Goal: Task Accomplishment & Management: Manage account settings

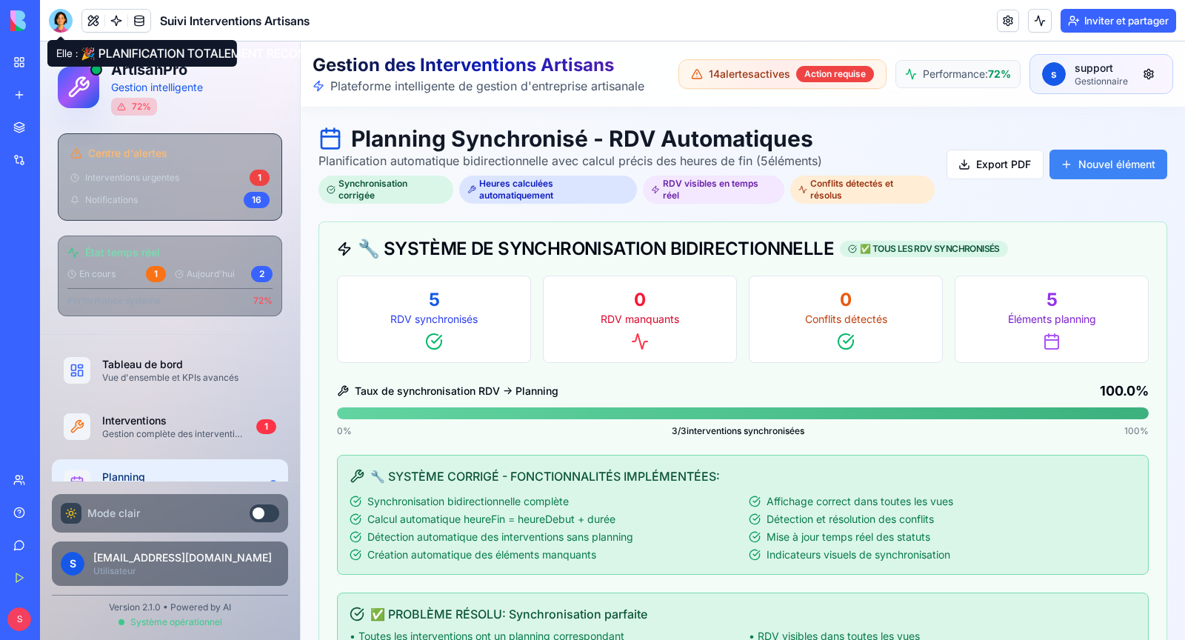
click at [63, 24] on div at bounding box center [61, 21] width 24 height 24
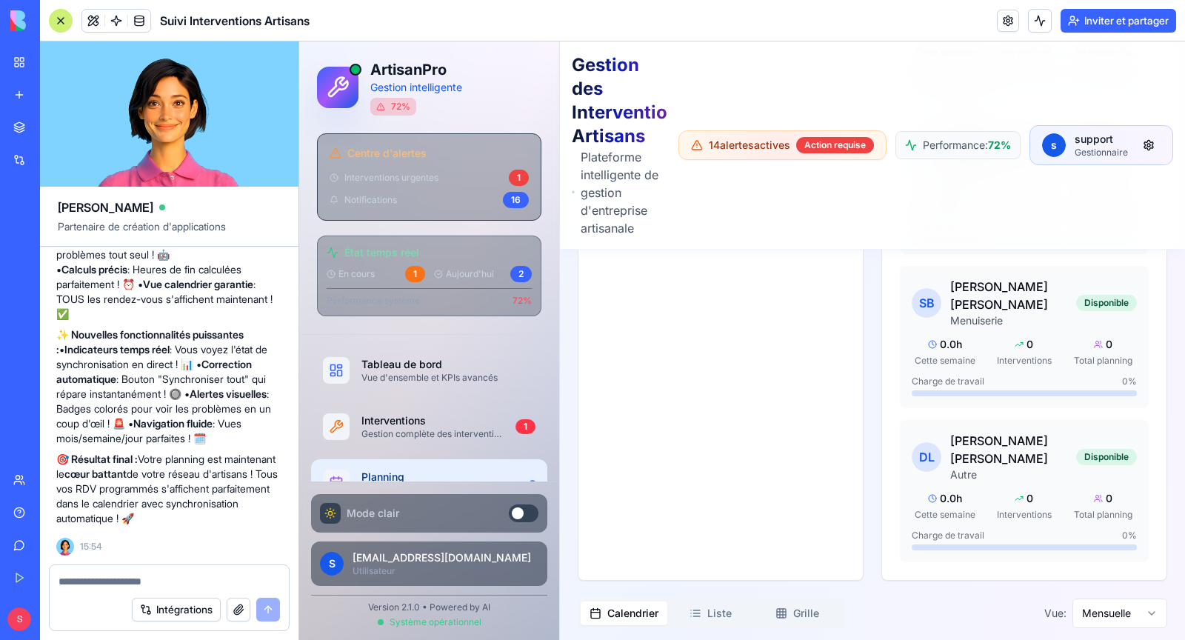
scroll to position [3182, 0]
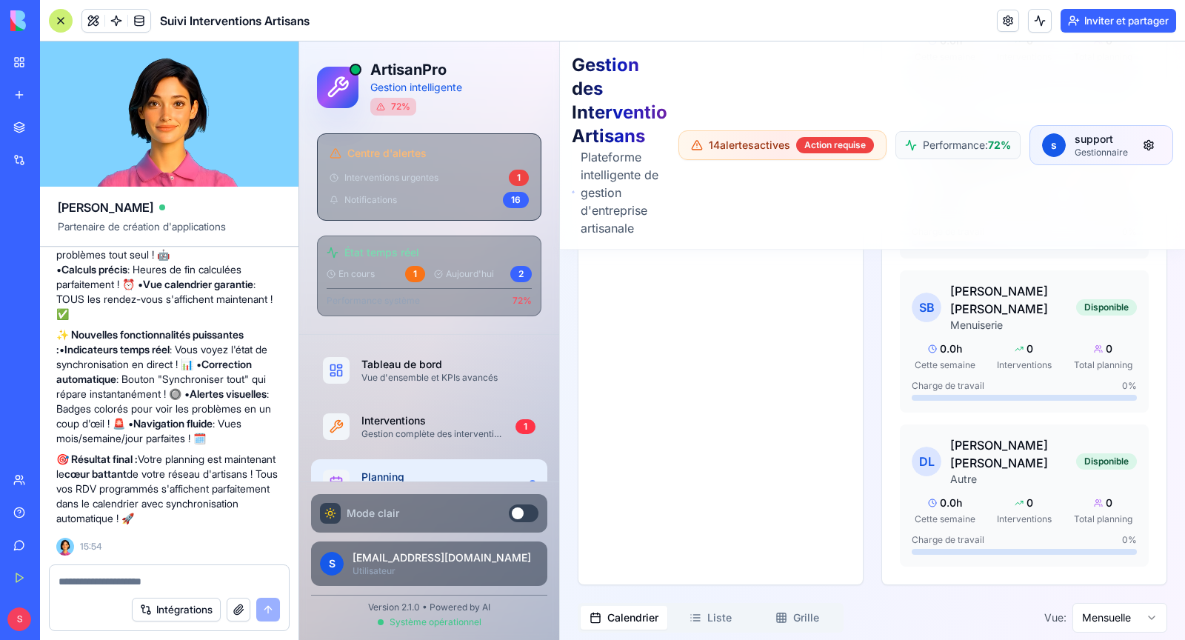
click at [702, 606] on button "Liste" at bounding box center [711, 618] width 87 height 24
click at [803, 606] on button "Grille" at bounding box center [797, 618] width 87 height 24
click at [650, 606] on button "Calendrier" at bounding box center [624, 618] width 87 height 24
click at [129, 586] on textarea at bounding box center [170, 581] width 222 height 15
type textarea "**********"
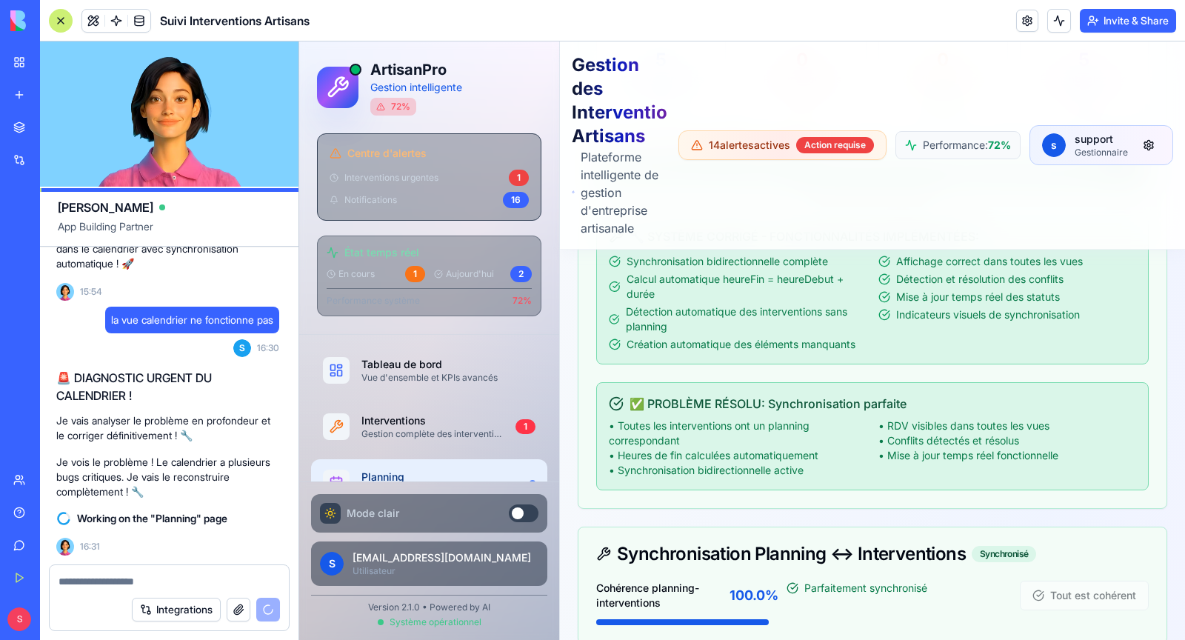
scroll to position [0, 0]
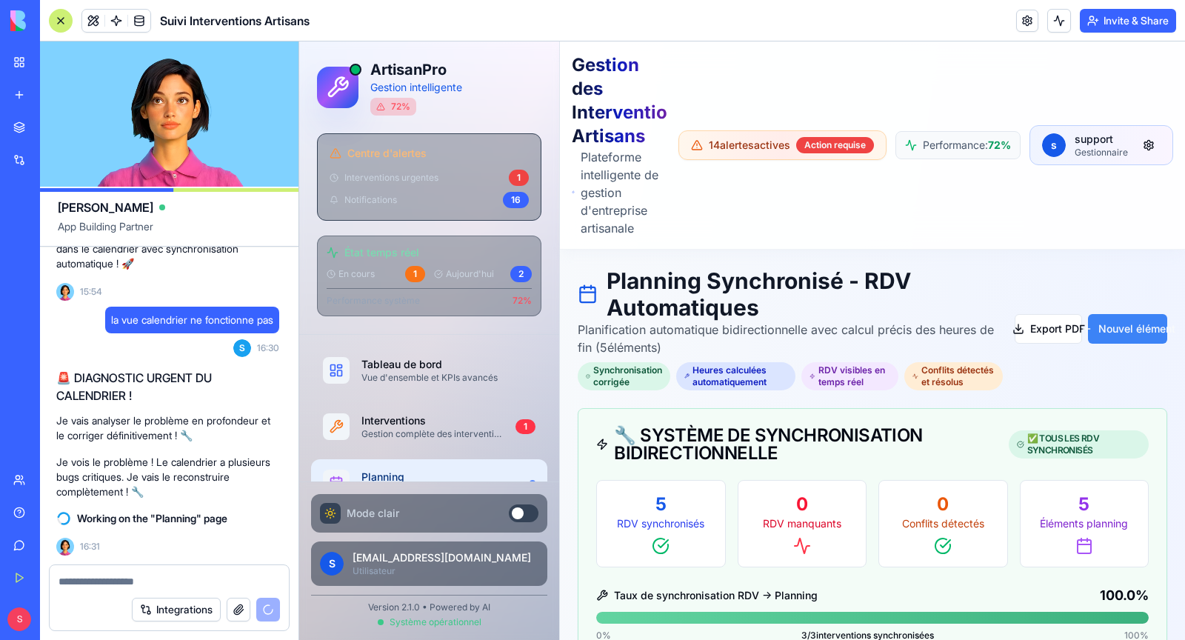
click at [55, 133] on div "Marketplace" at bounding box center [45, 127] width 19 height 15
click at [55, 129] on div "Marketplace" at bounding box center [45, 127] width 19 height 15
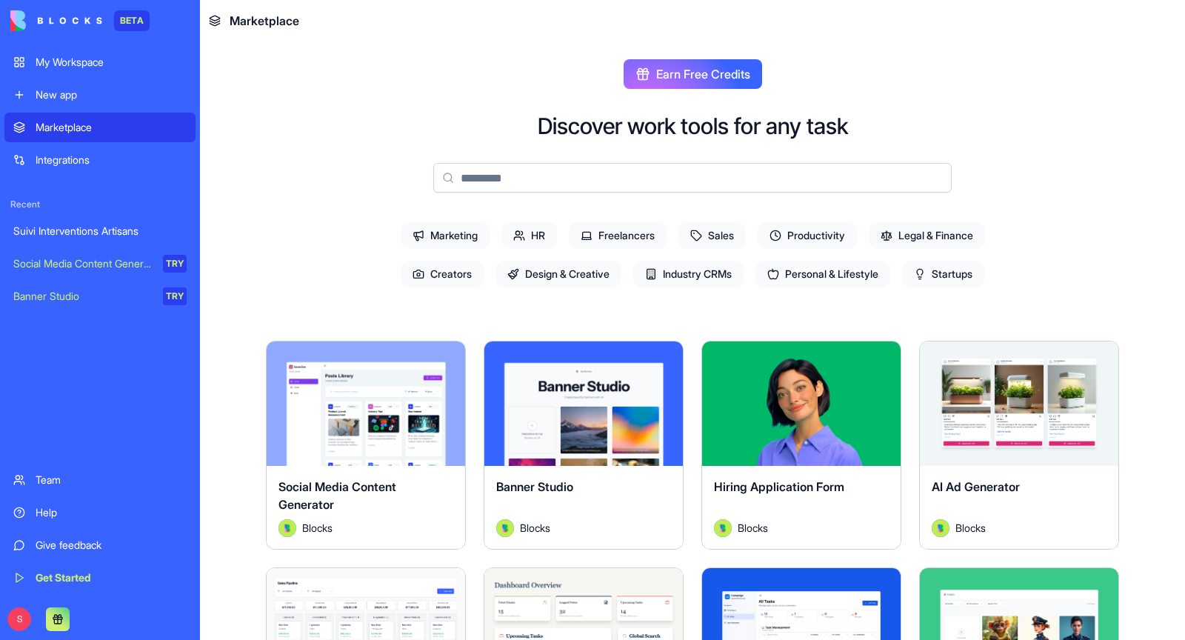
click at [705, 275] on span "Industry CRMs" at bounding box center [688, 274] width 110 height 27
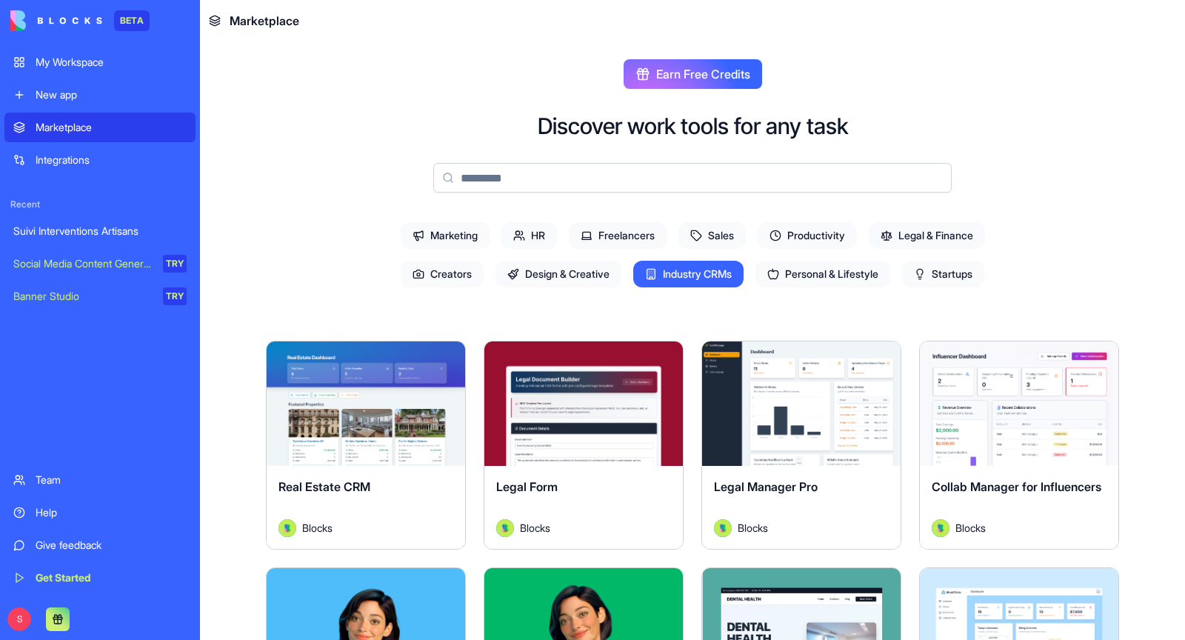
click at [445, 240] on span "Marketing" at bounding box center [445, 235] width 89 height 27
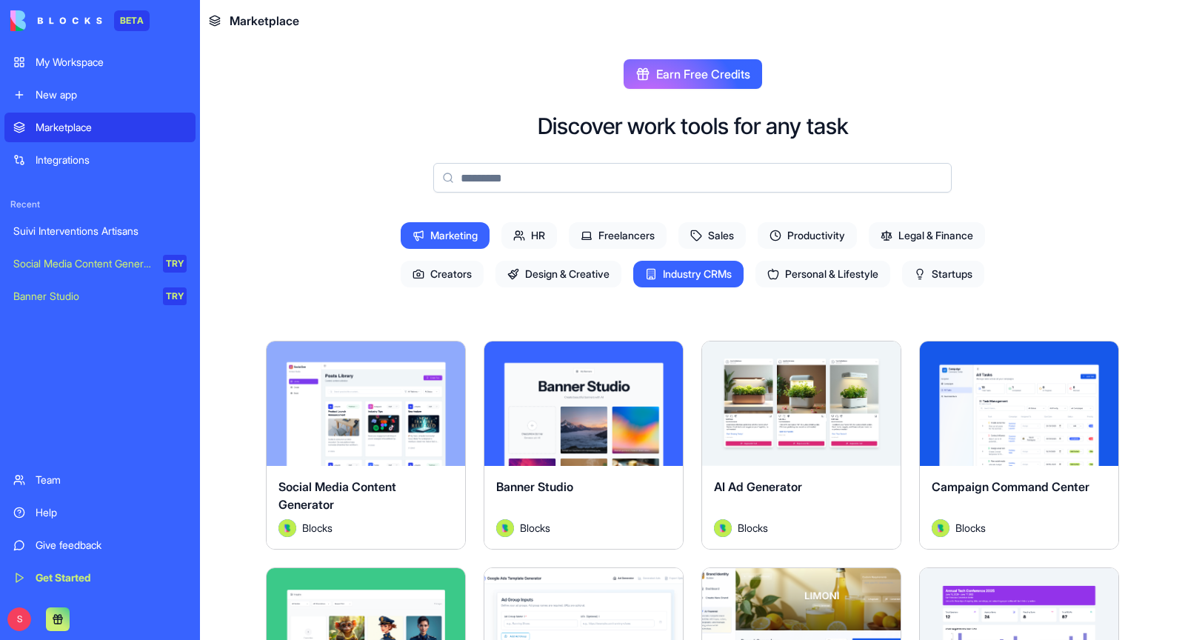
click at [79, 59] on div "My Workspace" at bounding box center [111, 62] width 151 height 15
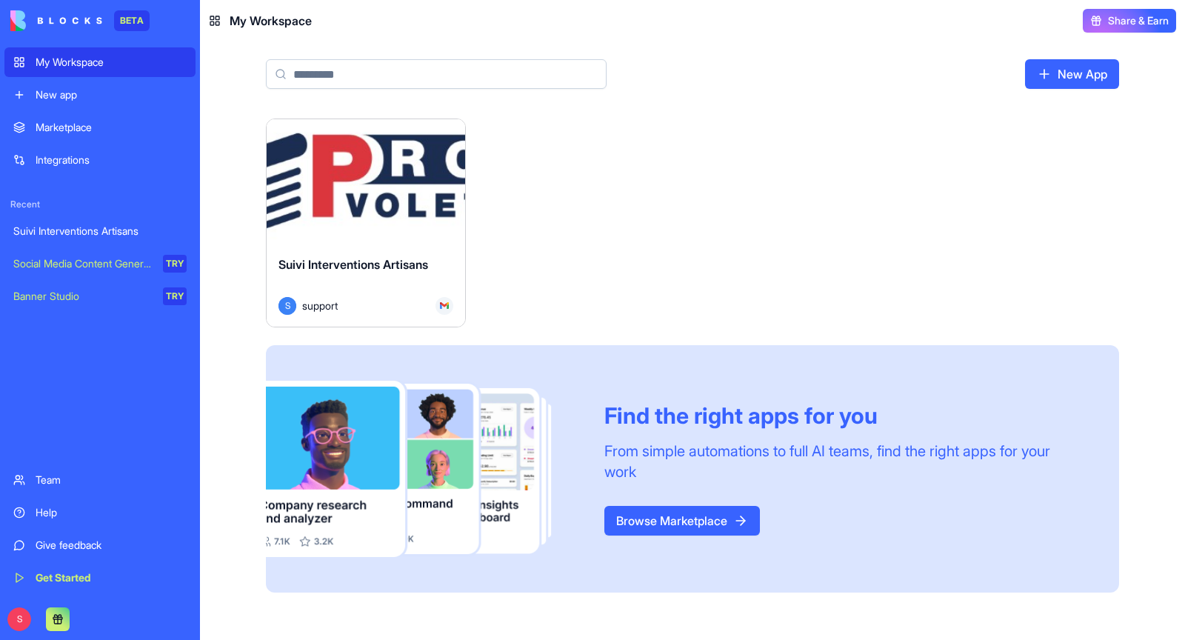
click at [338, 274] on div "Suivi Interventions Artisans" at bounding box center [366, 276] width 175 height 41
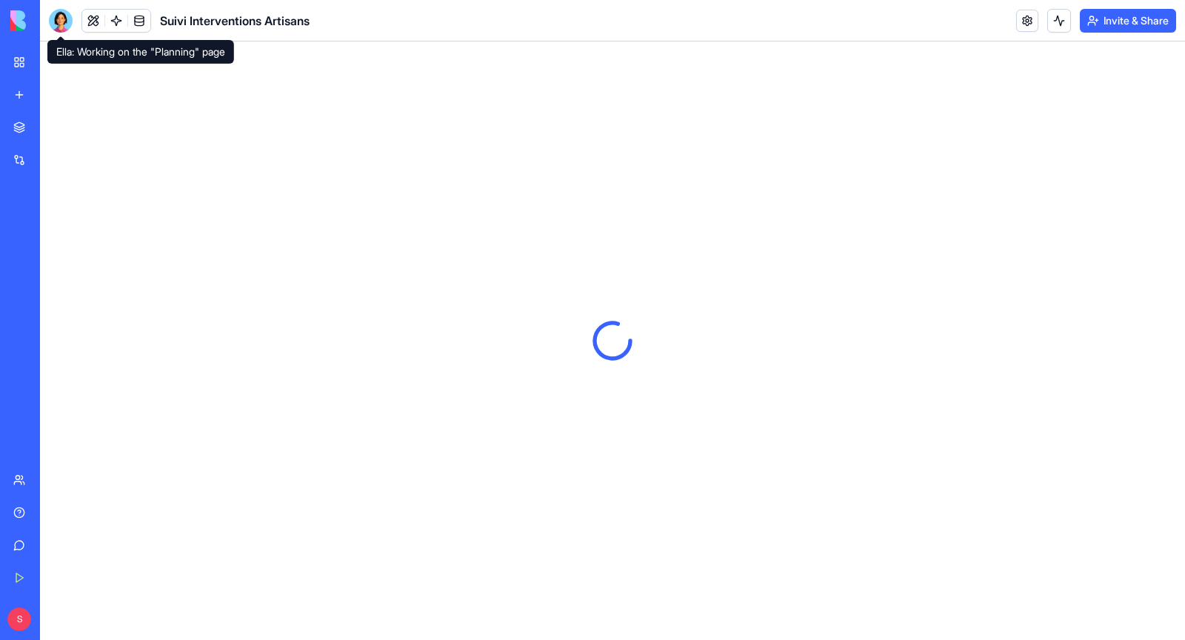
click at [63, 21] on div at bounding box center [61, 21] width 24 height 24
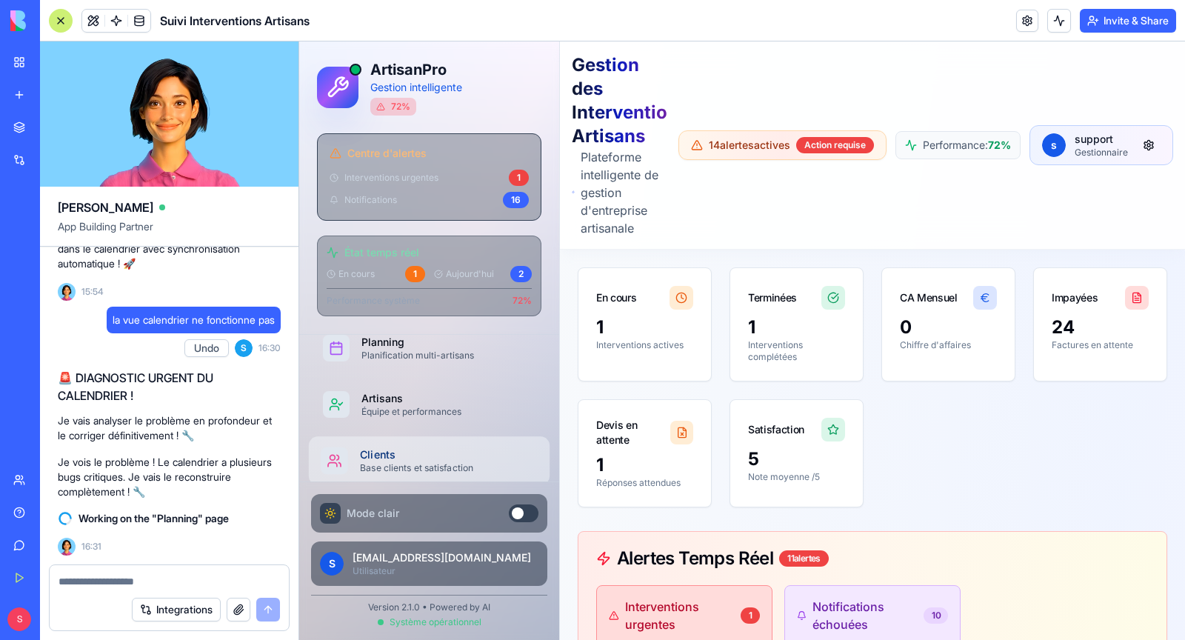
scroll to position [139, 0]
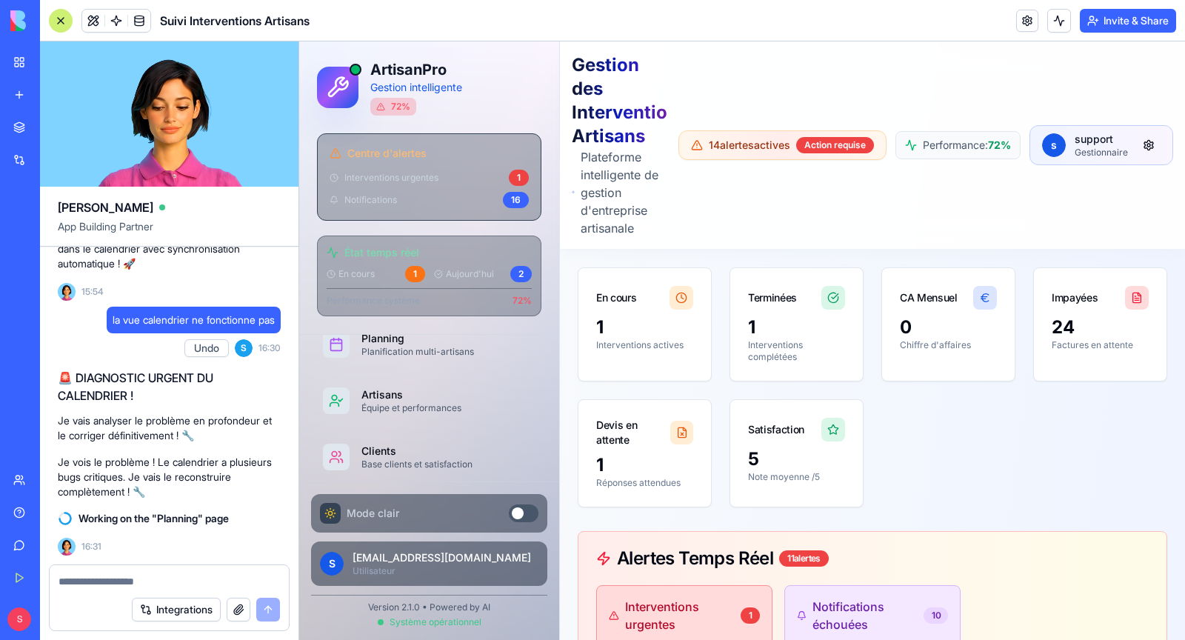
click at [534, 519] on button at bounding box center [524, 514] width 30 height 18
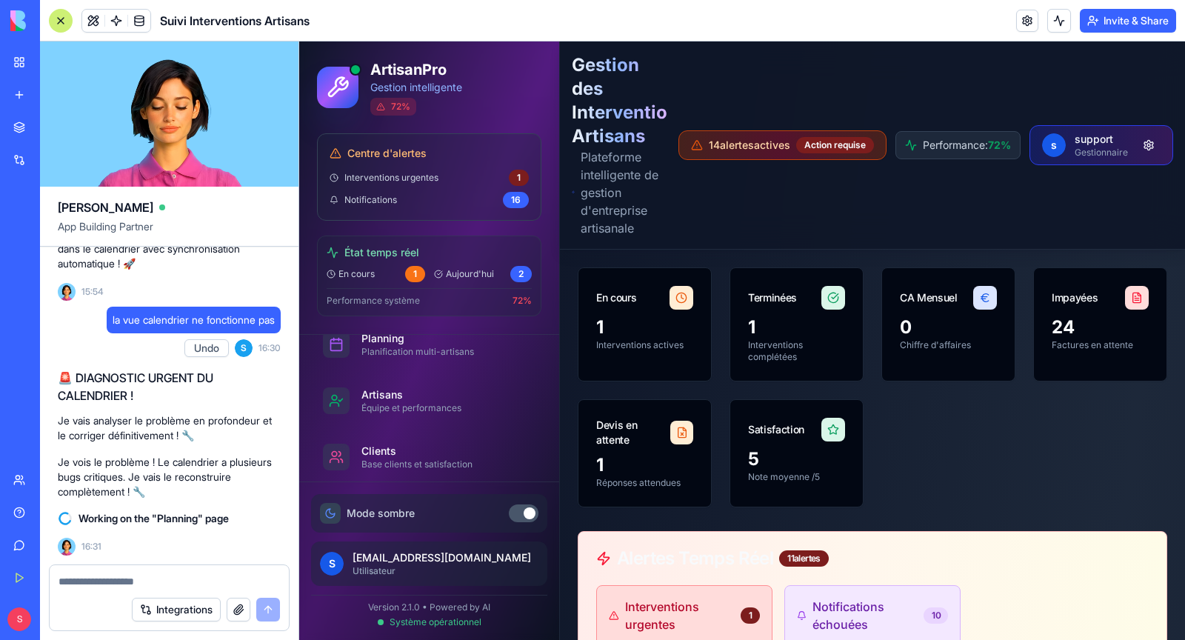
click at [531, 518] on div at bounding box center [530, 513] width 12 height 12
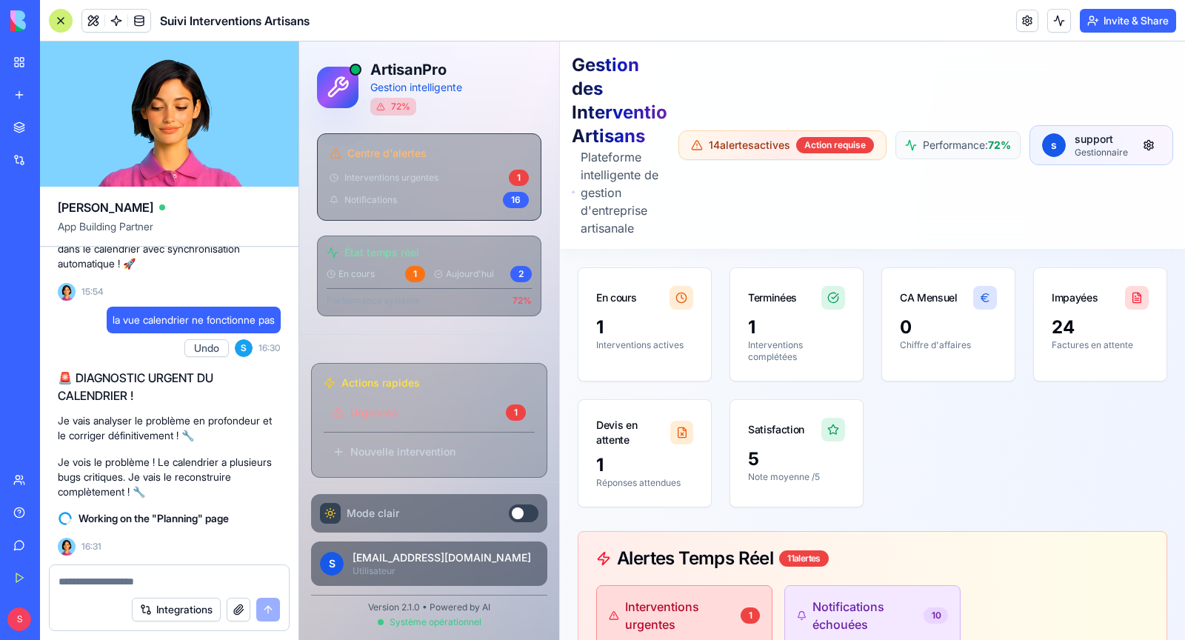
scroll to position [676, 0]
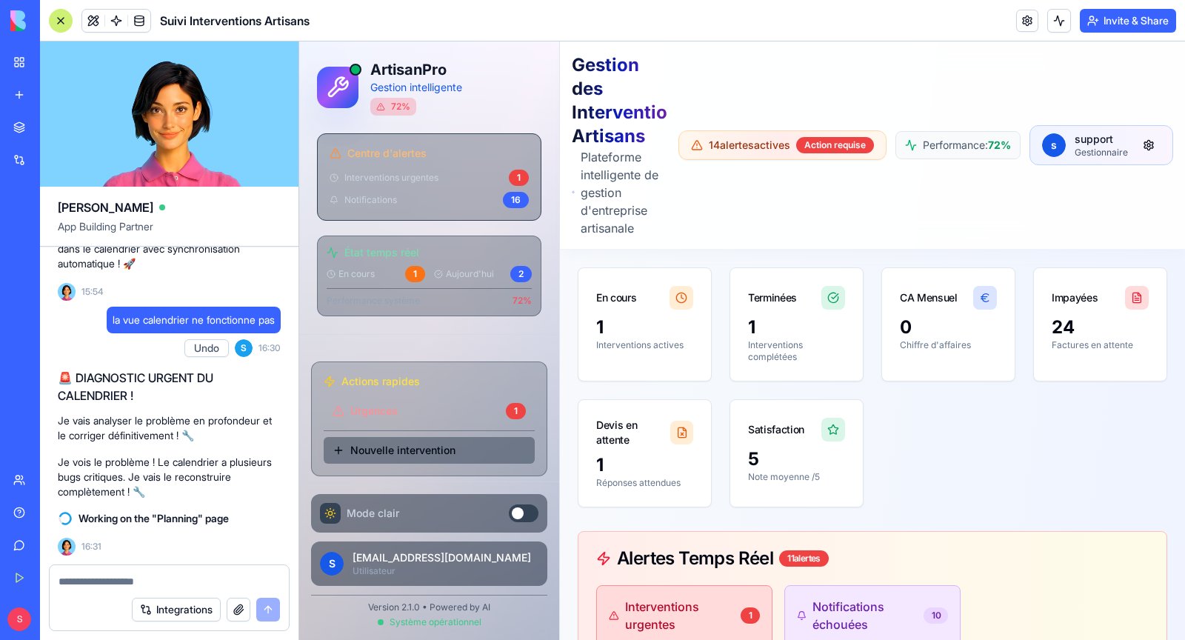
click at [388, 445] on span "Nouvelle intervention" at bounding box center [402, 450] width 105 height 15
click at [407, 443] on span "Nouvelle intervention" at bounding box center [402, 450] width 105 height 15
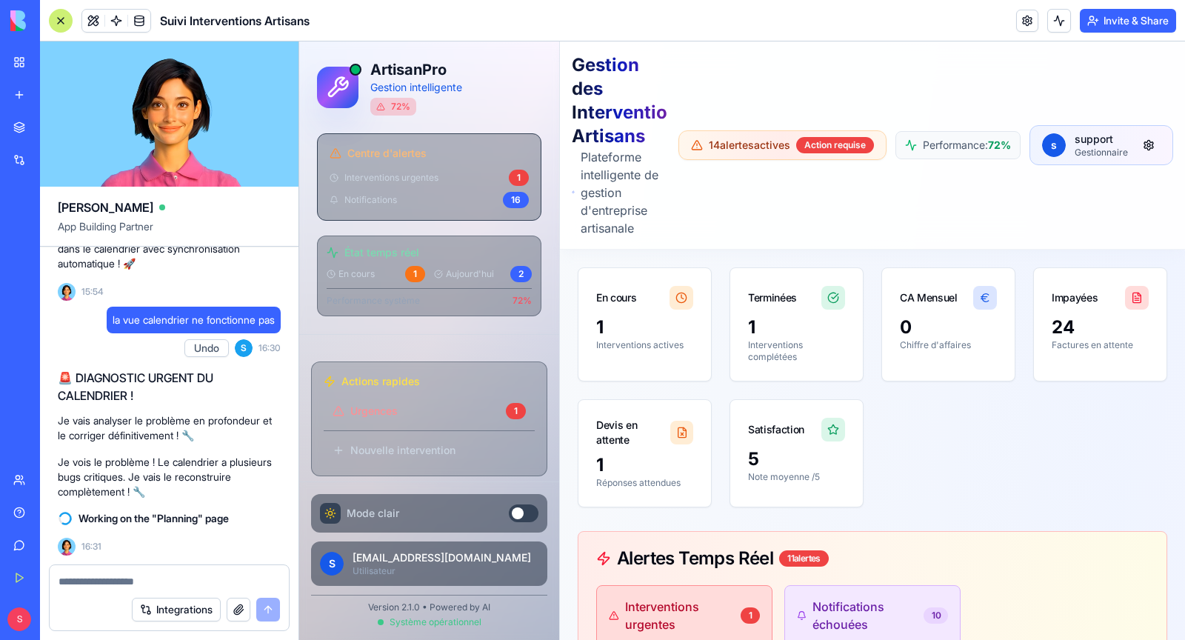
click at [402, 376] on span "Actions rapides" at bounding box center [381, 381] width 79 height 15
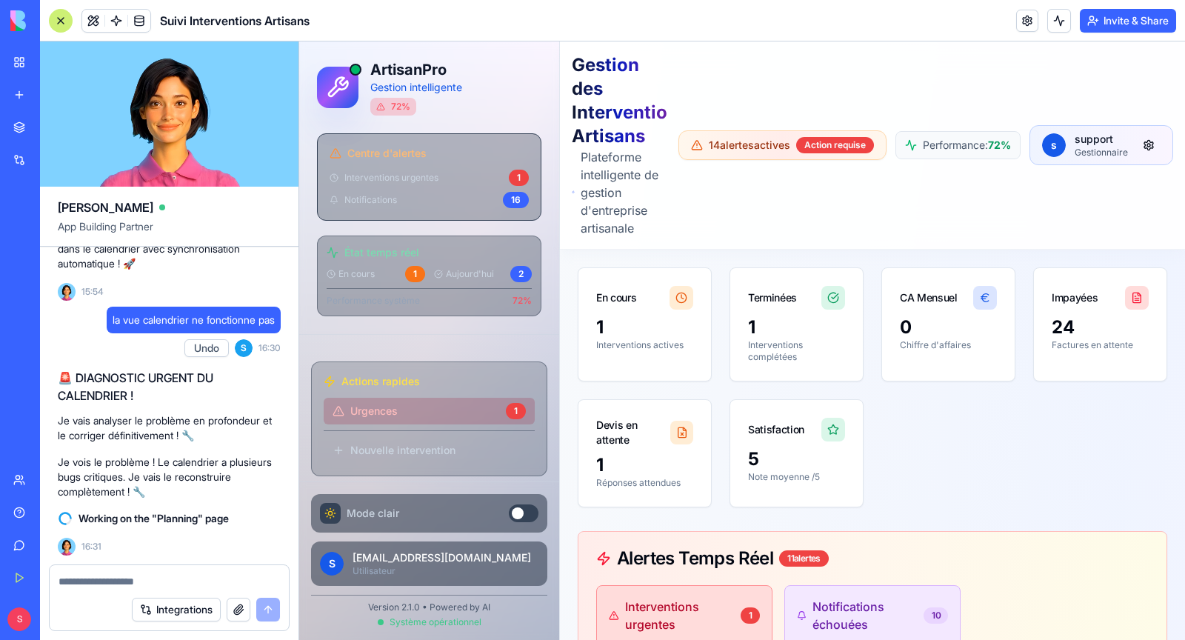
click at [416, 404] on span "Urgences" at bounding box center [425, 411] width 150 height 15
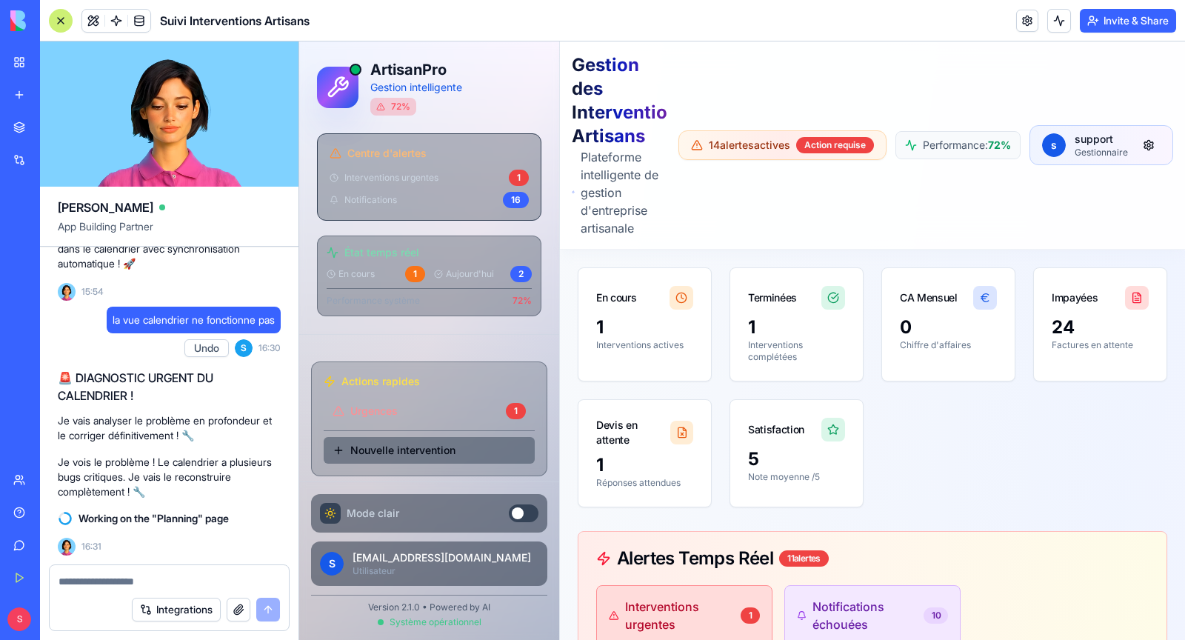
click at [416, 448] on span "Nouvelle intervention" at bounding box center [402, 450] width 105 height 15
click at [395, 273] on div "En cours 1" at bounding box center [376, 274] width 99 height 16
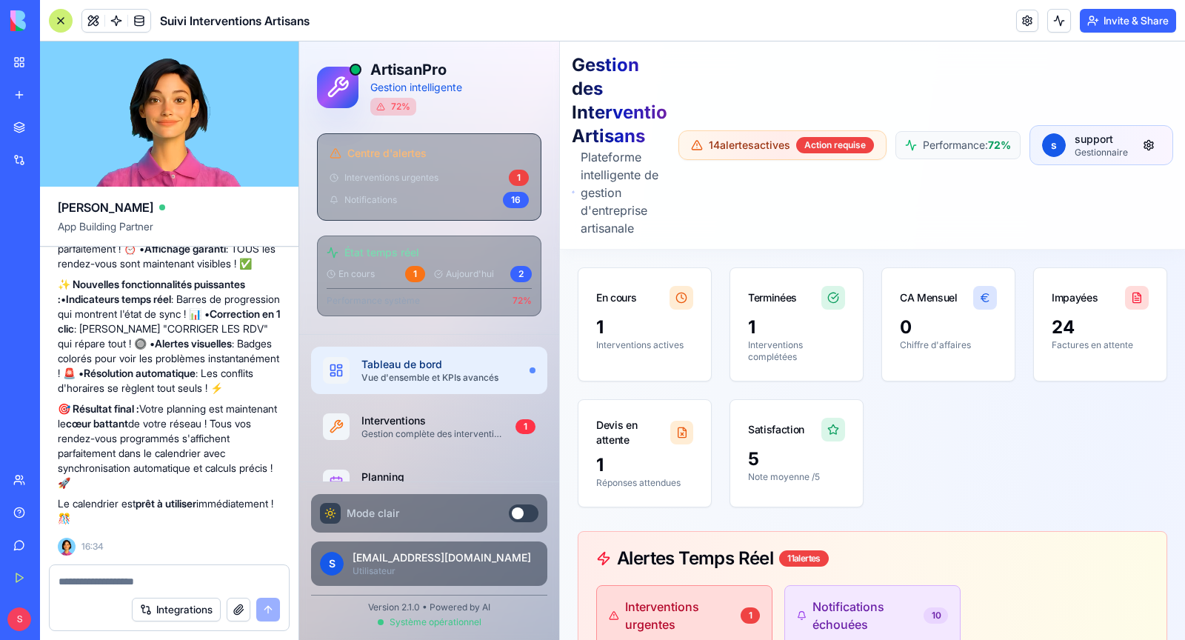
scroll to position [38093, 1]
click at [490, 462] on link "Planning Planification multi-artisans" at bounding box center [429, 483] width 241 height 48
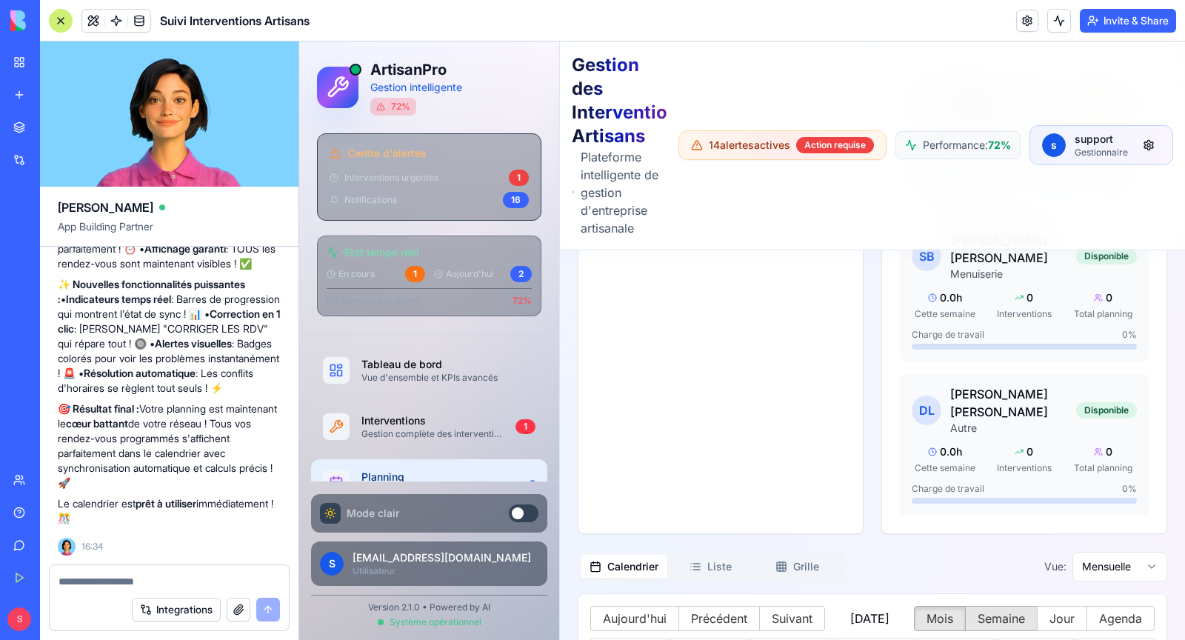
scroll to position [3227, 0]
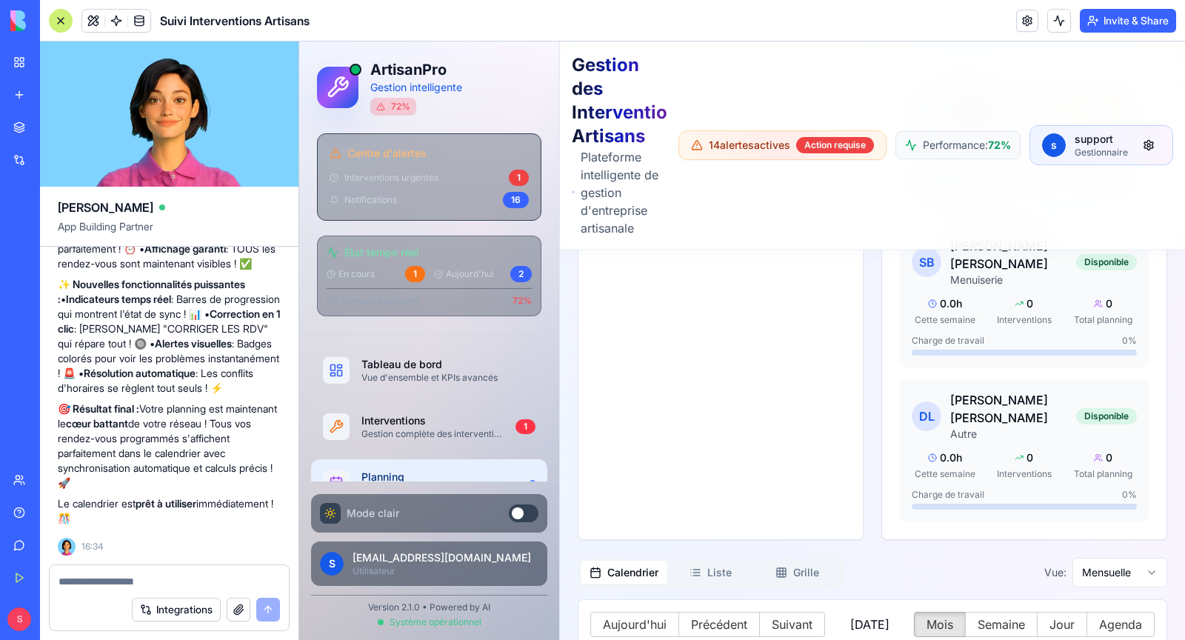
click at [156, 582] on textarea at bounding box center [170, 581] width 222 height 15
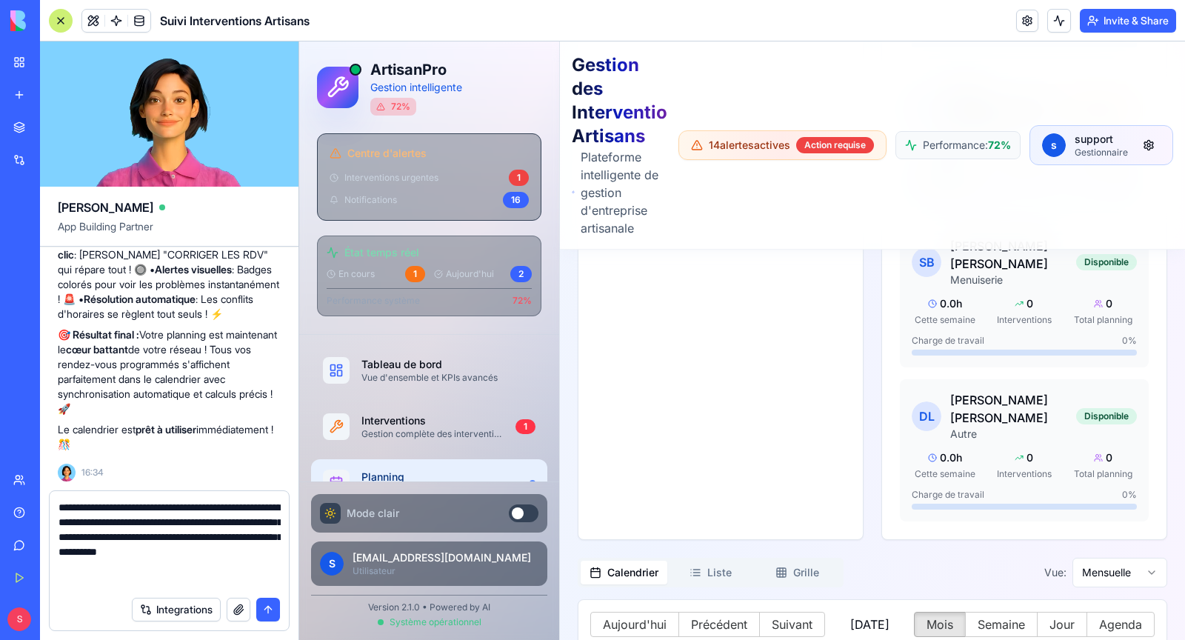
click at [257, 570] on textarea "**********" at bounding box center [170, 544] width 222 height 89
type textarea "**********"
click at [267, 610] on button "submit" at bounding box center [268, 610] width 24 height 24
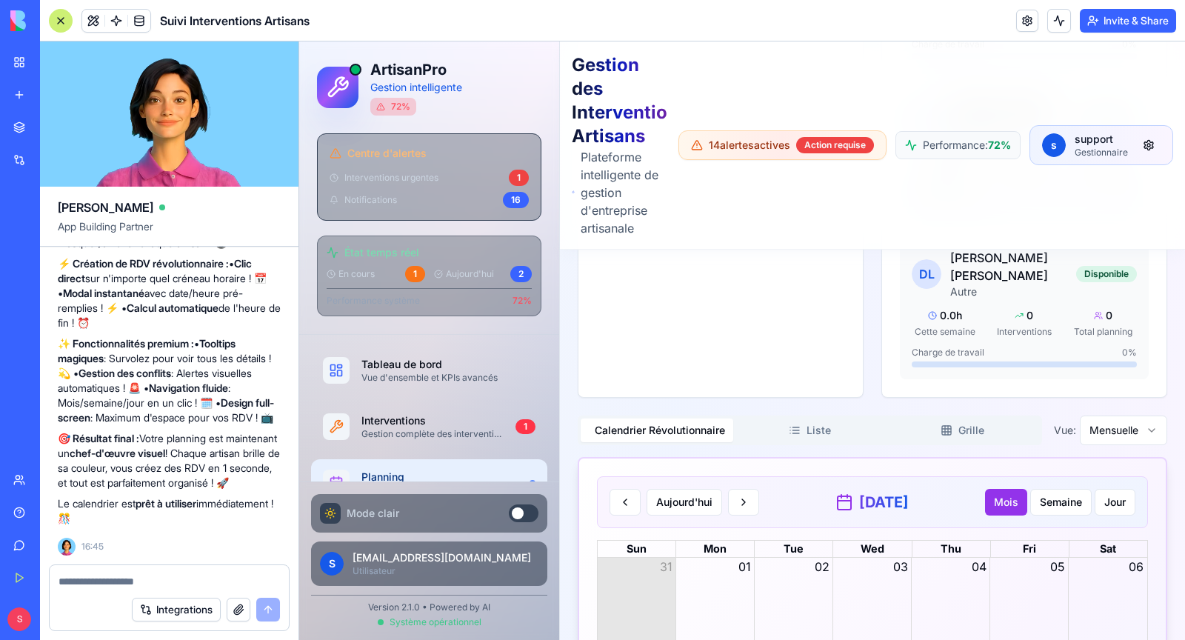
scroll to position [38908, 1]
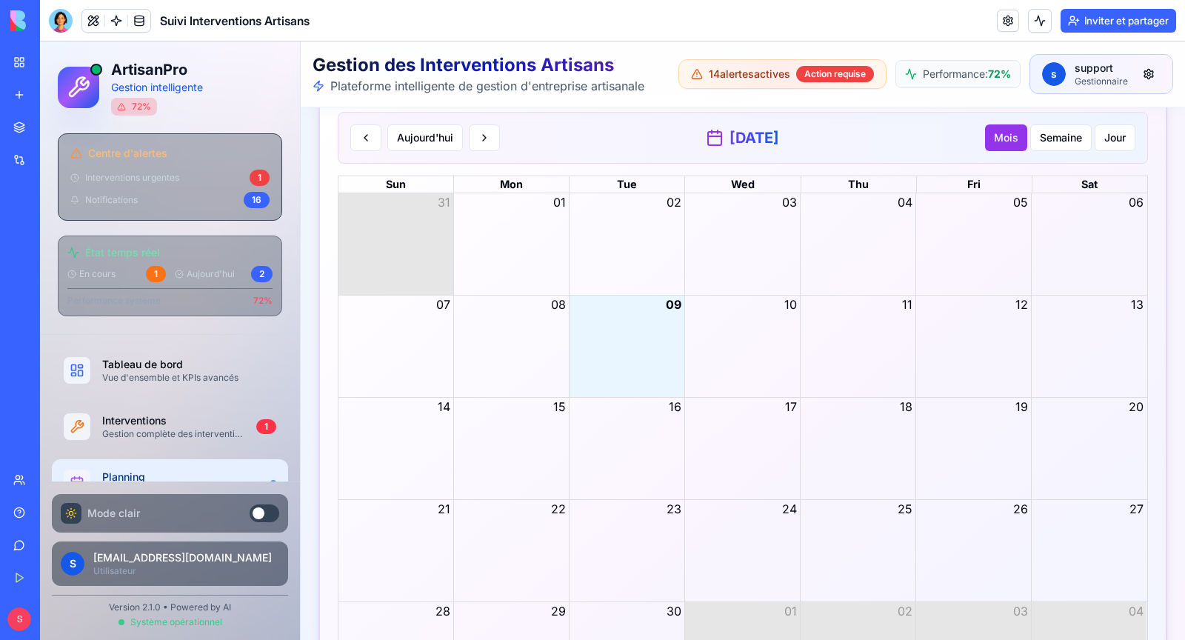
scroll to position [2960, 0]
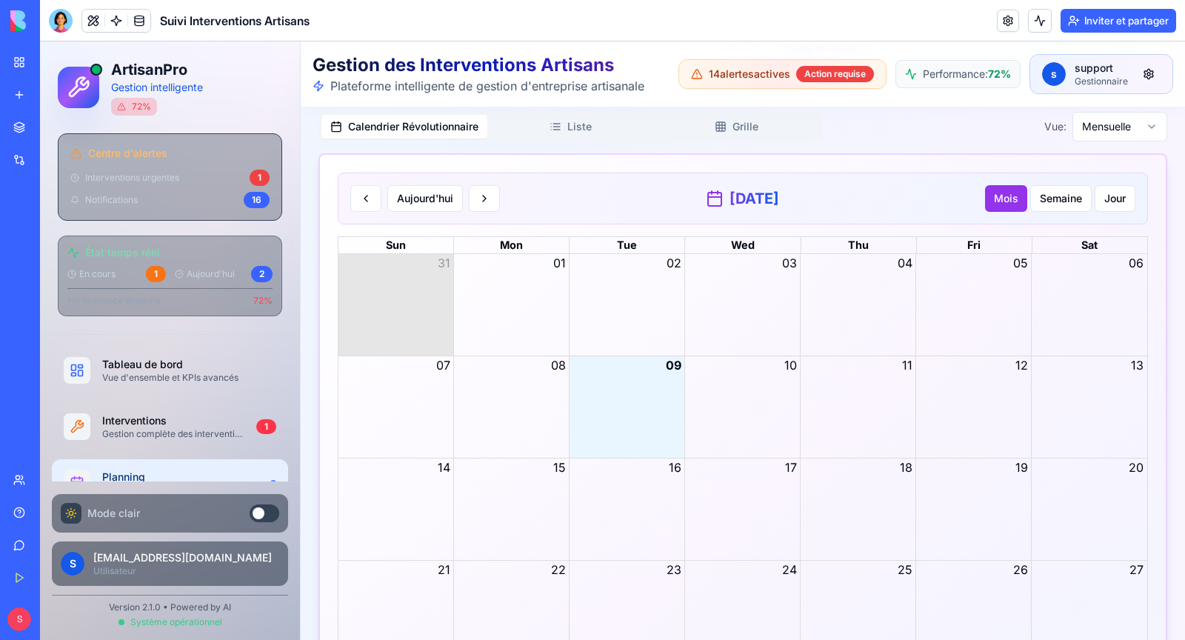
click at [636, 380] on div "Month View" at bounding box center [627, 406] width 116 height 101
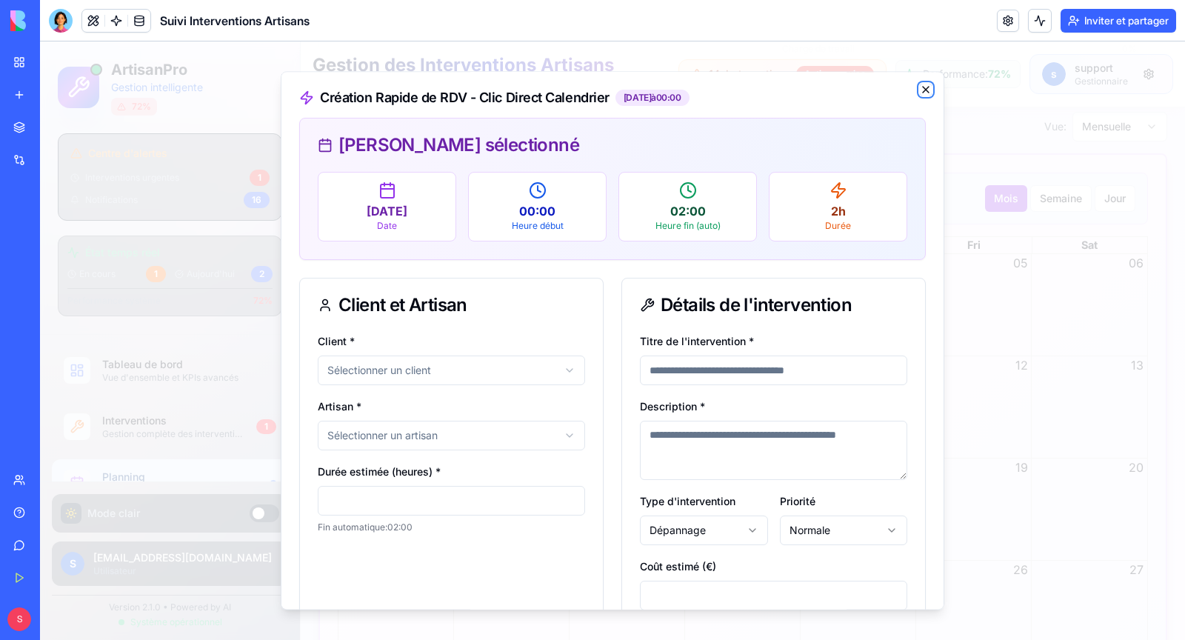
click at [925, 95] on icon "button" at bounding box center [926, 90] width 12 height 12
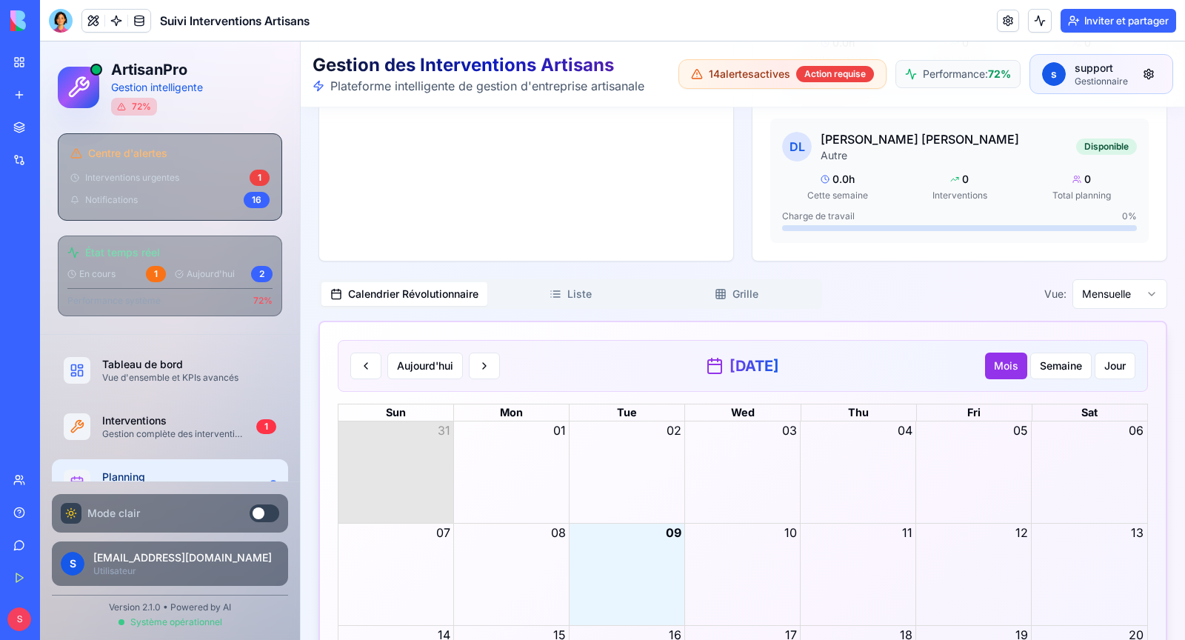
scroll to position [2789, 0]
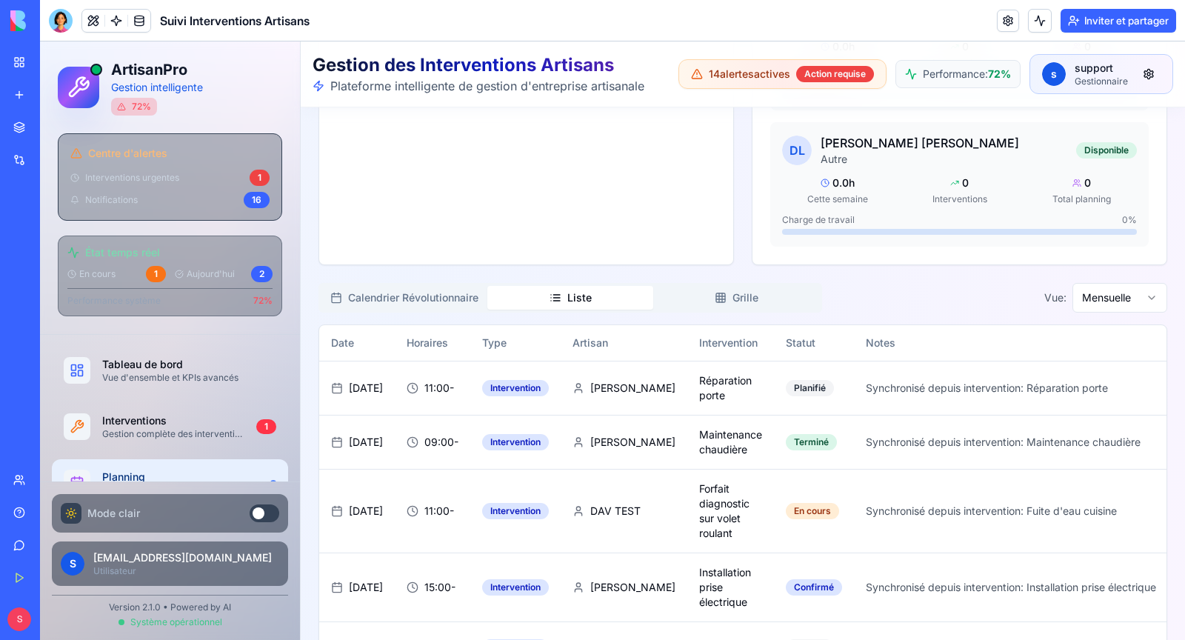
click at [576, 286] on button "Liste" at bounding box center [570, 298] width 166 height 24
click at [753, 286] on button "Grille" at bounding box center [736, 298] width 166 height 24
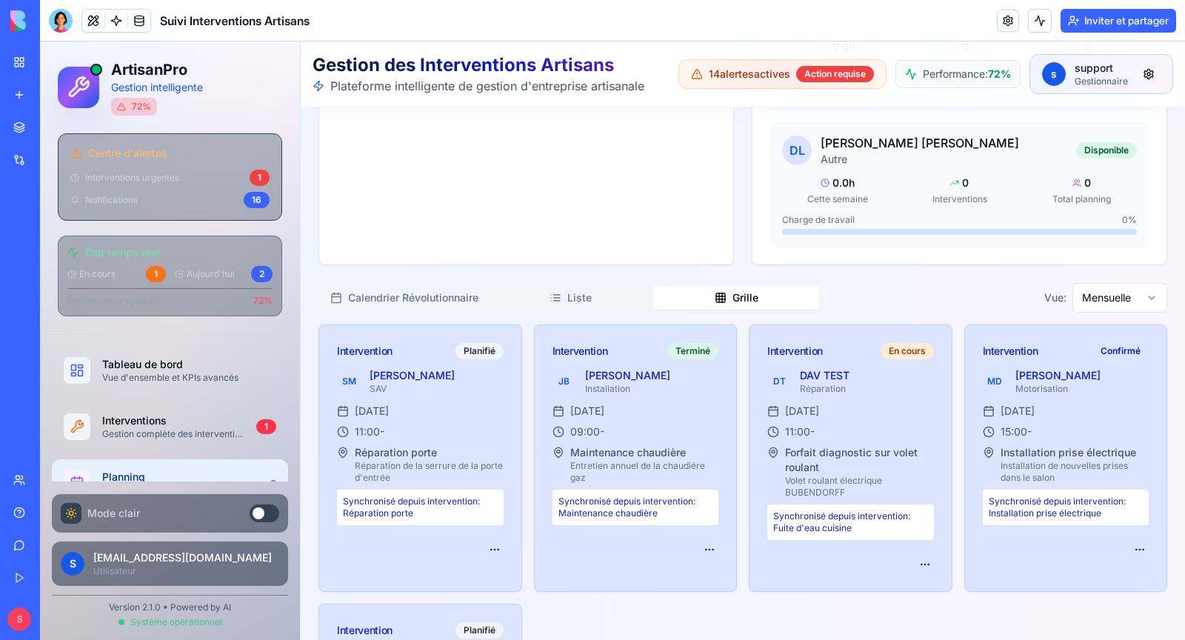
click at [425, 286] on button "Calendrier Révolutionnaire" at bounding box center [405, 298] width 166 height 24
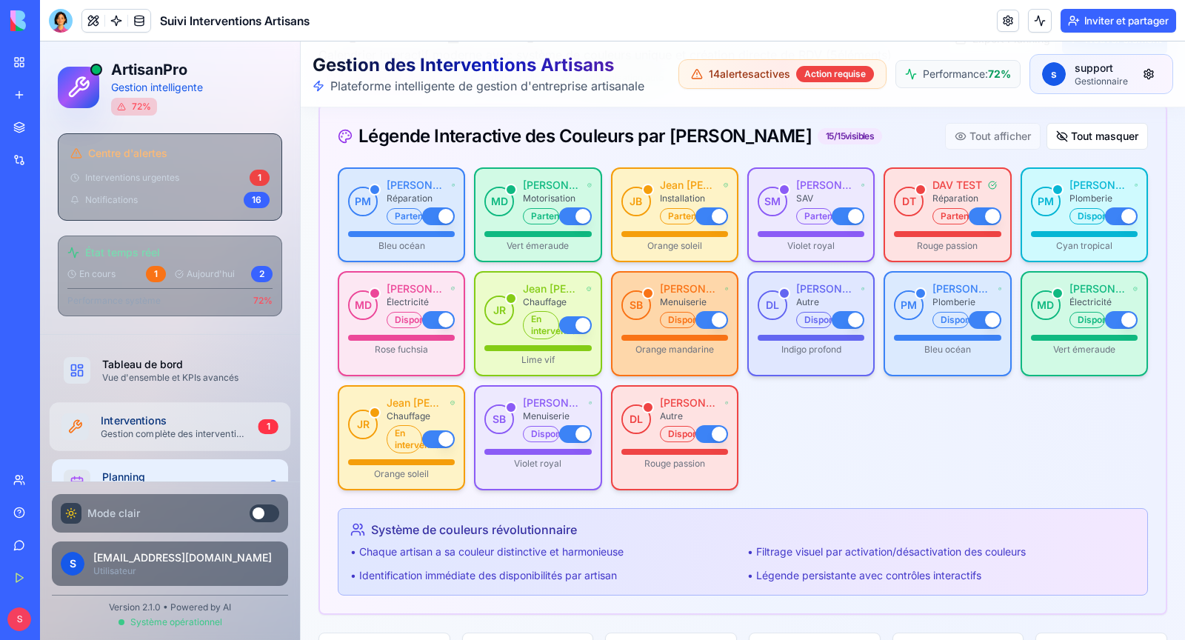
click at [194, 429] on div "Gestion complète des interventions" at bounding box center [173, 434] width 145 height 12
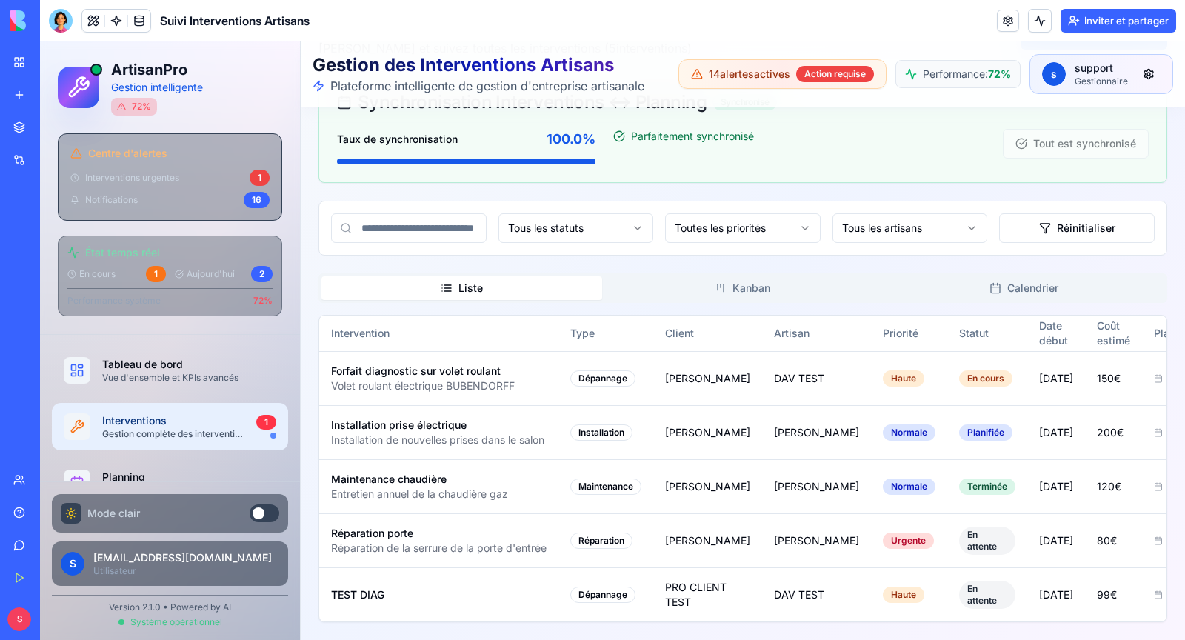
scroll to position [122, 0]
click at [169, 476] on div "Planning" at bounding box center [183, 477] width 165 height 15
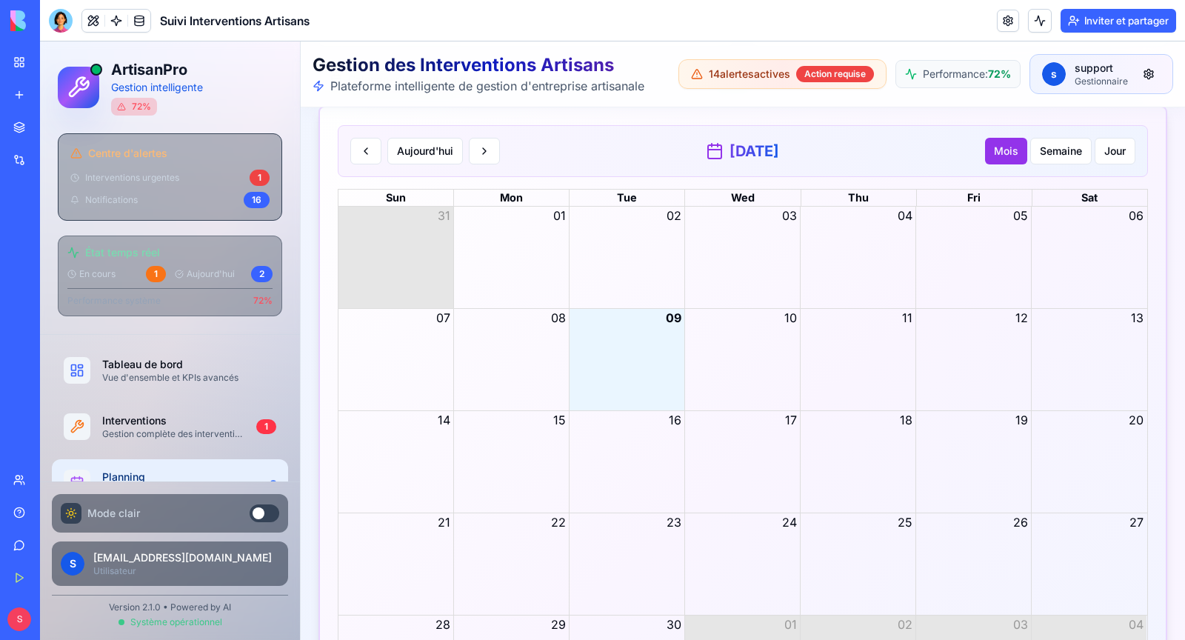
scroll to position [3007, 0]
click at [639, 329] on div "Month View" at bounding box center [627, 360] width 116 height 101
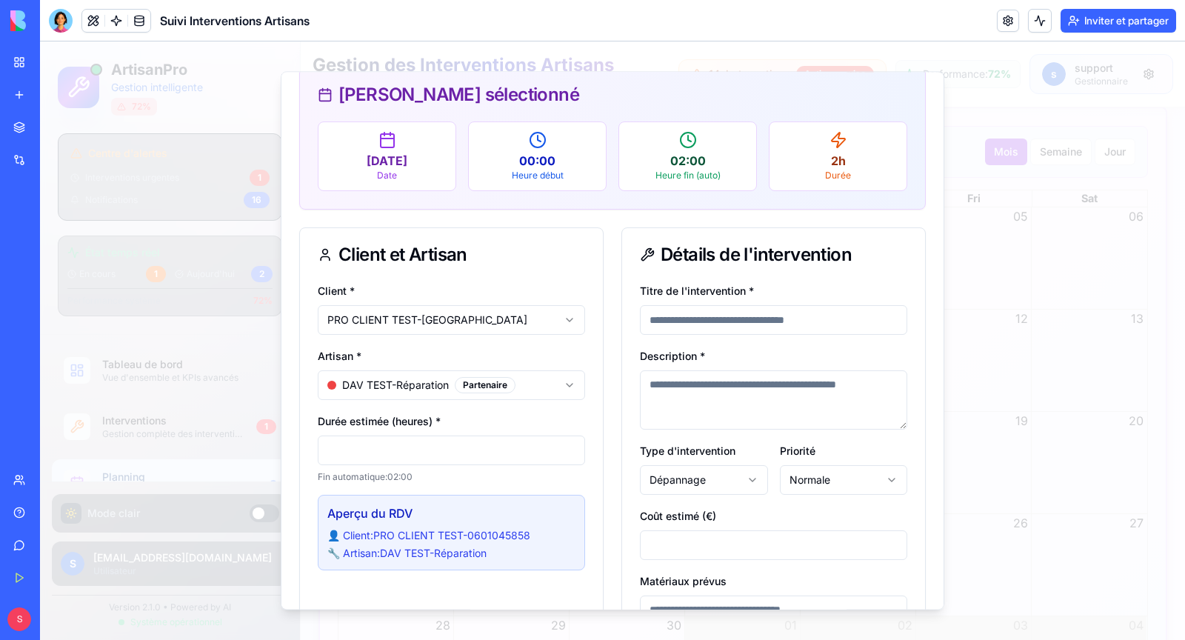
scroll to position [76, 0]
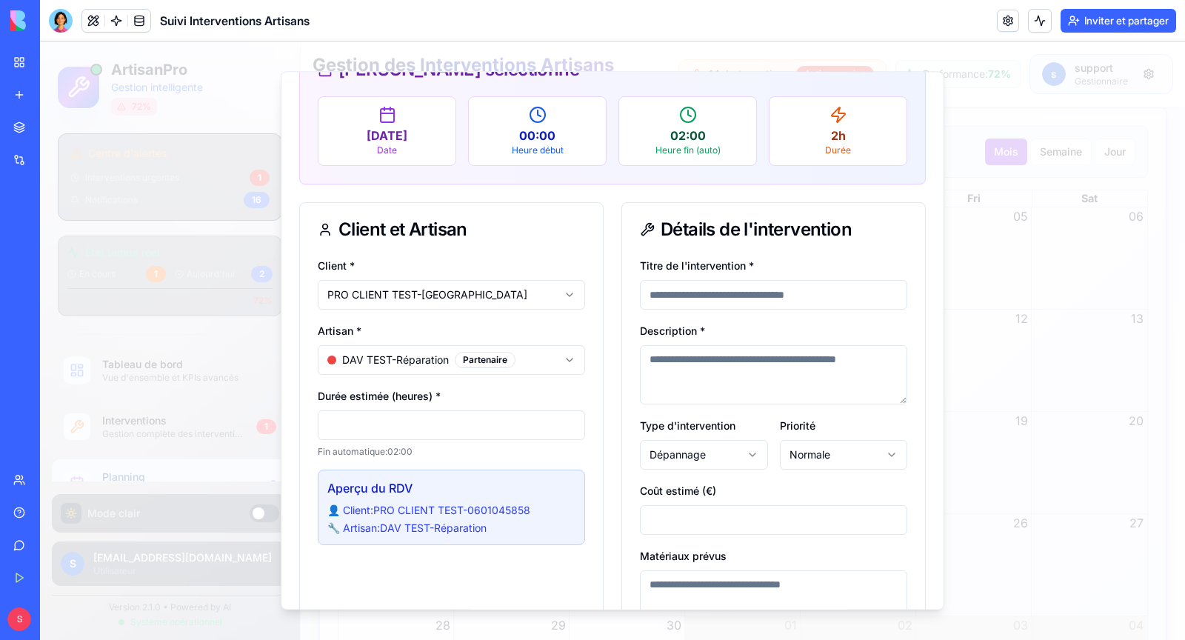
click at [401, 423] on input "*" at bounding box center [451, 425] width 267 height 30
click at [573, 430] on input "*" at bounding box center [451, 425] width 267 height 30
click at [570, 423] on input "***" at bounding box center [451, 425] width 267 height 30
type input "*"
click at [570, 423] on input "*" at bounding box center [451, 425] width 267 height 30
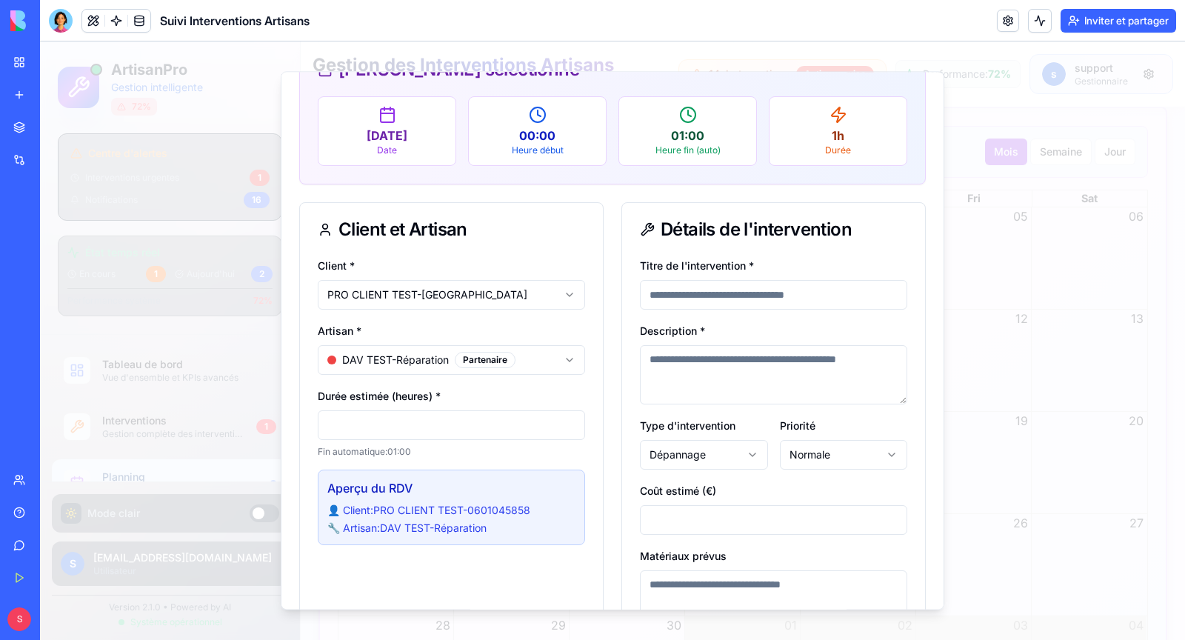
click at [716, 293] on input "Titre de l'intervention *" at bounding box center [773, 295] width 267 height 30
click at [679, 291] on input "**********" at bounding box center [773, 295] width 267 height 30
type input "**********"
click at [696, 377] on textarea "Description *" at bounding box center [773, 374] width 267 height 59
click at [737, 525] on input "*" at bounding box center [773, 520] width 267 height 30
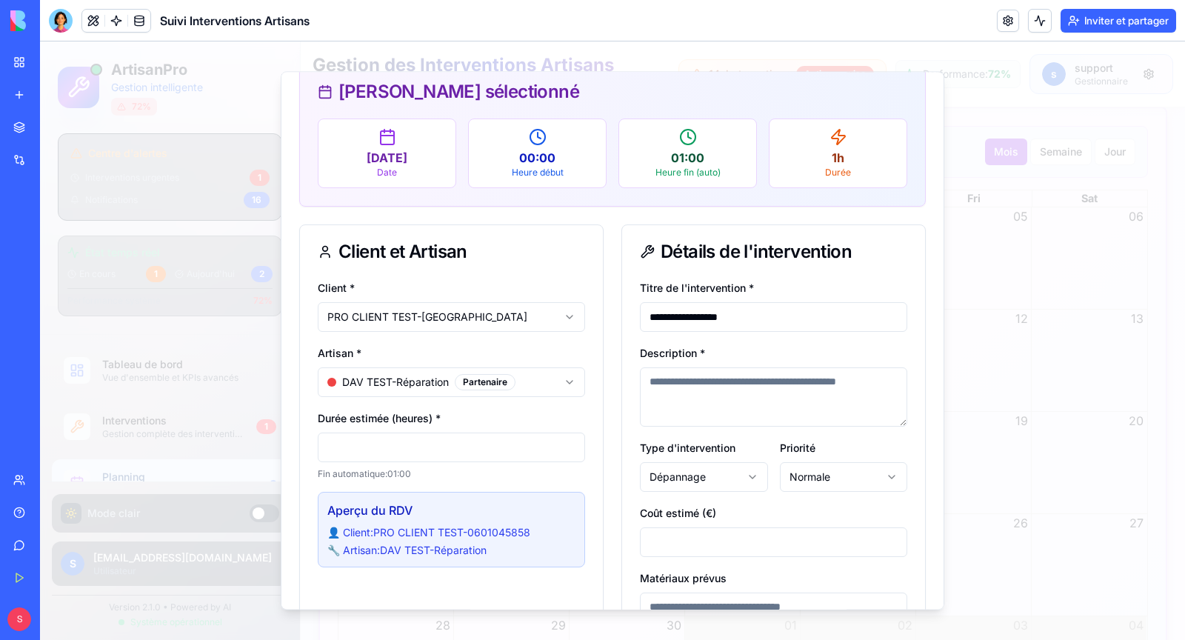
scroll to position [50, 0]
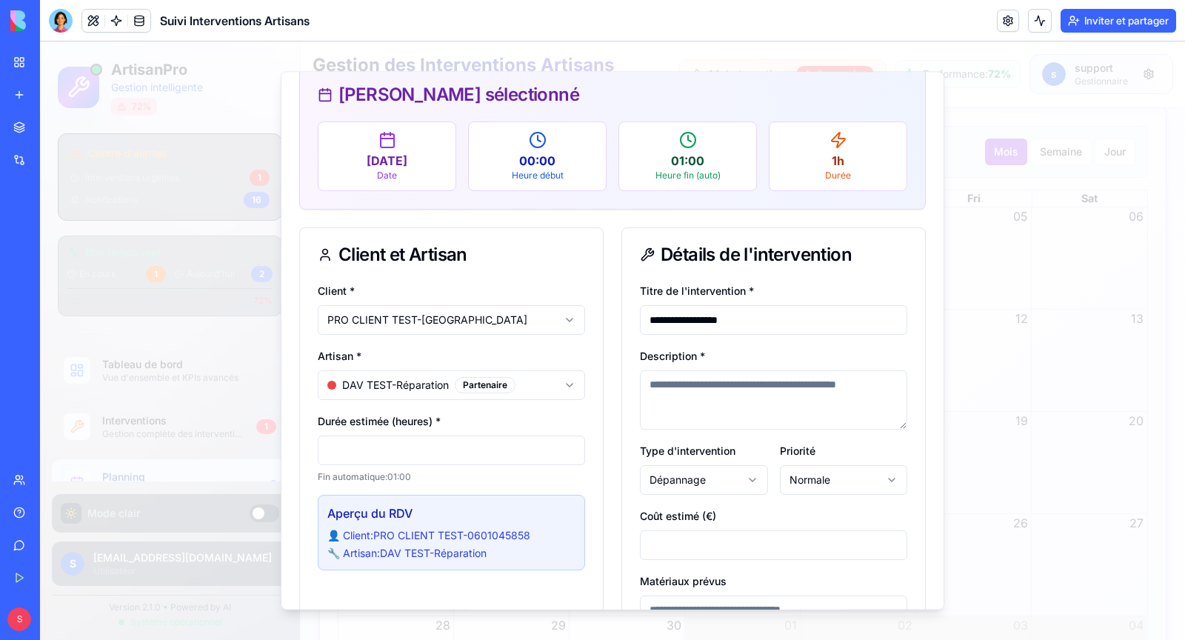
click at [891, 538] on input "*****" at bounding box center [773, 545] width 267 height 30
click at [891, 538] on input "****" at bounding box center [773, 545] width 267 height 30
click at [891, 538] on input "*****" at bounding box center [773, 545] width 267 height 30
drag, startPoint x: 654, startPoint y: 546, endPoint x: 767, endPoint y: 546, distance: 112.6
click at [767, 546] on input "*****" at bounding box center [773, 545] width 267 height 30
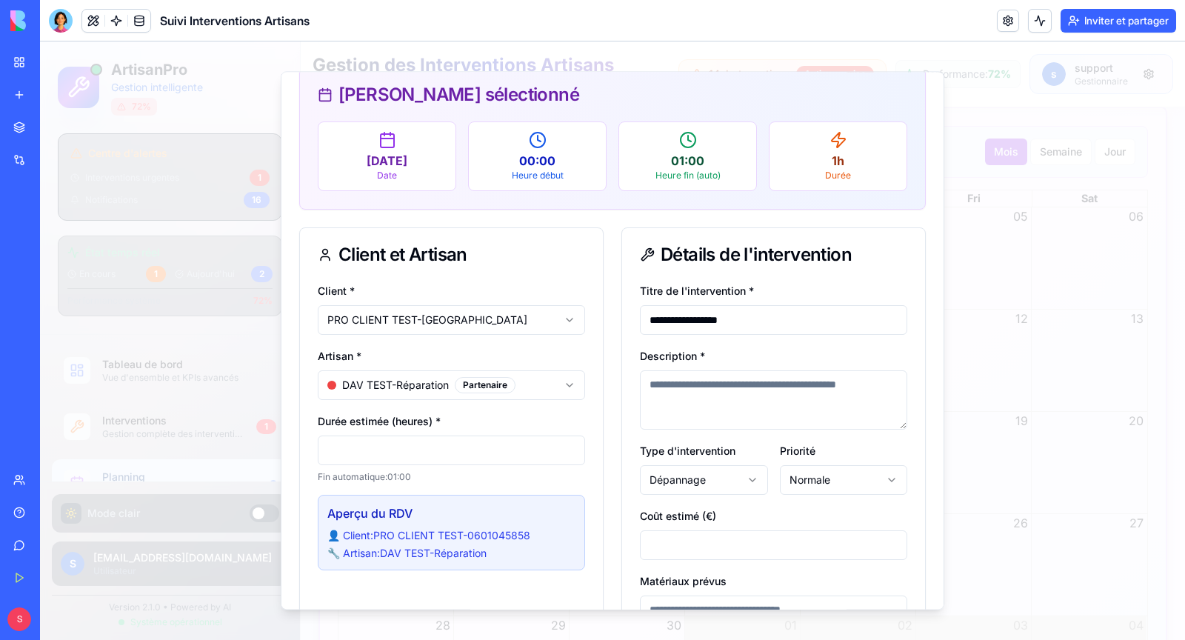
type input "**"
click at [780, 507] on div "Coût estimé (€) **" at bounding box center [773, 533] width 267 height 53
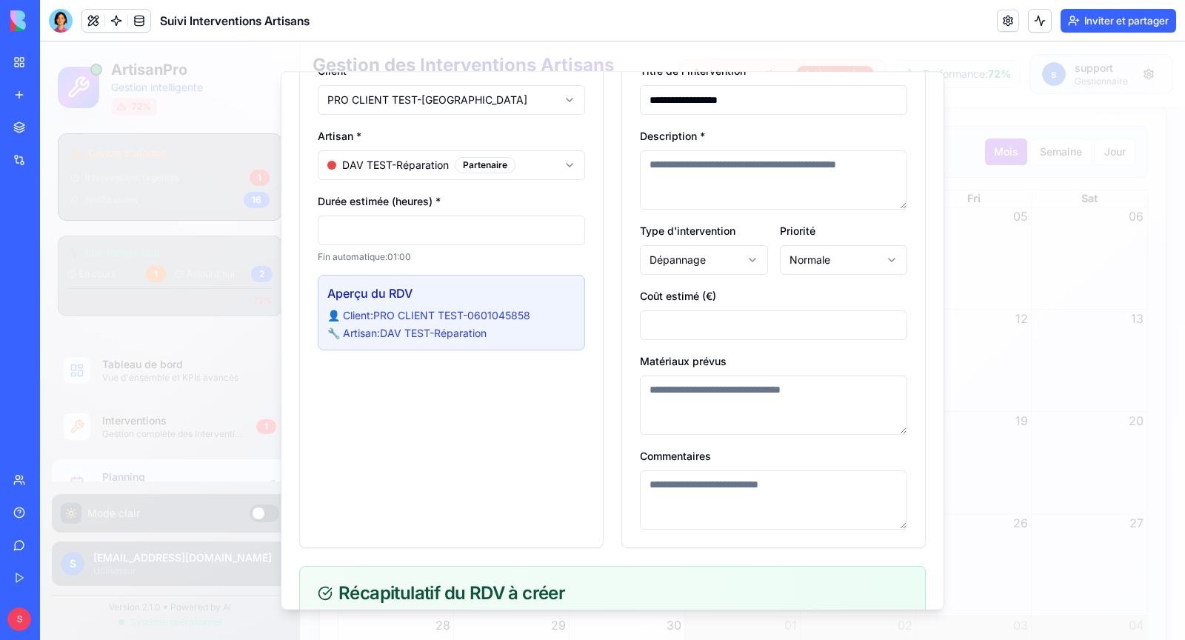
scroll to position [283, 0]
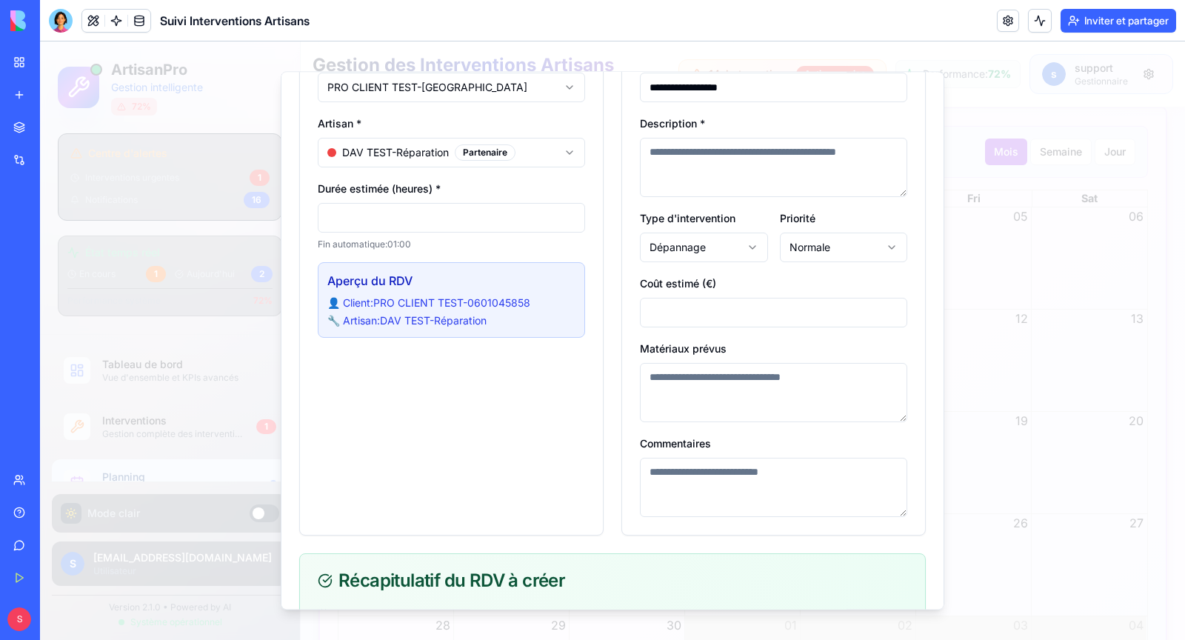
click at [676, 383] on textarea "Matériaux prévus" at bounding box center [773, 392] width 267 height 59
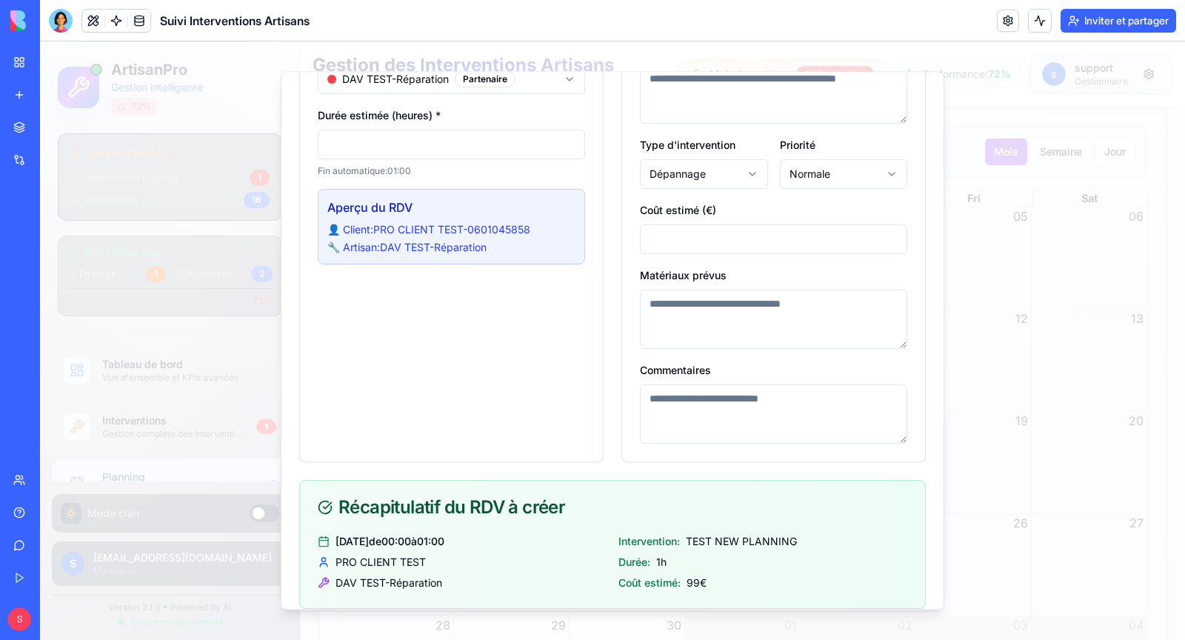
scroll to position [429, 0]
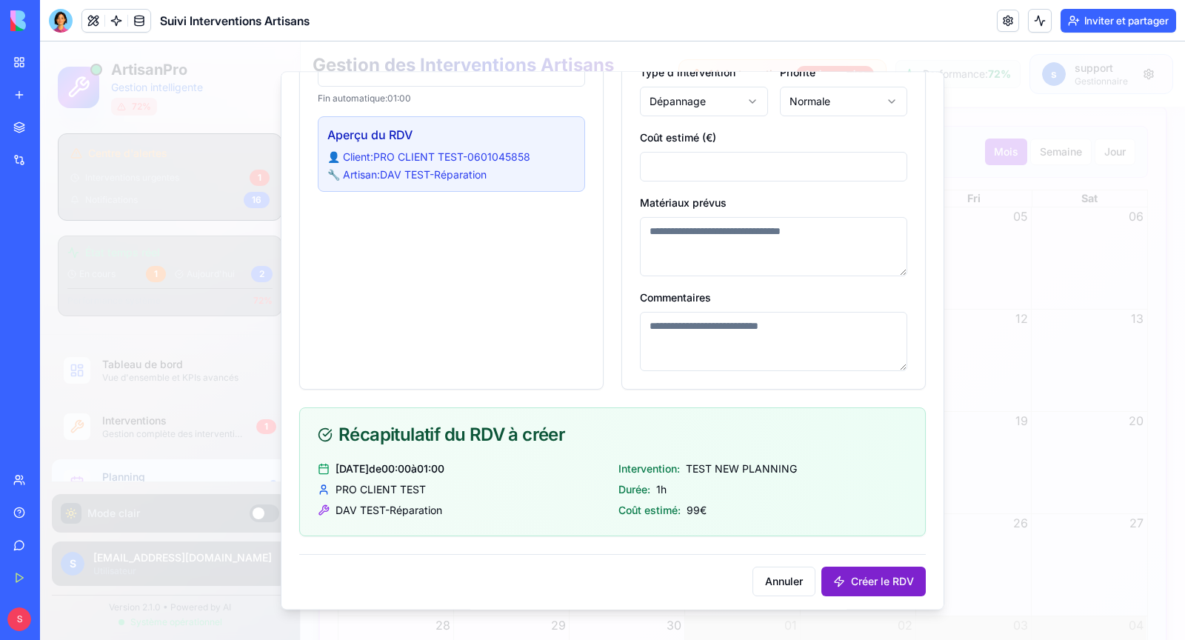
click at [867, 578] on button "Créer le RDV" at bounding box center [874, 582] width 104 height 30
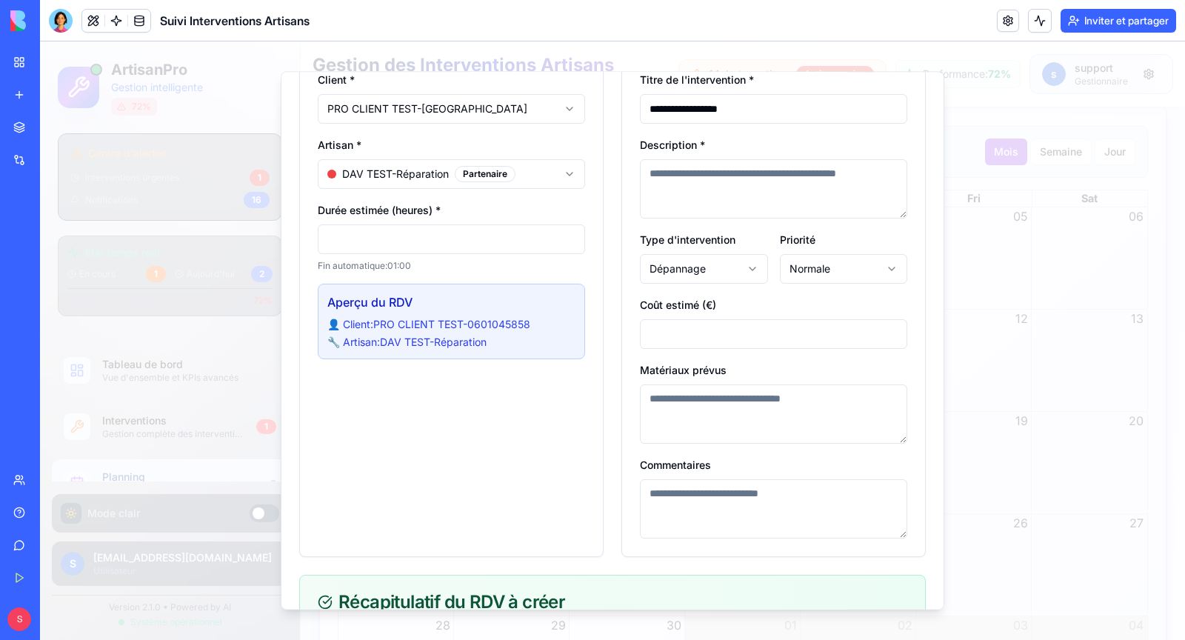
scroll to position [171, 0]
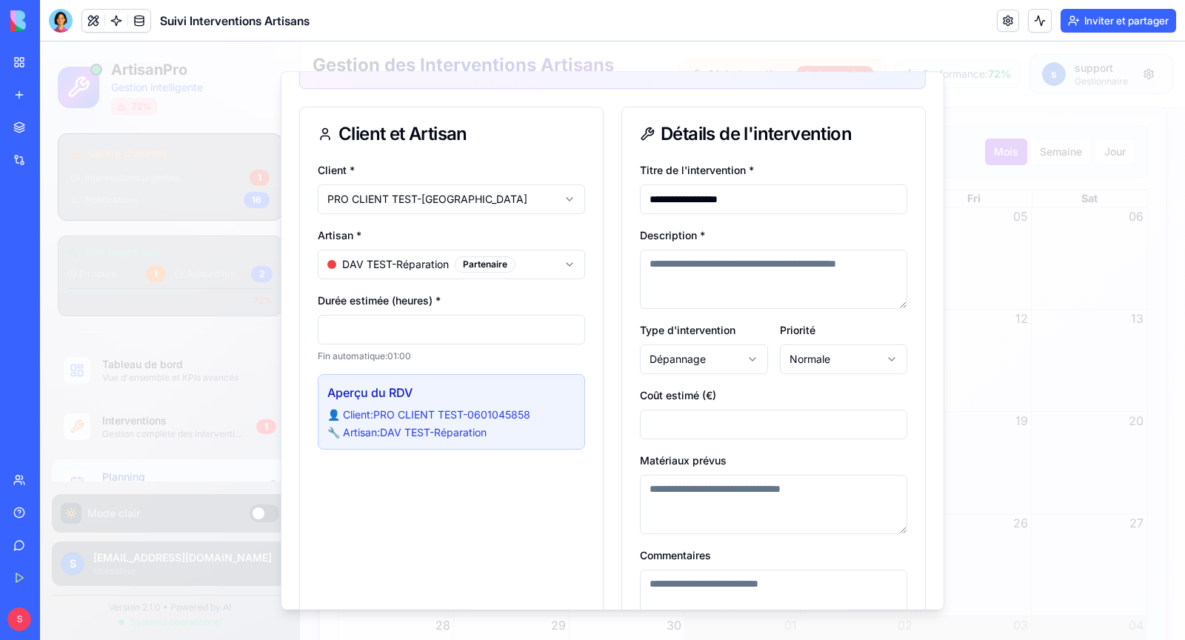
click at [670, 274] on textarea "Description *" at bounding box center [773, 279] width 267 height 59
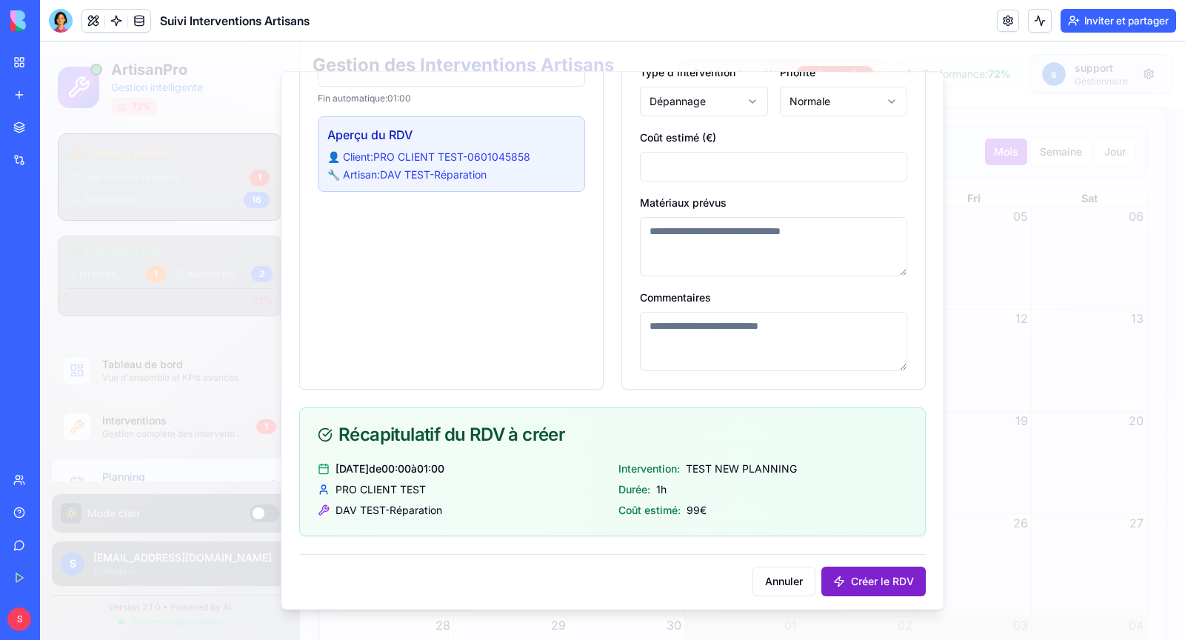
type textarea "**********"
click at [859, 570] on button "Créer le RDV" at bounding box center [874, 582] width 104 height 30
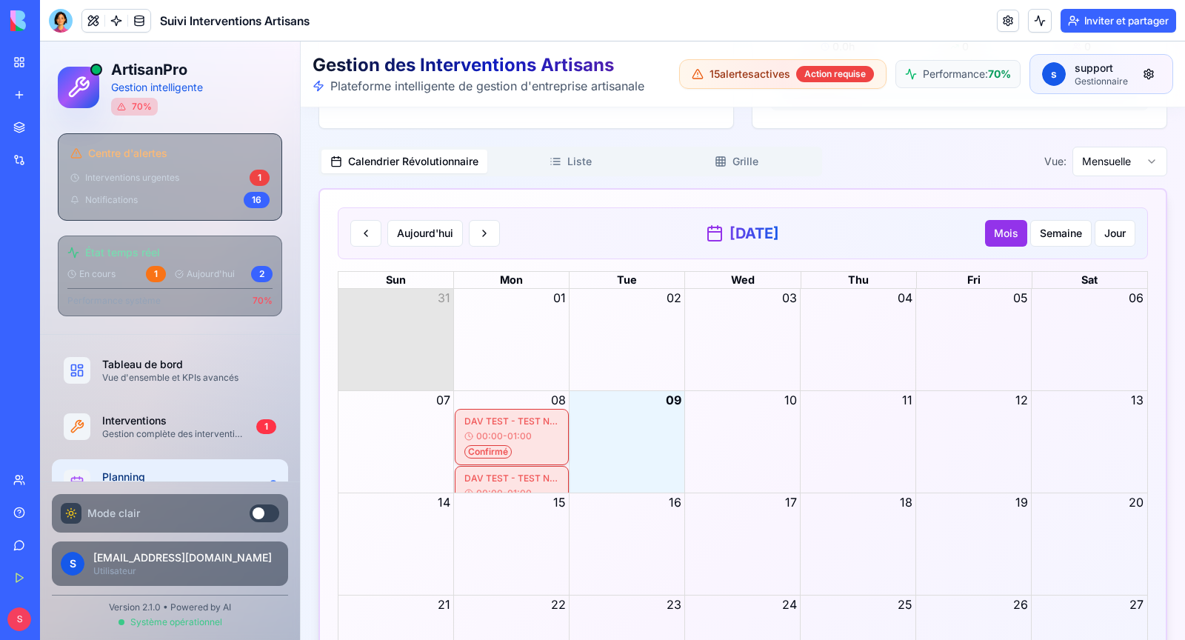
scroll to position [2919, 0]
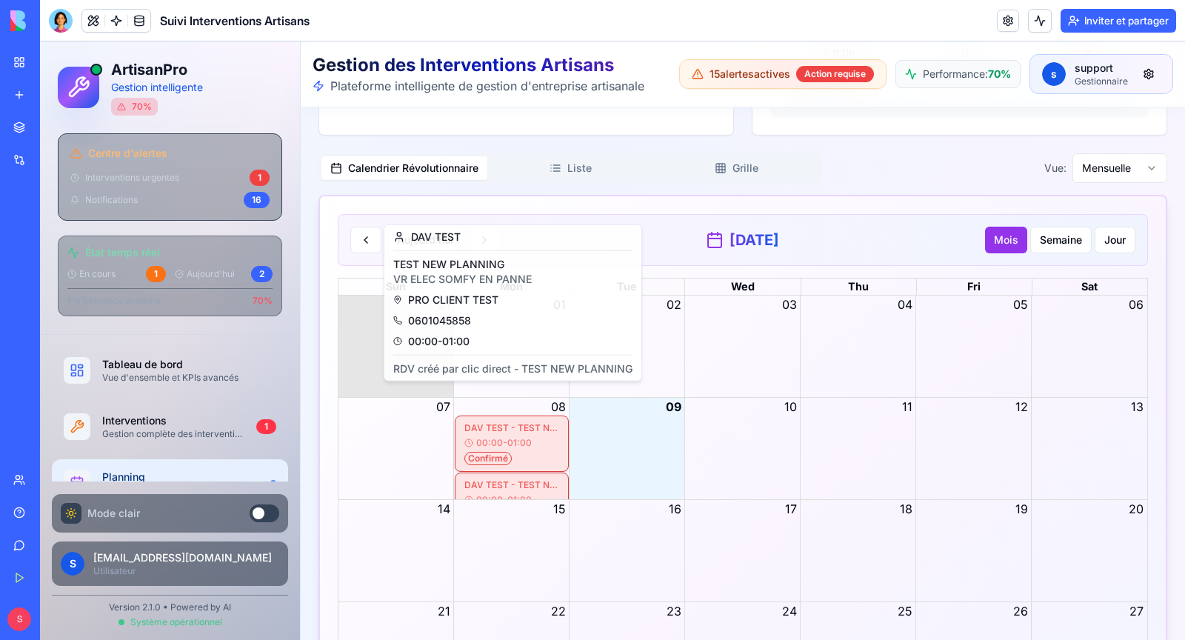
click at [485, 422] on div "DAV TEST - TEST NEW PLANNING" at bounding box center [512, 428] width 95 height 12
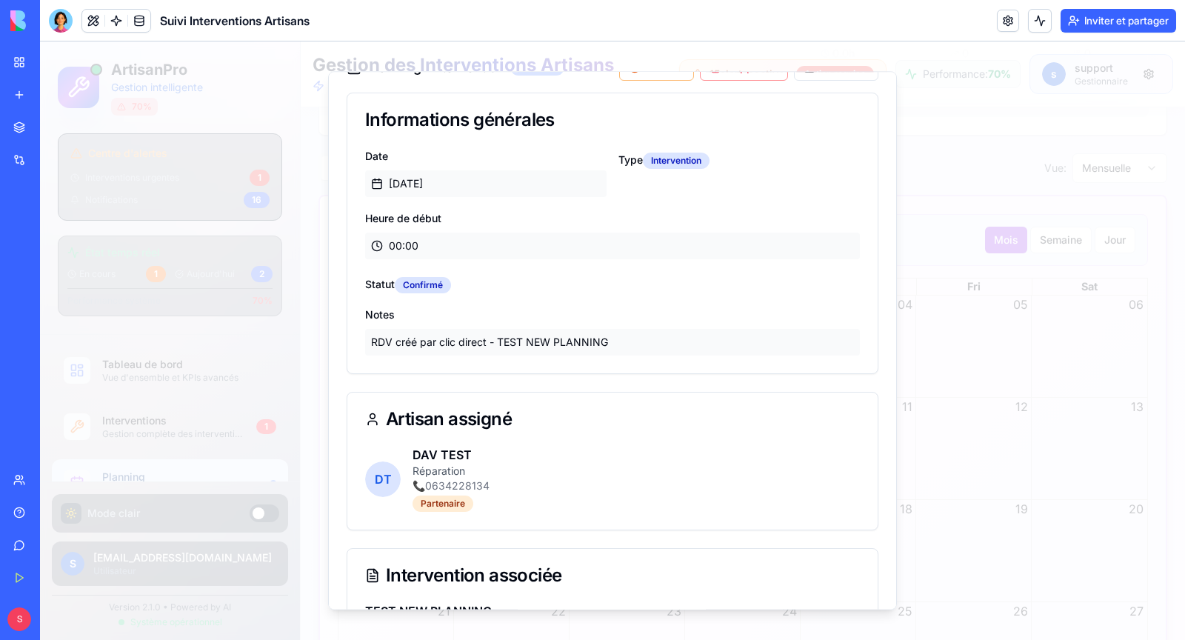
scroll to position [0, 0]
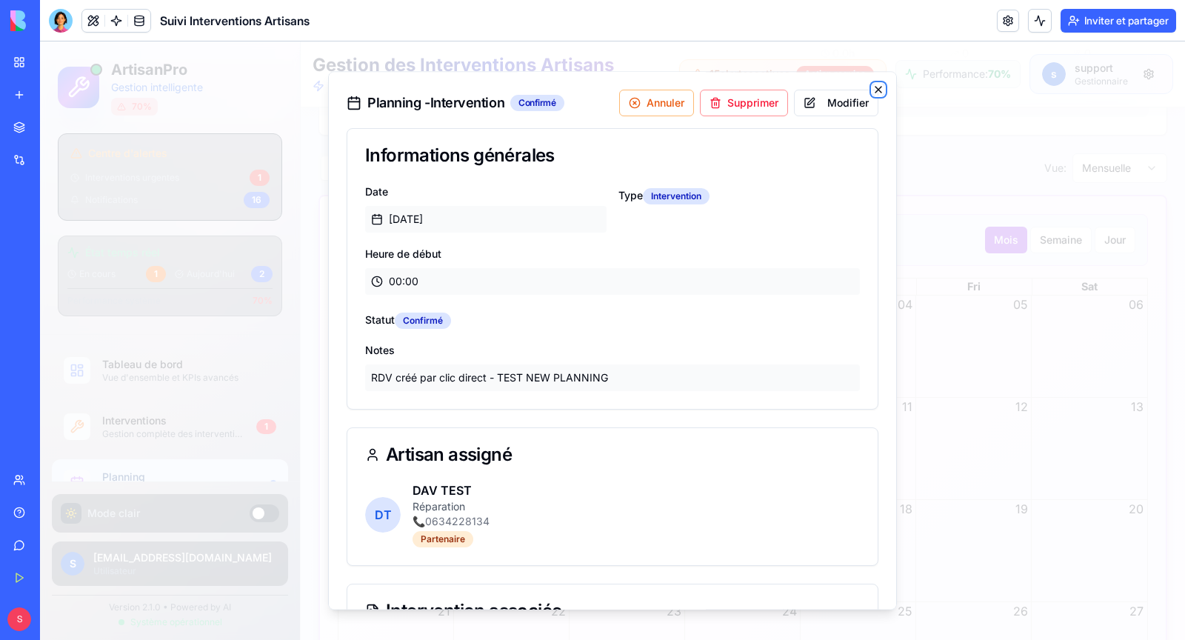
click at [881, 90] on icon "button" at bounding box center [879, 90] width 12 height 12
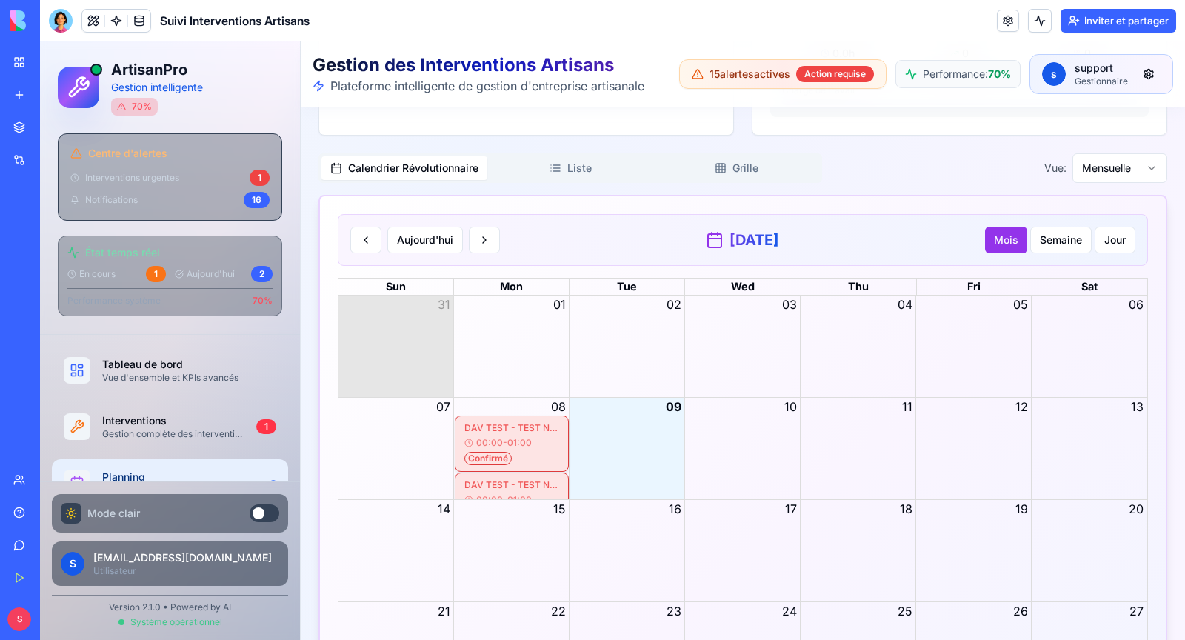
scroll to position [2949, 0]
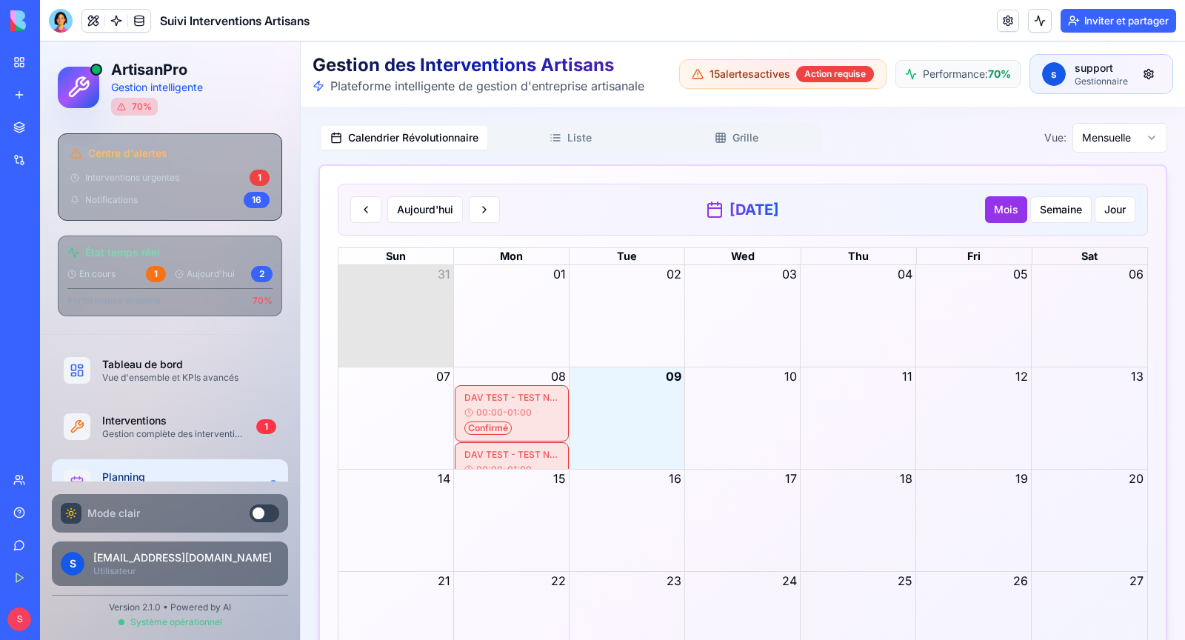
click at [518, 407] on span "00:00 - 01:00" at bounding box center [504, 413] width 56 height 12
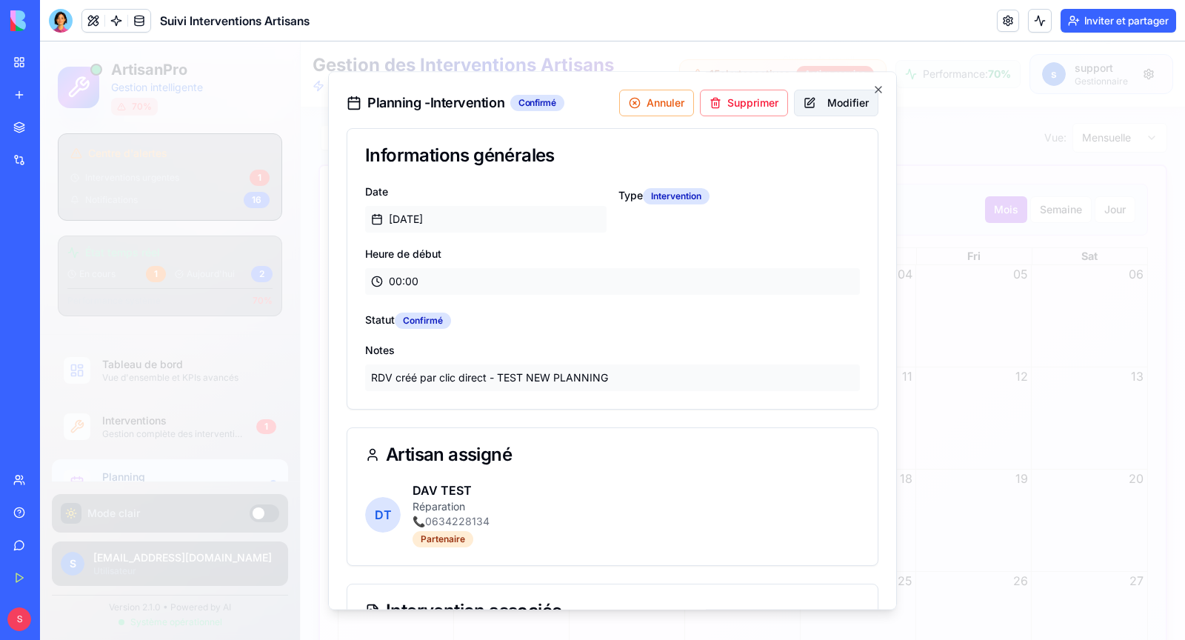
click at [815, 108] on button "Modifier" at bounding box center [836, 103] width 84 height 27
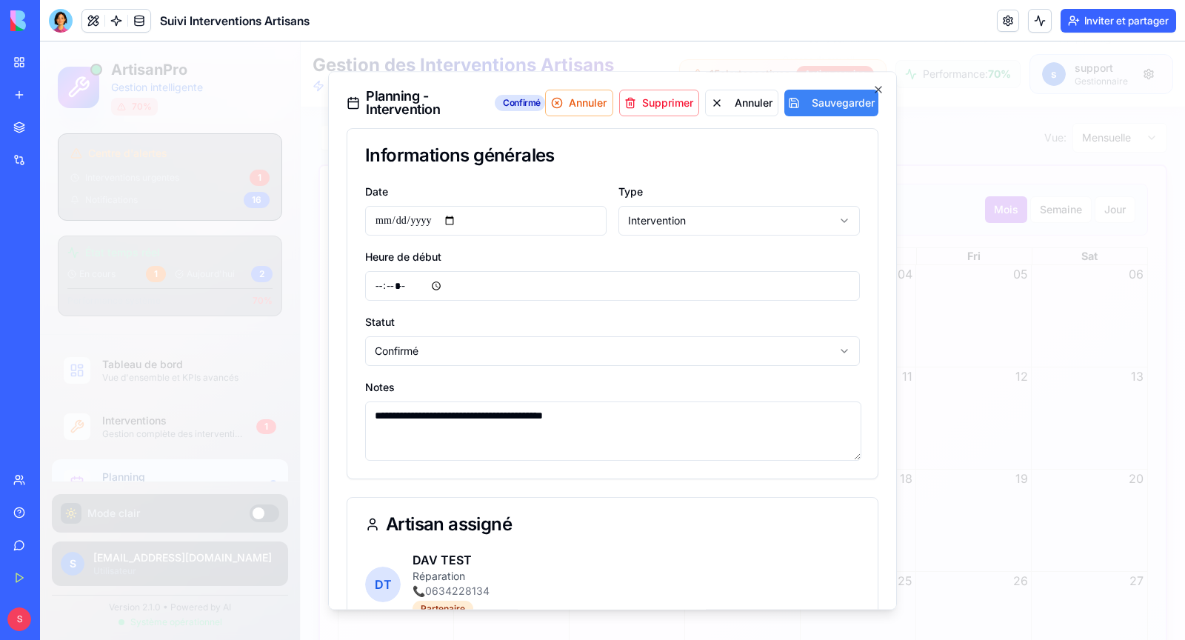
click at [460, 222] on input "**********" at bounding box center [486, 221] width 242 height 30
type input "**********"
click at [413, 284] on input "*****" at bounding box center [612, 286] width 495 height 30
type input "*****"
click at [640, 319] on div "Statut Confirmé" at bounding box center [612, 339] width 495 height 53
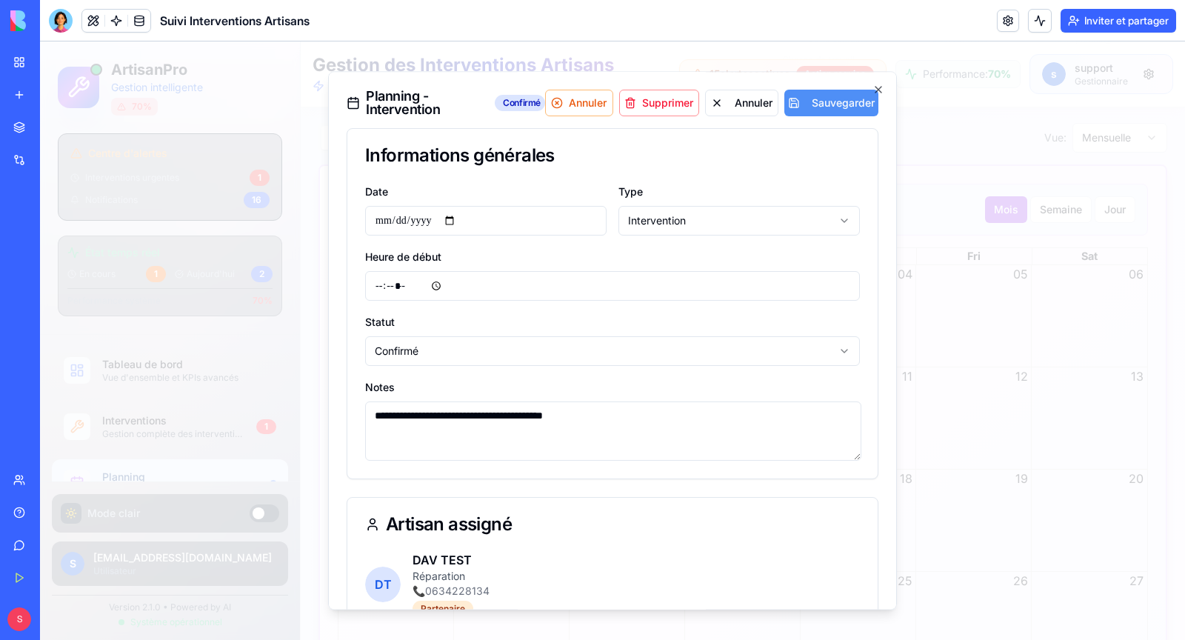
click at [831, 102] on button "Sauvegarder" at bounding box center [832, 103] width 94 height 27
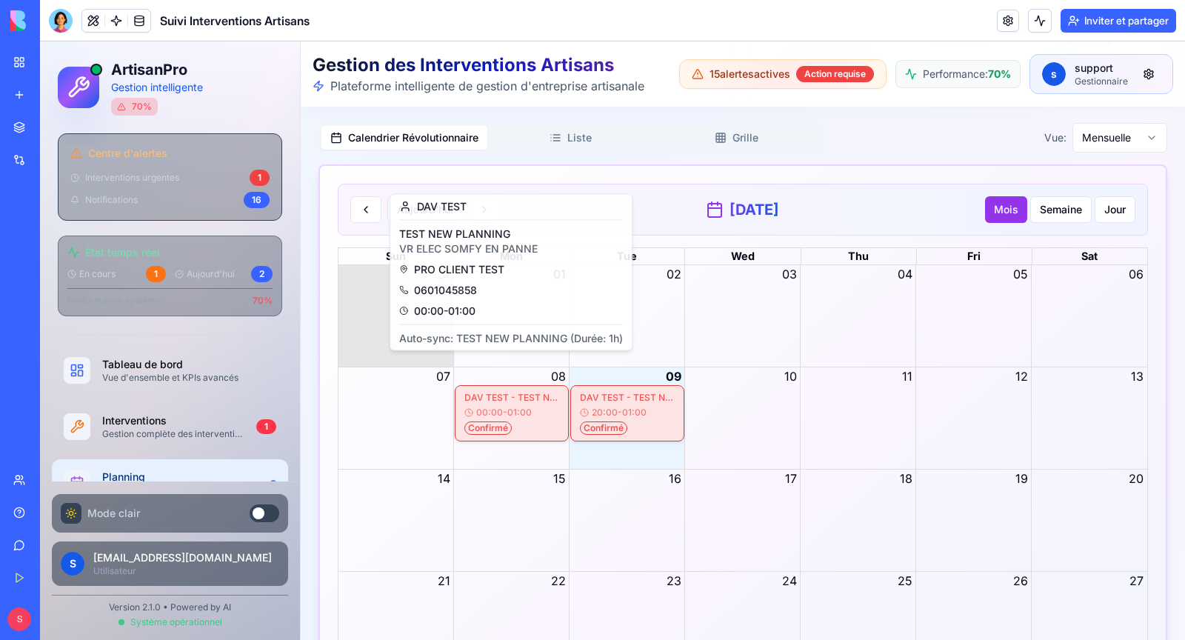
click at [514, 407] on span "00:00 - 01:00" at bounding box center [504, 413] width 56 height 12
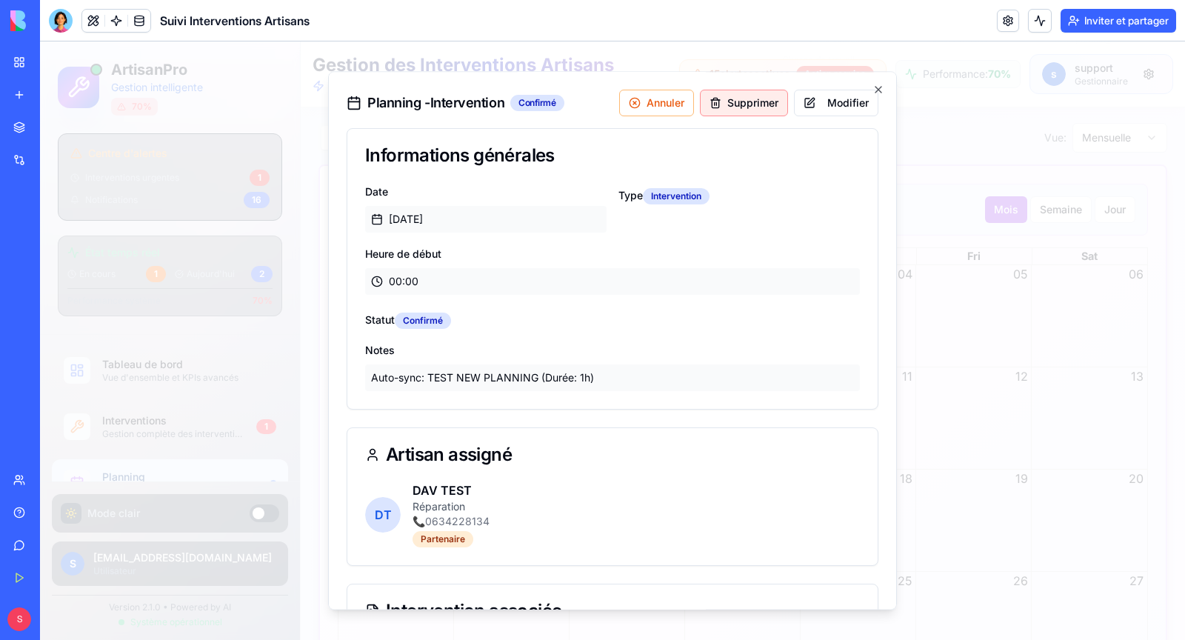
click at [755, 105] on button "Supprimer" at bounding box center [744, 103] width 88 height 27
click at [745, 108] on button "Supprimer" at bounding box center [744, 103] width 88 height 27
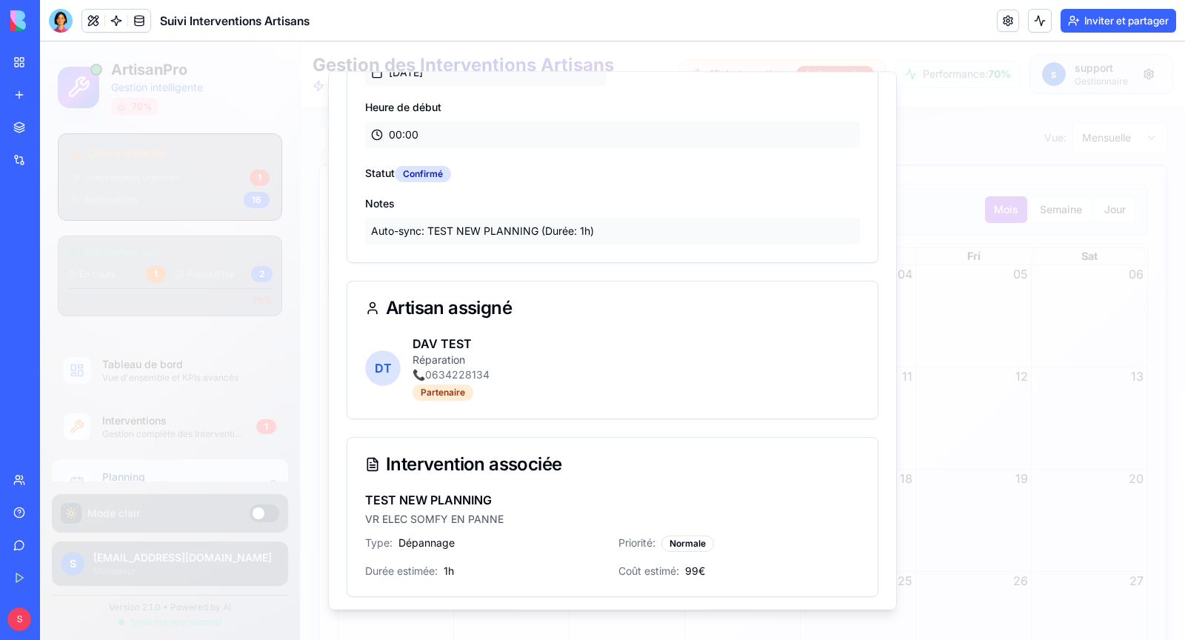
scroll to position [0, 0]
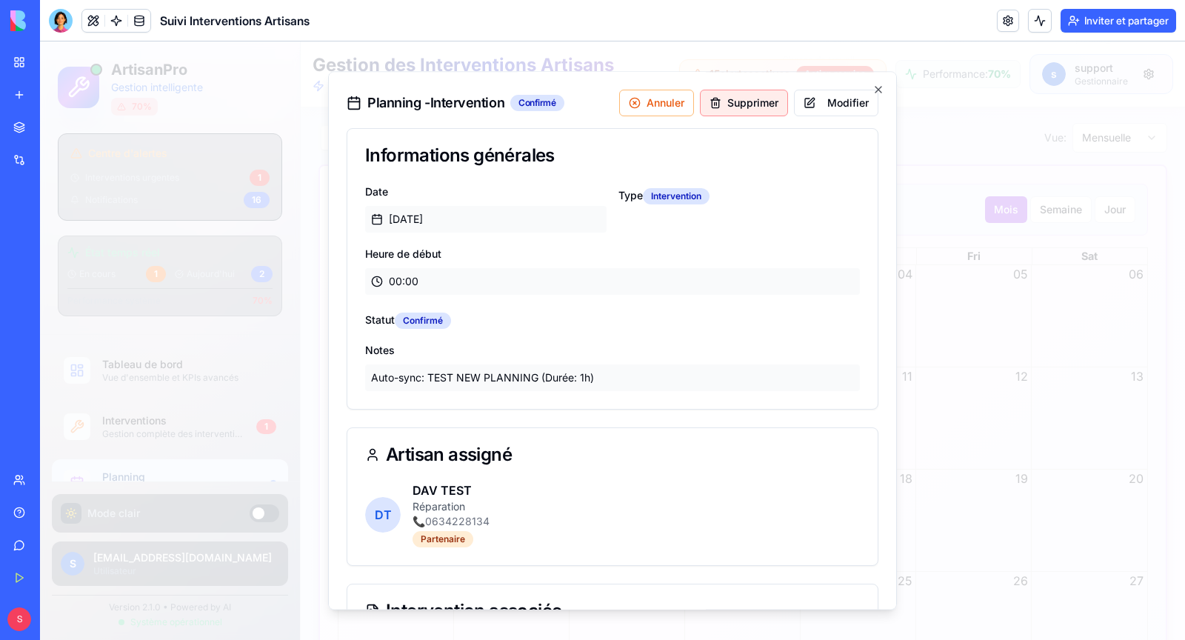
click at [758, 98] on button "Supprimer" at bounding box center [744, 103] width 88 height 27
click at [662, 101] on button "Annuler" at bounding box center [656, 103] width 75 height 27
click at [750, 111] on button "Supprimer" at bounding box center [744, 103] width 88 height 27
click at [853, 111] on button "Modifier" at bounding box center [836, 103] width 84 height 27
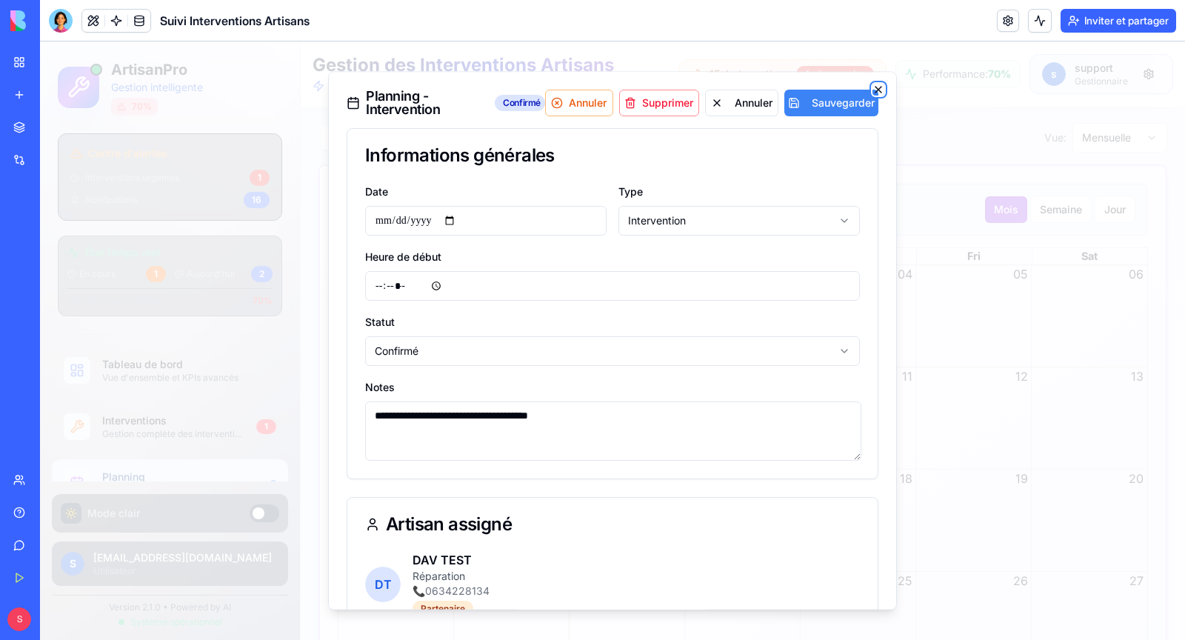
click at [876, 90] on icon "button" at bounding box center [879, 90] width 12 height 12
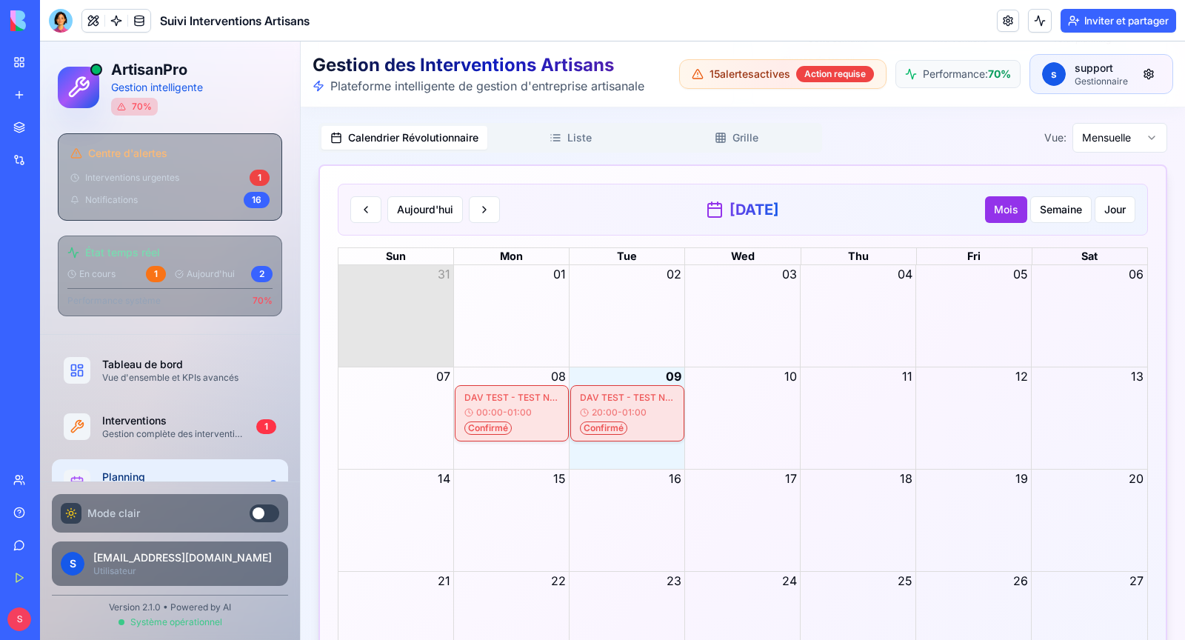
click at [525, 389] on div "DAV TEST - TEST NEW PLANNING 00:00 - 01:00 Confirmé" at bounding box center [512, 413] width 101 height 49
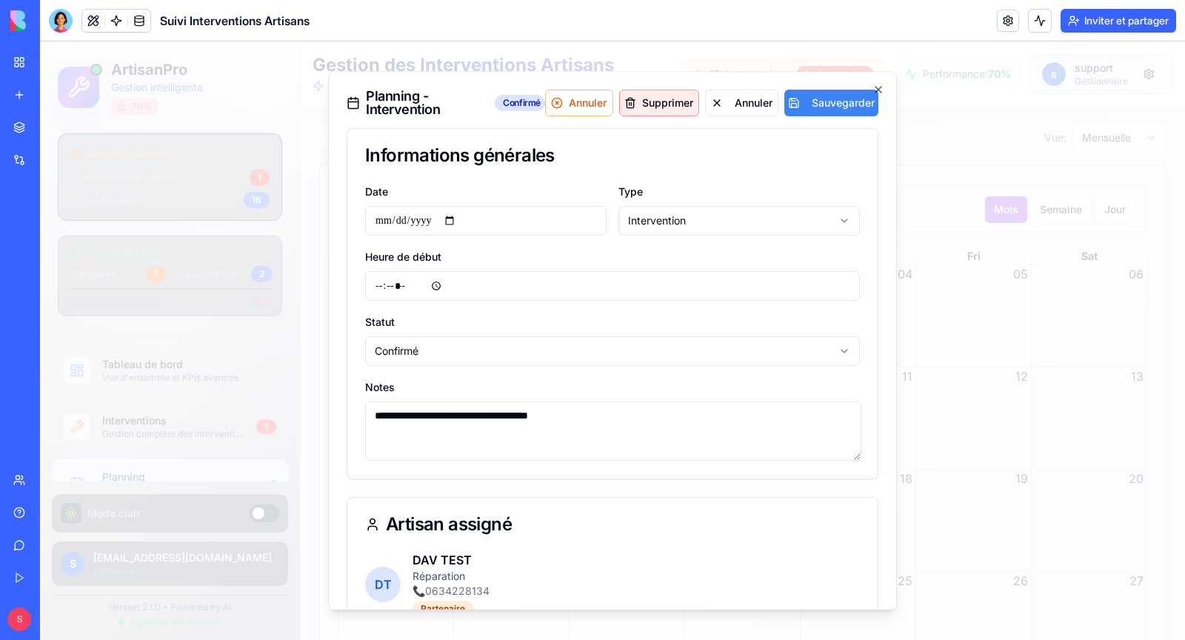
click at [676, 90] on button "Supprimer" at bounding box center [659, 103] width 80 height 27
click at [676, 105] on button "Supprimer" at bounding box center [659, 103] width 80 height 27
click at [882, 88] on icon "button" at bounding box center [879, 90] width 12 height 12
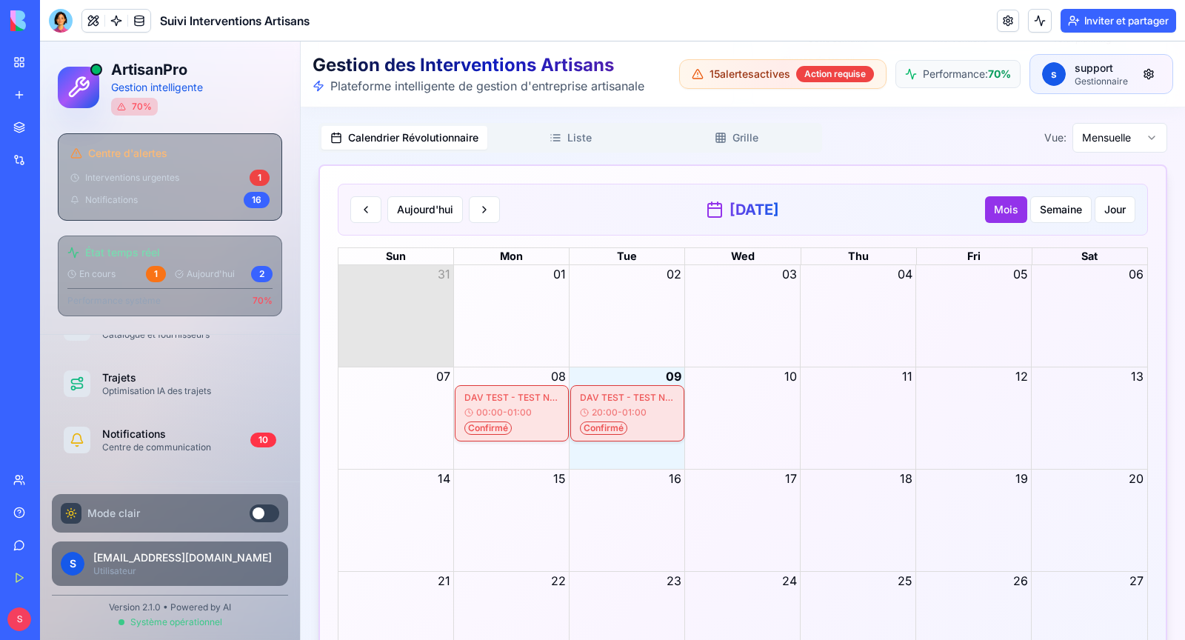
scroll to position [676, 0]
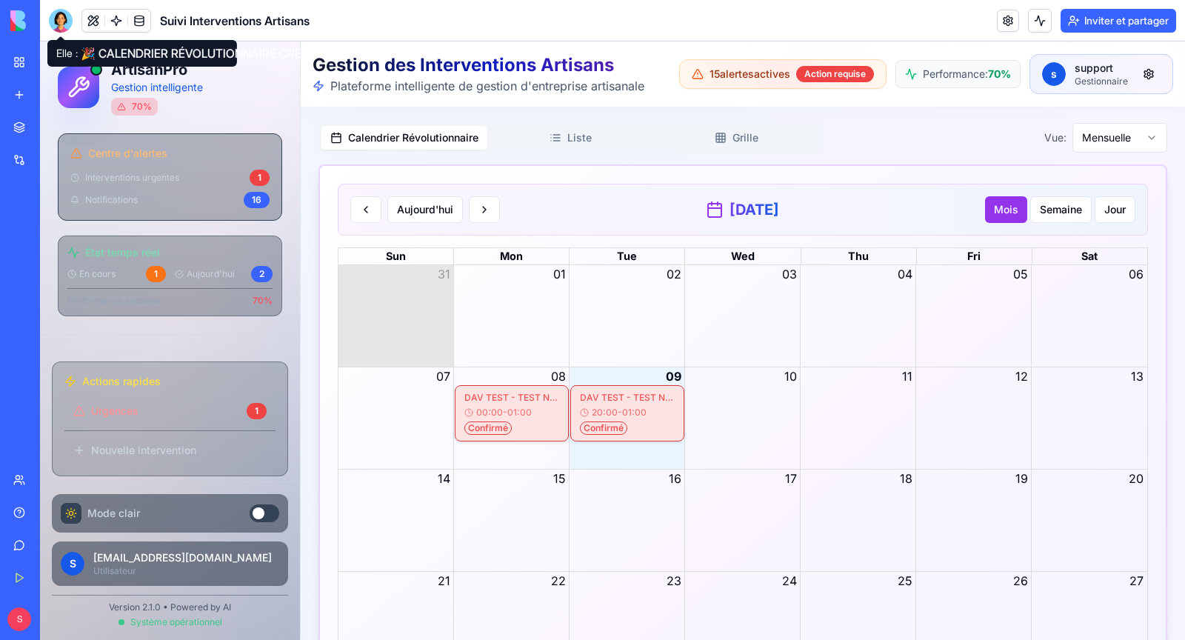
click at [64, 25] on div at bounding box center [61, 21] width 24 height 24
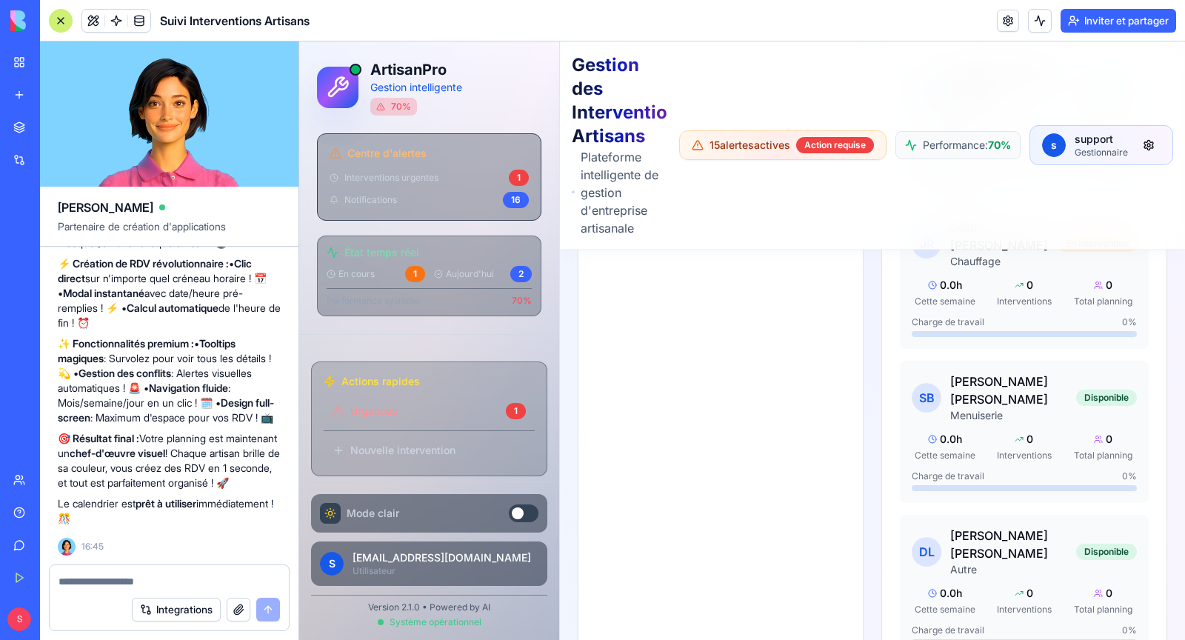
scroll to position [38997, 0]
click at [136, 581] on textarea at bounding box center [170, 581] width 222 height 15
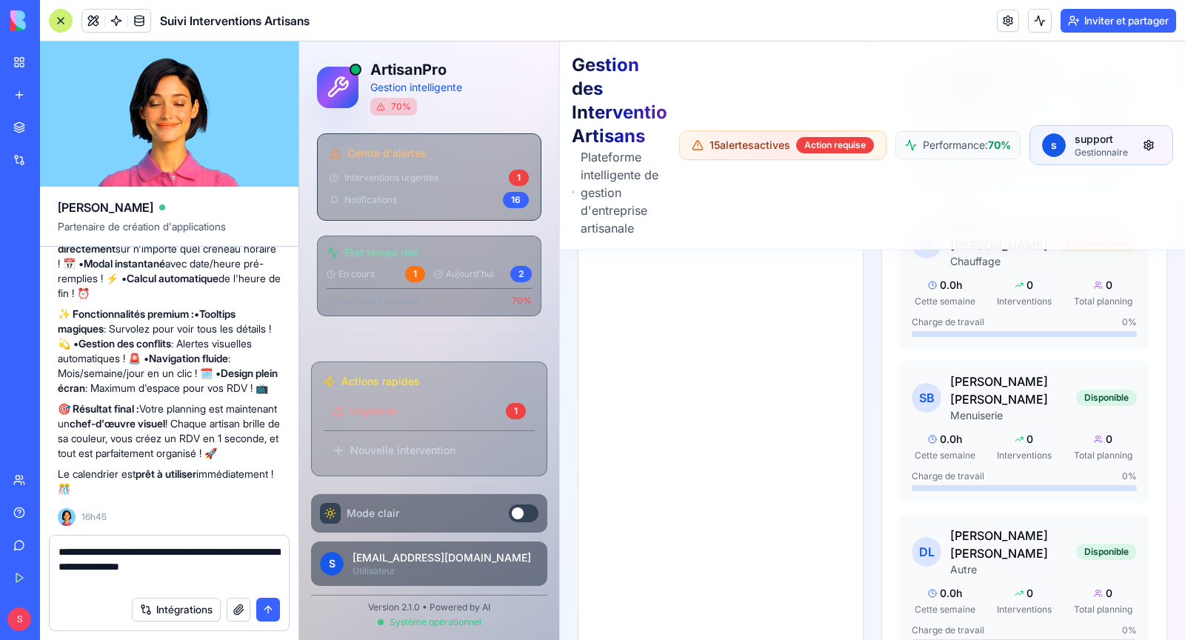
type textarea "**********"
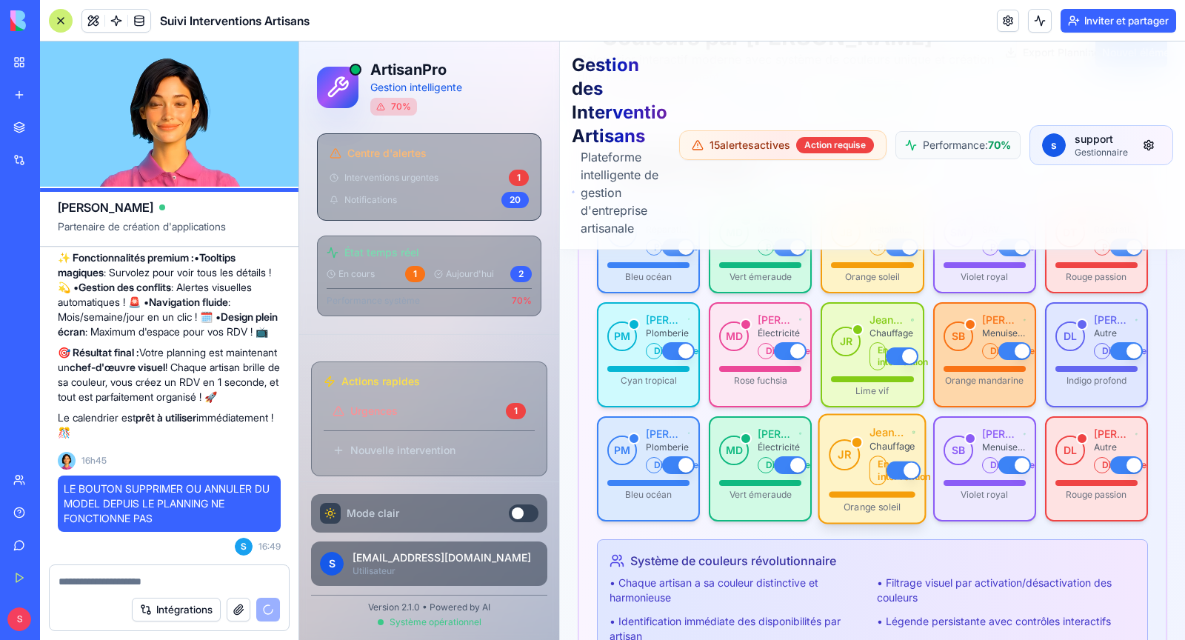
scroll to position [271, 0]
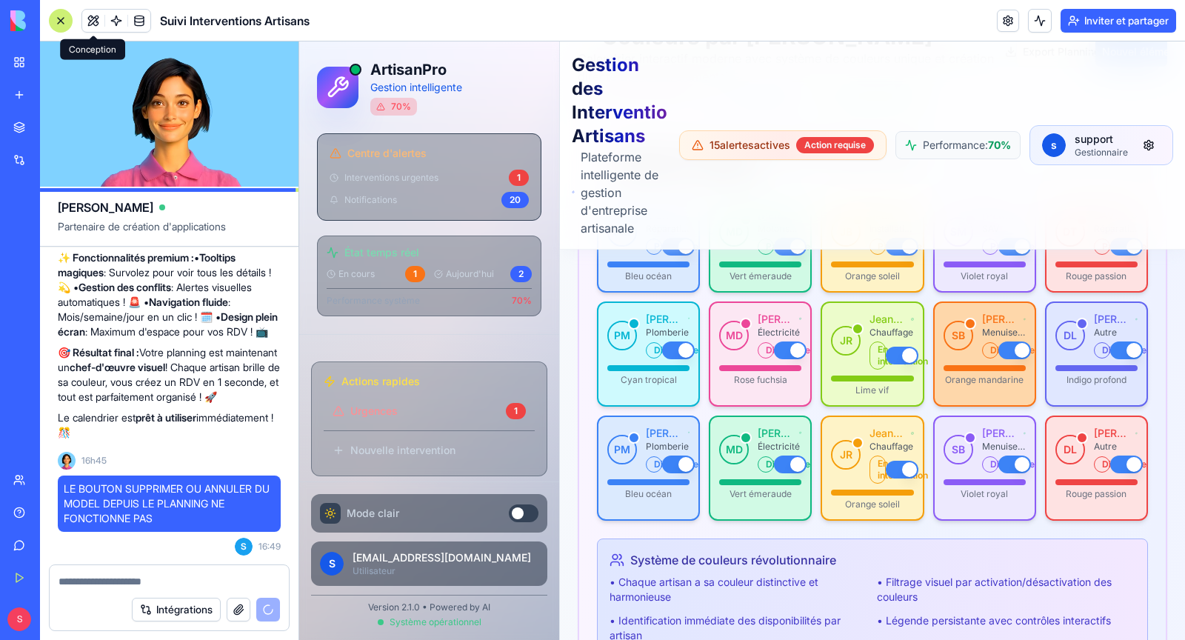
click at [58, 19] on div at bounding box center [61, 21] width 24 height 24
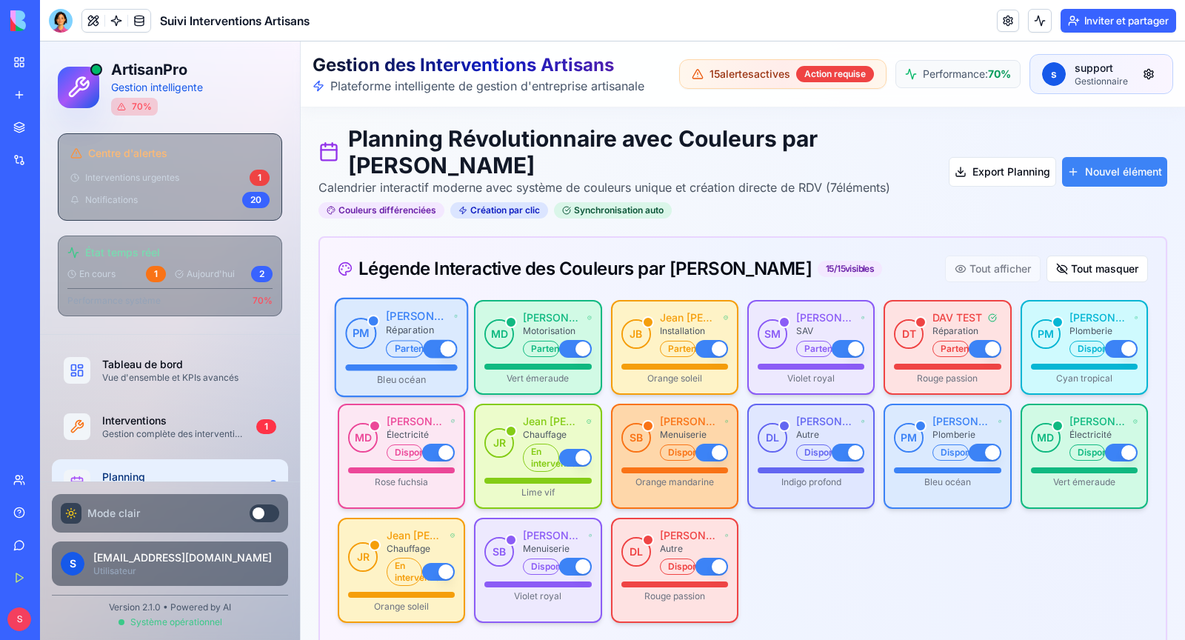
click at [447, 340] on button "button" at bounding box center [441, 349] width 34 height 19
click at [445, 340] on button "button" at bounding box center [441, 349] width 34 height 19
click at [442, 443] on button "button" at bounding box center [441, 452] width 34 height 19
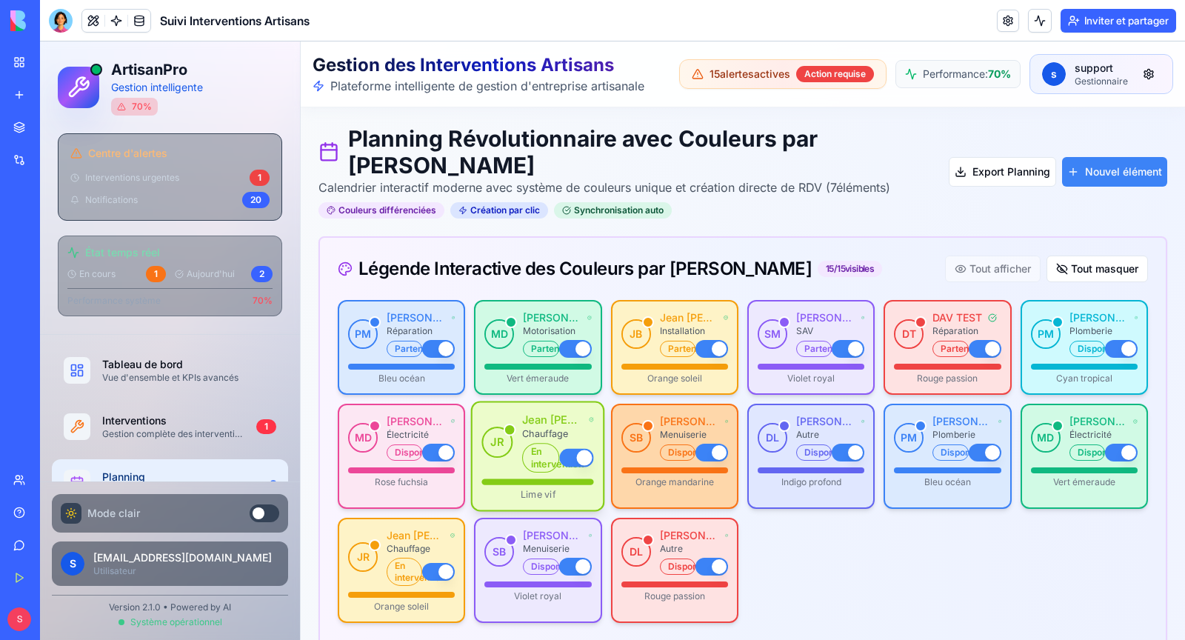
click at [588, 449] on button "button" at bounding box center [577, 458] width 34 height 19
click at [1111, 256] on button "Tout masquer" at bounding box center [1097, 269] width 101 height 27
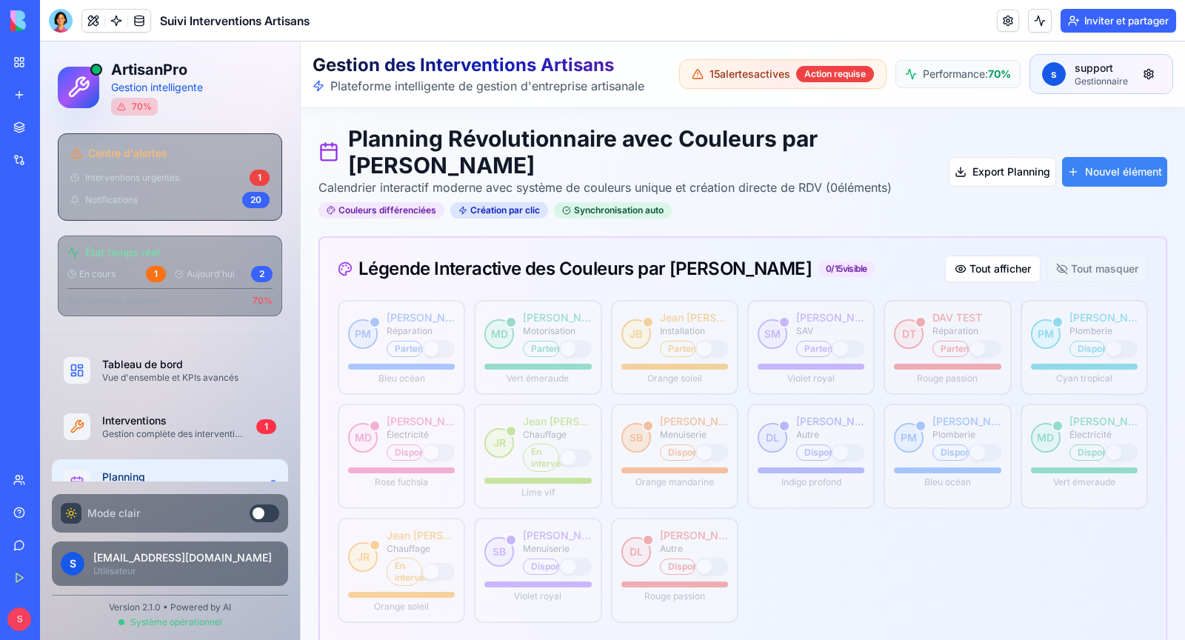
click at [1111, 256] on div "Tout afficher Tout masquer" at bounding box center [1046, 269] width 203 height 27
click at [1019, 256] on button "Tout afficher" at bounding box center [993, 269] width 96 height 27
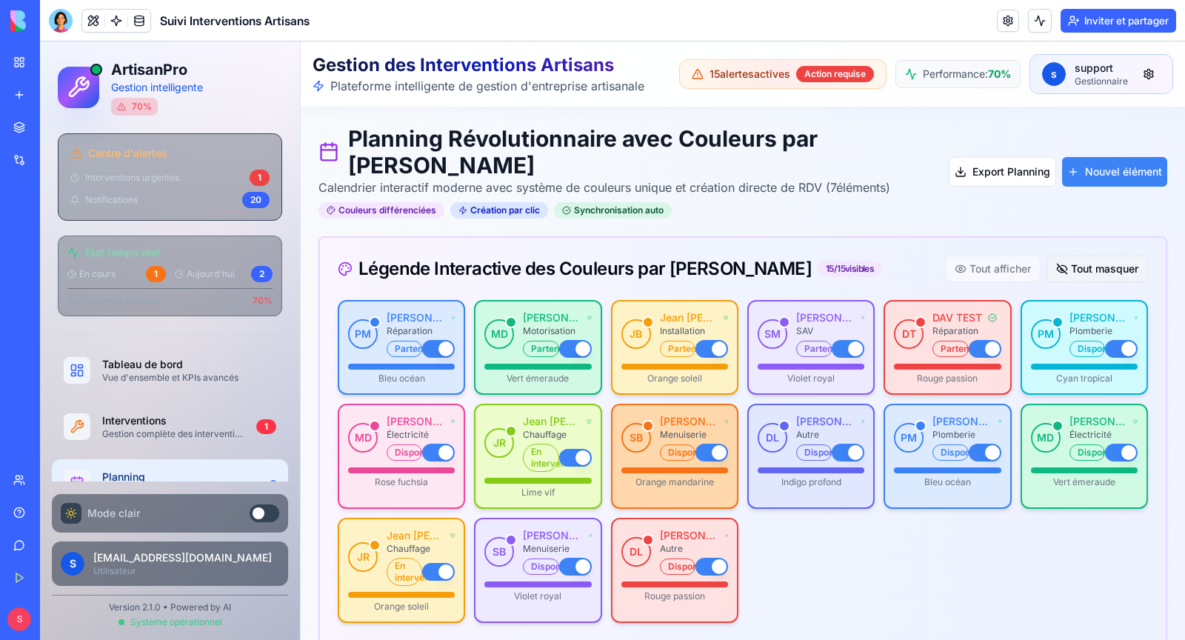
click at [1074, 256] on button "Tout masquer" at bounding box center [1097, 269] width 101 height 27
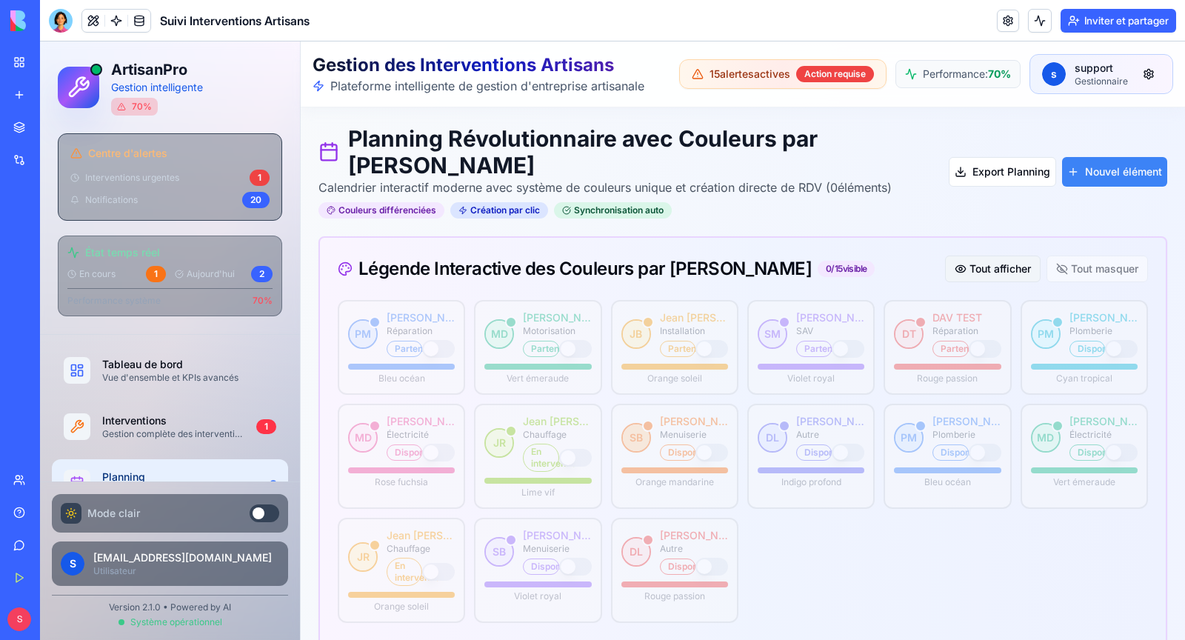
click at [991, 256] on button "Tout afficher" at bounding box center [993, 269] width 96 height 27
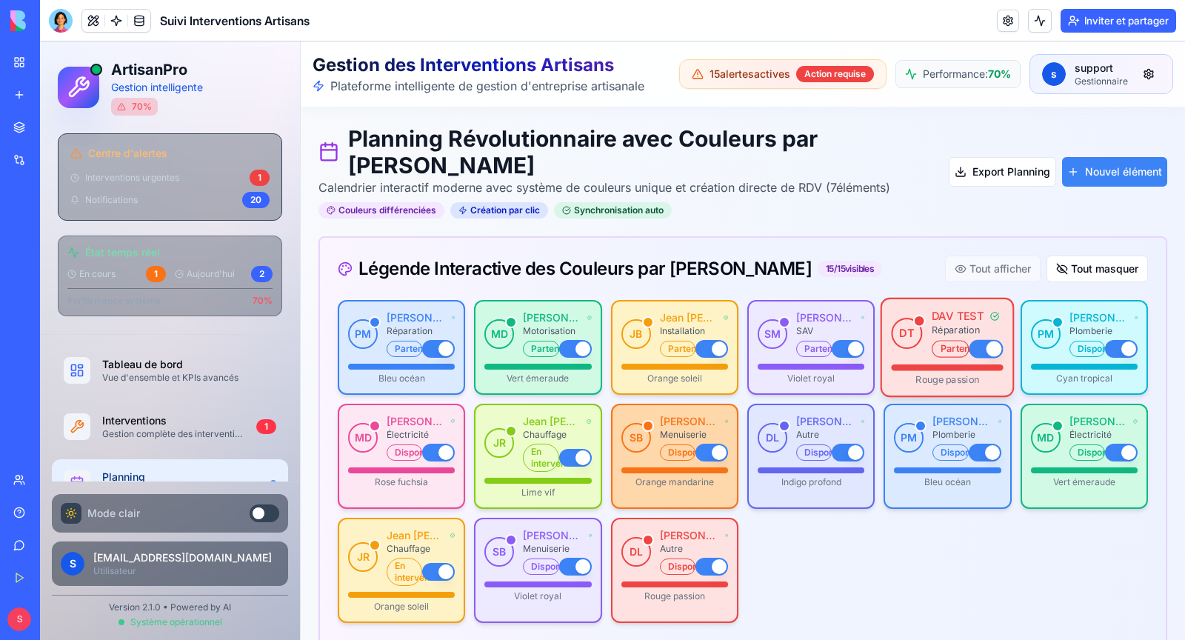
click at [983, 340] on button "button" at bounding box center [987, 349] width 34 height 19
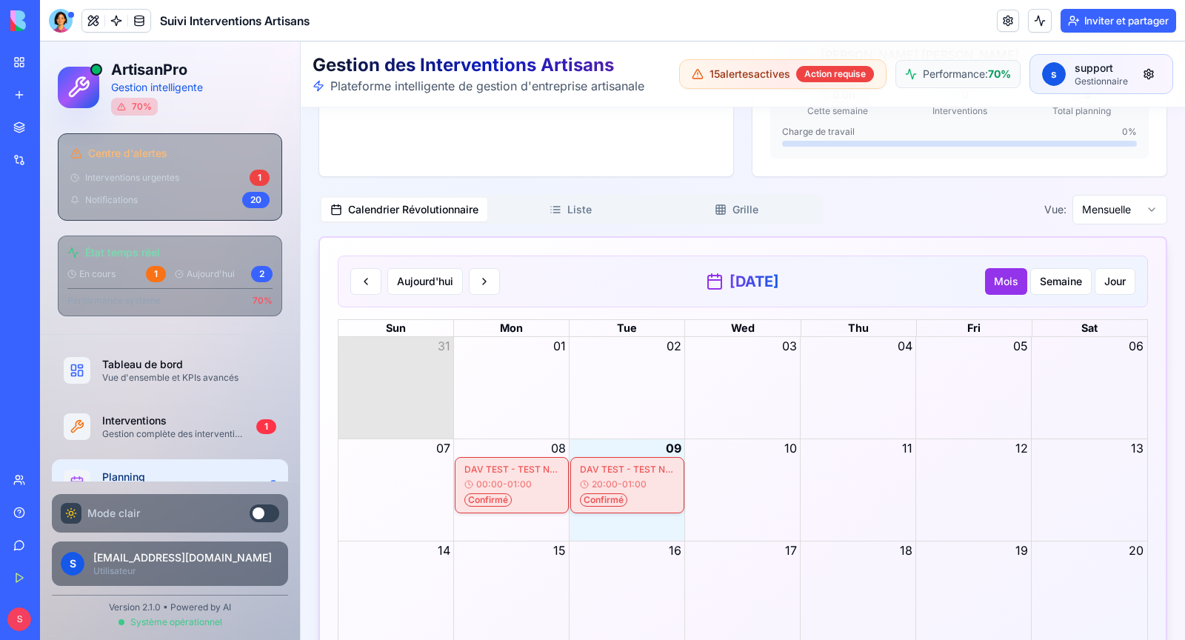
scroll to position [2879, 0]
click at [1062, 267] on button "Semaine" at bounding box center [1061, 280] width 61 height 27
click at [1065, 267] on button "Semaine" at bounding box center [1061, 280] width 61 height 27
click at [1109, 267] on button "Jour" at bounding box center [1115, 280] width 41 height 27
click at [1011, 267] on button "Mois" at bounding box center [1006, 280] width 42 height 27
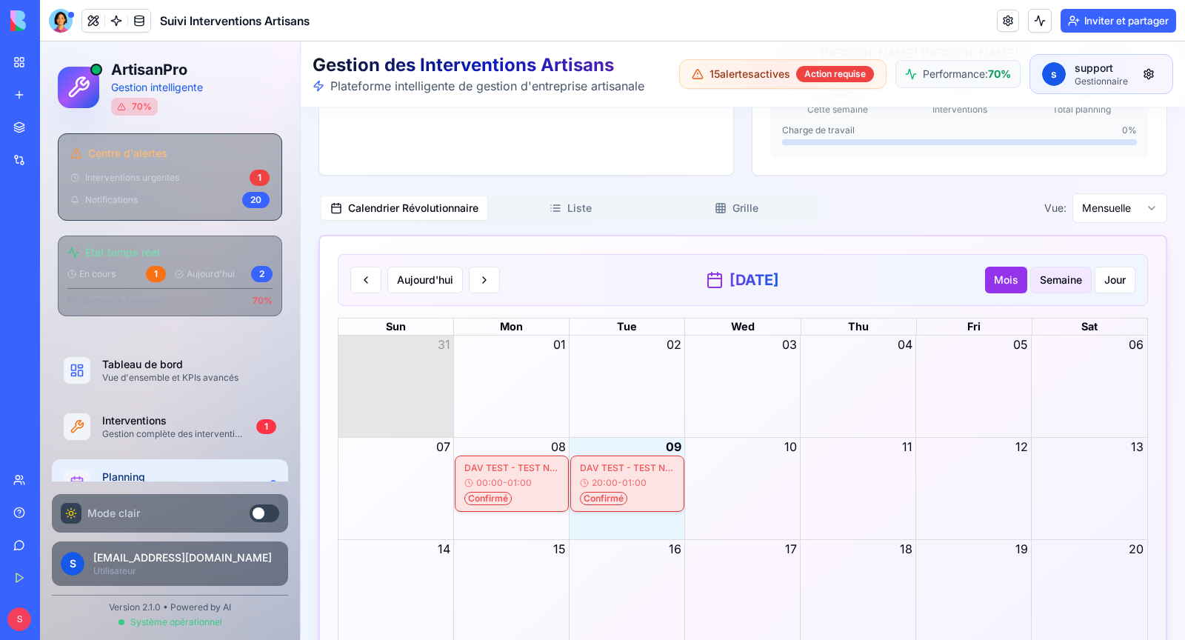
click at [1073, 267] on button "Semaine" at bounding box center [1061, 280] width 61 height 27
click at [1129, 267] on button "Jour" at bounding box center [1115, 280] width 41 height 27
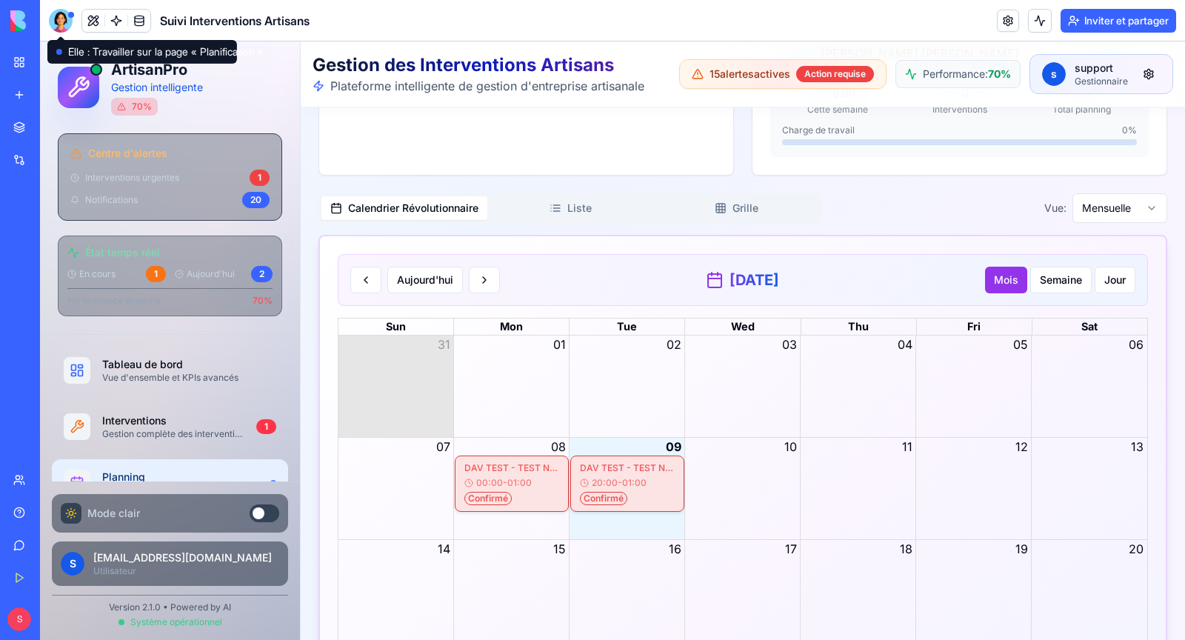
click at [64, 21] on div at bounding box center [61, 21] width 24 height 24
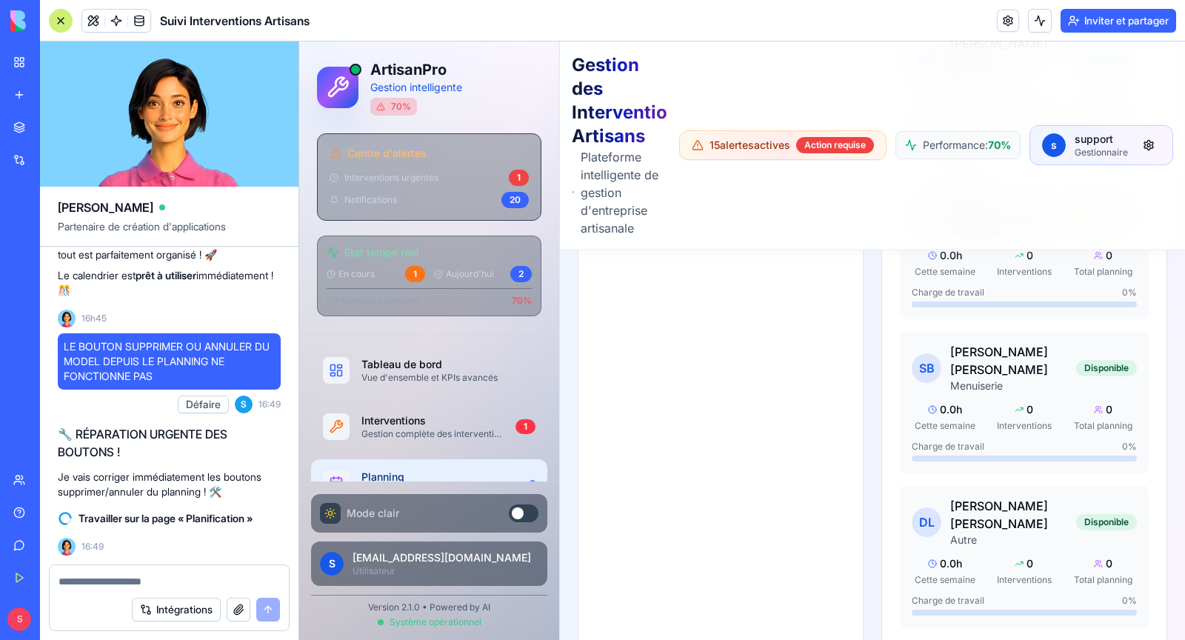
scroll to position [2998, 0]
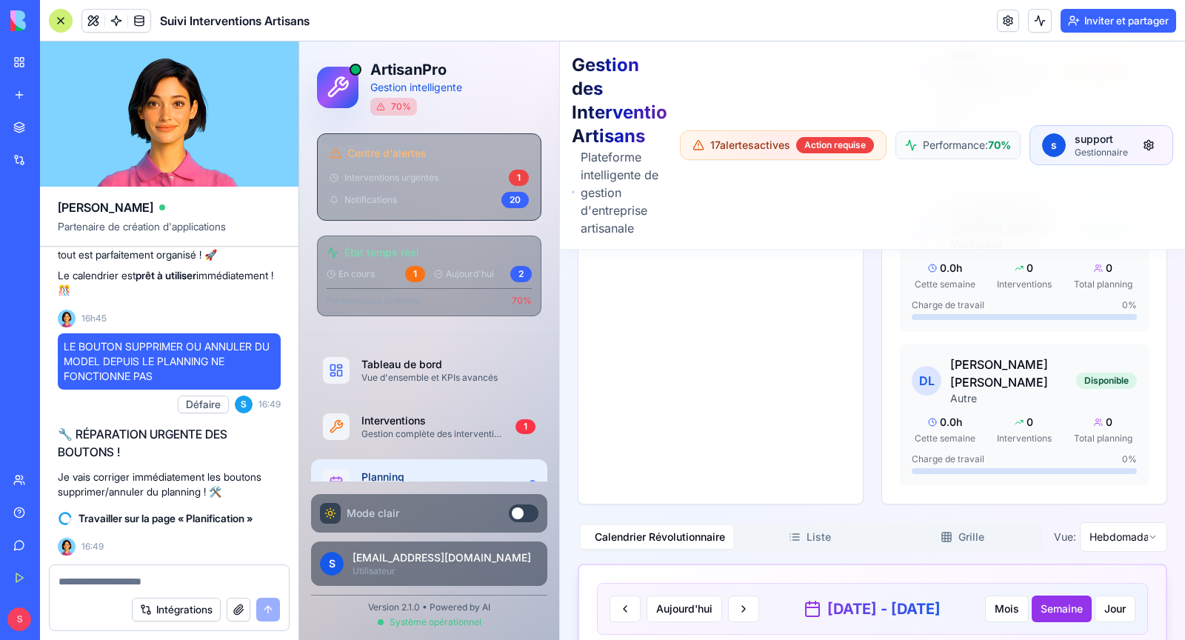
scroll to position [3091, 0]
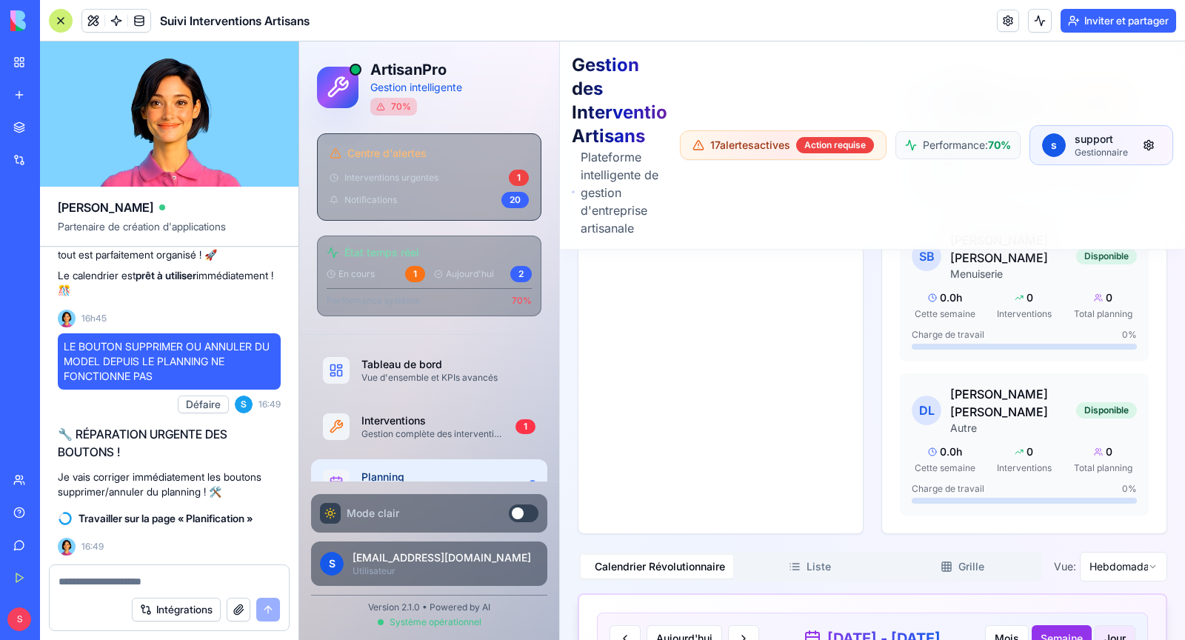
click at [1125, 625] on button "Jour" at bounding box center [1115, 638] width 41 height 27
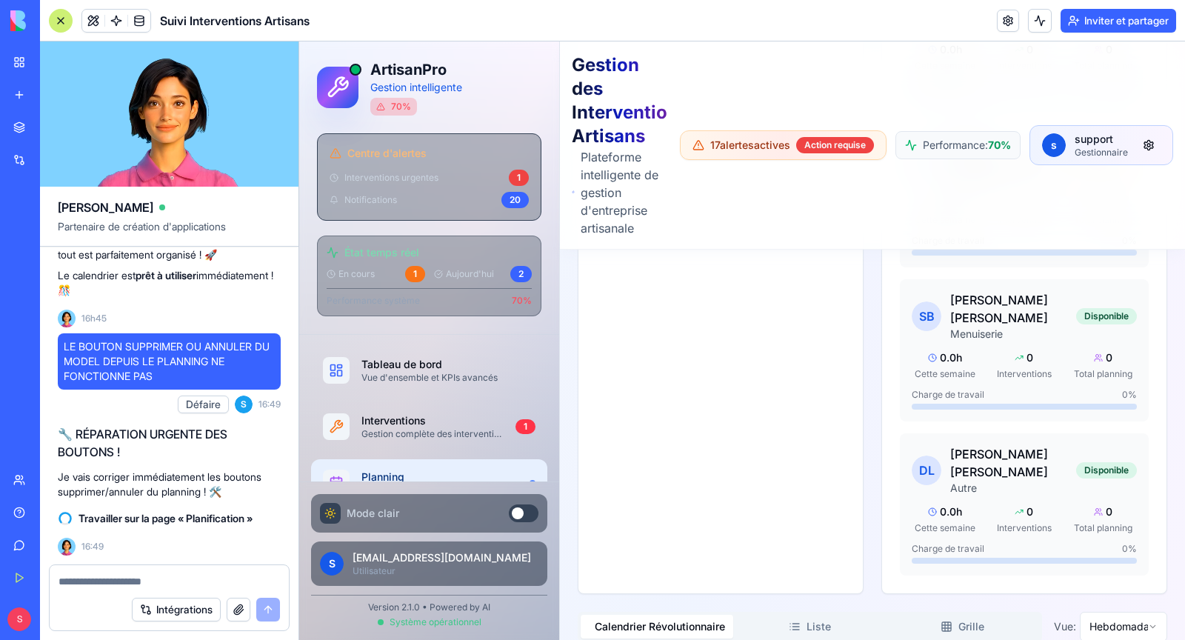
scroll to position [3028, 0]
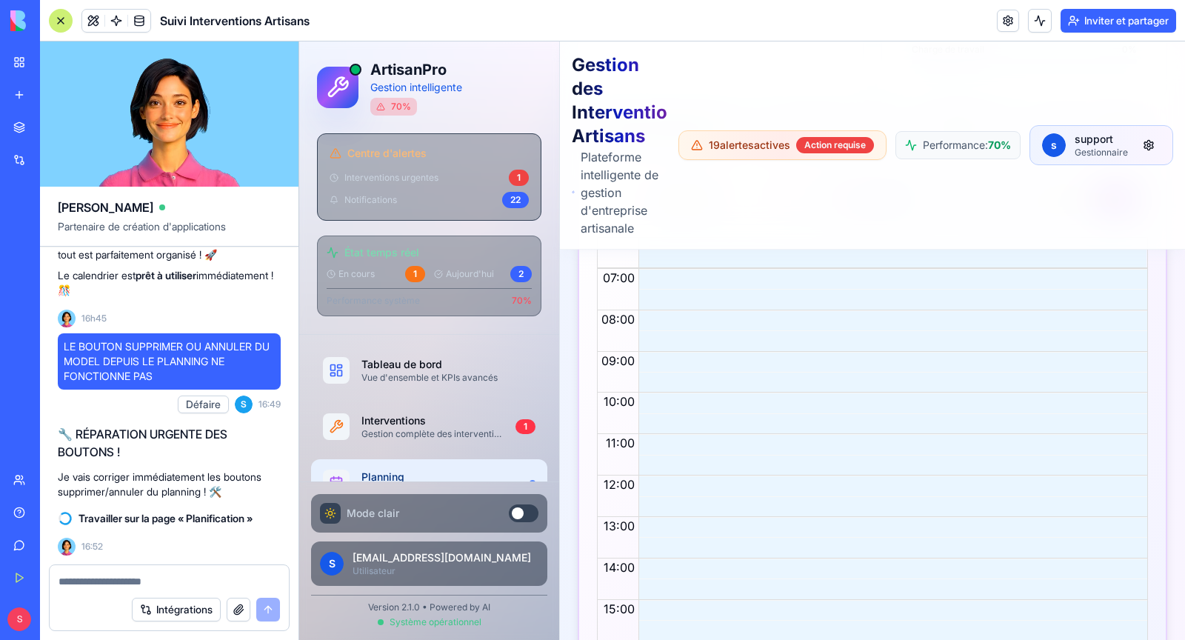
scroll to position [26, 0]
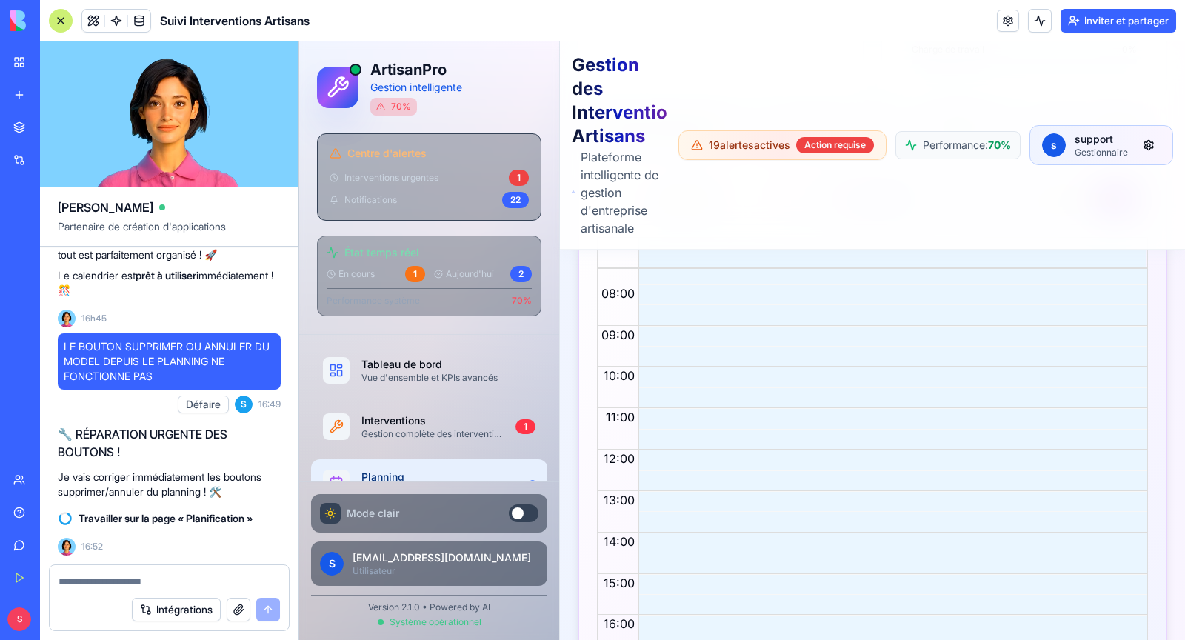
click at [730, 371] on div "20:00 - 01:00 DAV TEST - TEST NEW PLANNING 20:00 - 01:00 Confirmé" at bounding box center [890, 491] width 502 height 496
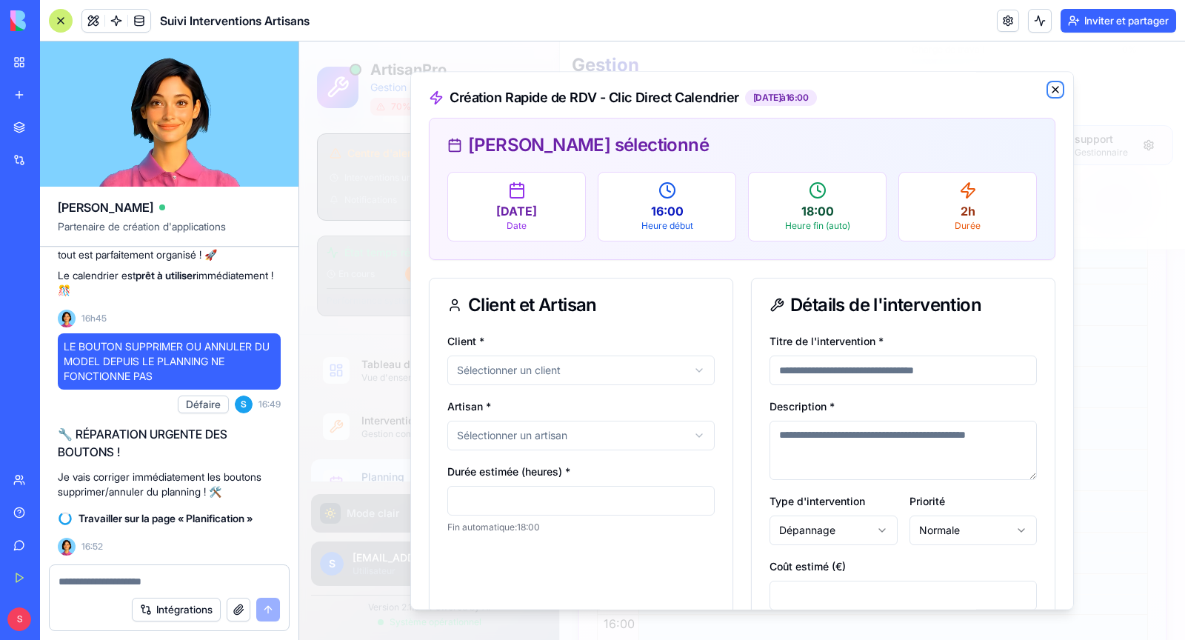
click at [1054, 91] on icon "button" at bounding box center [1056, 90] width 12 height 12
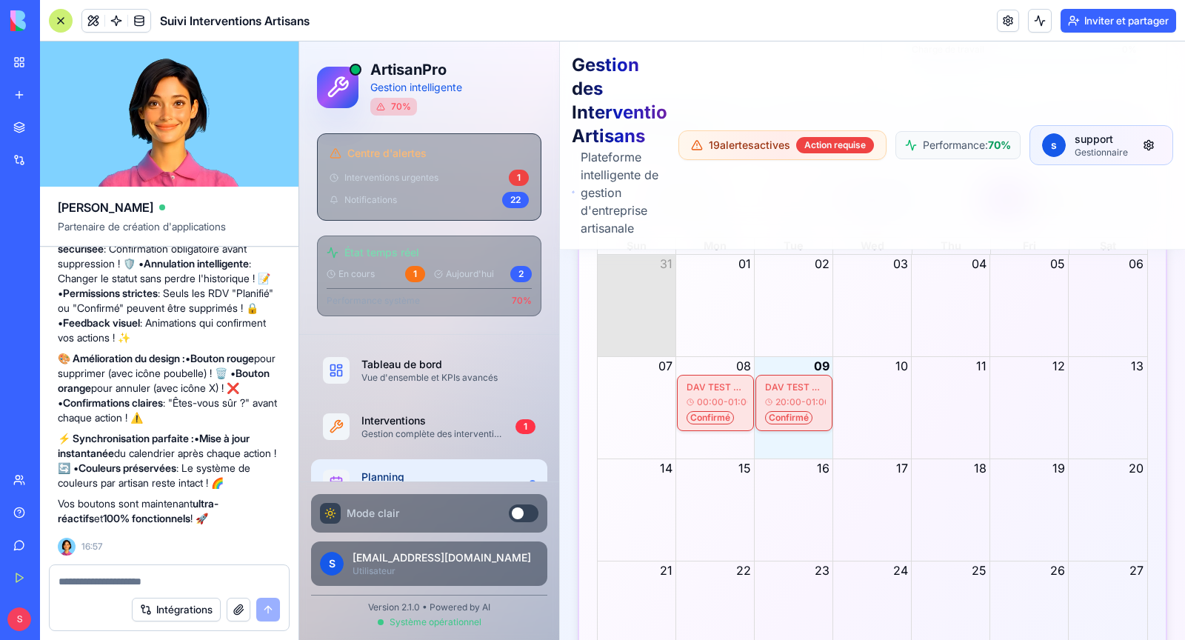
scroll to position [39655, 0]
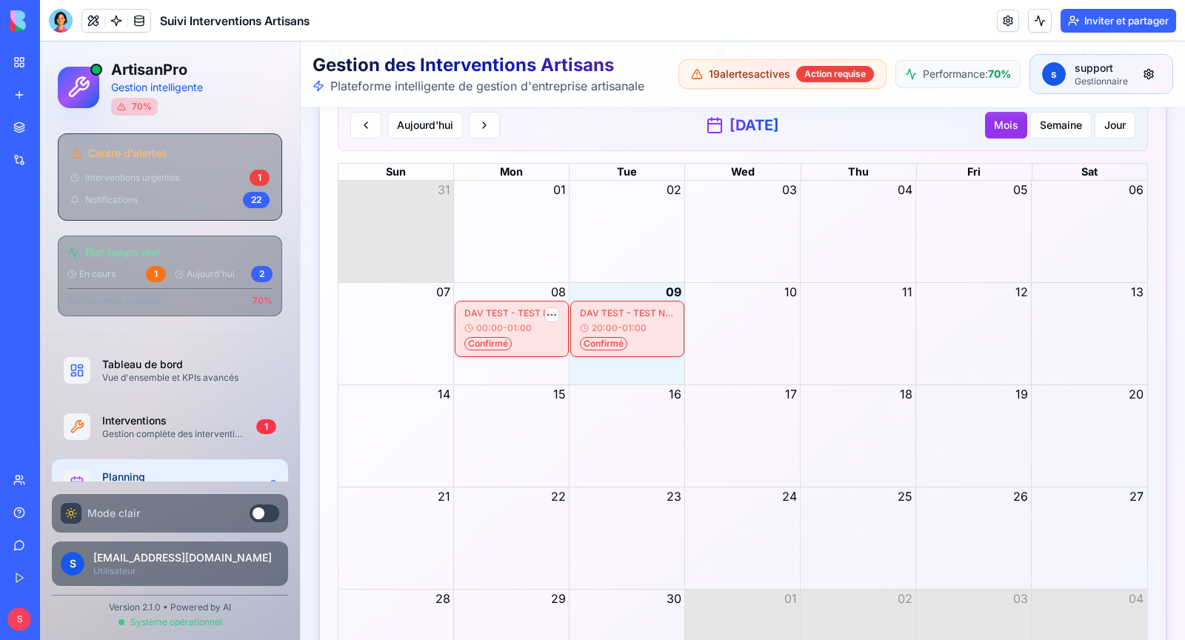
scroll to position [2998, 0]
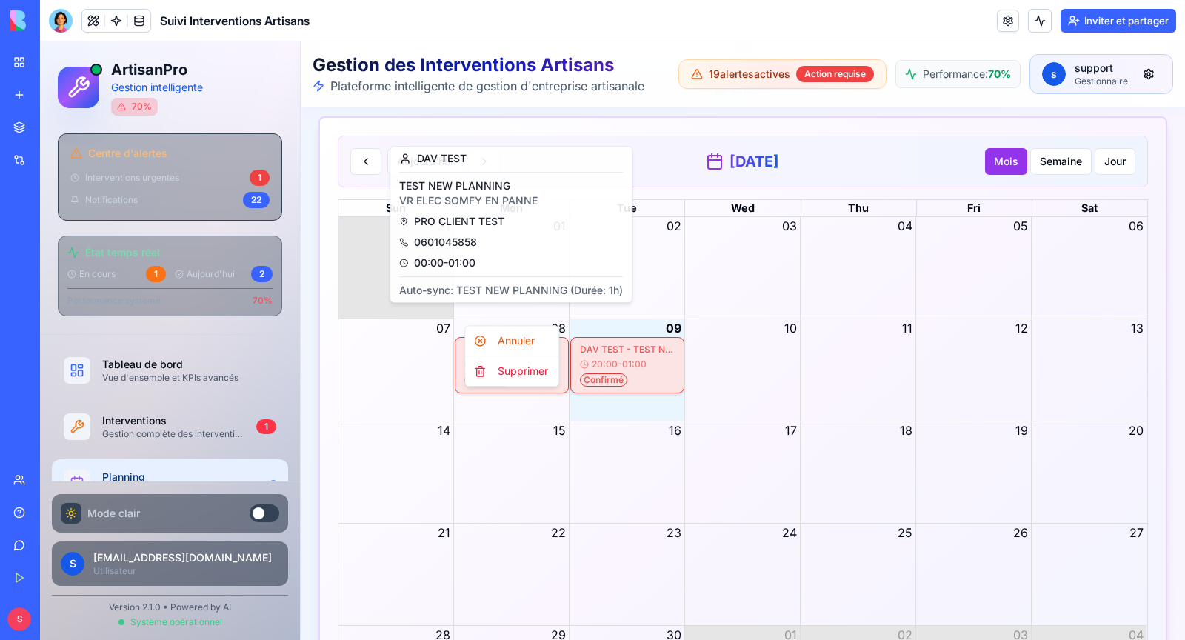
click at [510, 371] on div "Supprimer" at bounding box center [511, 371] width 87 height 24
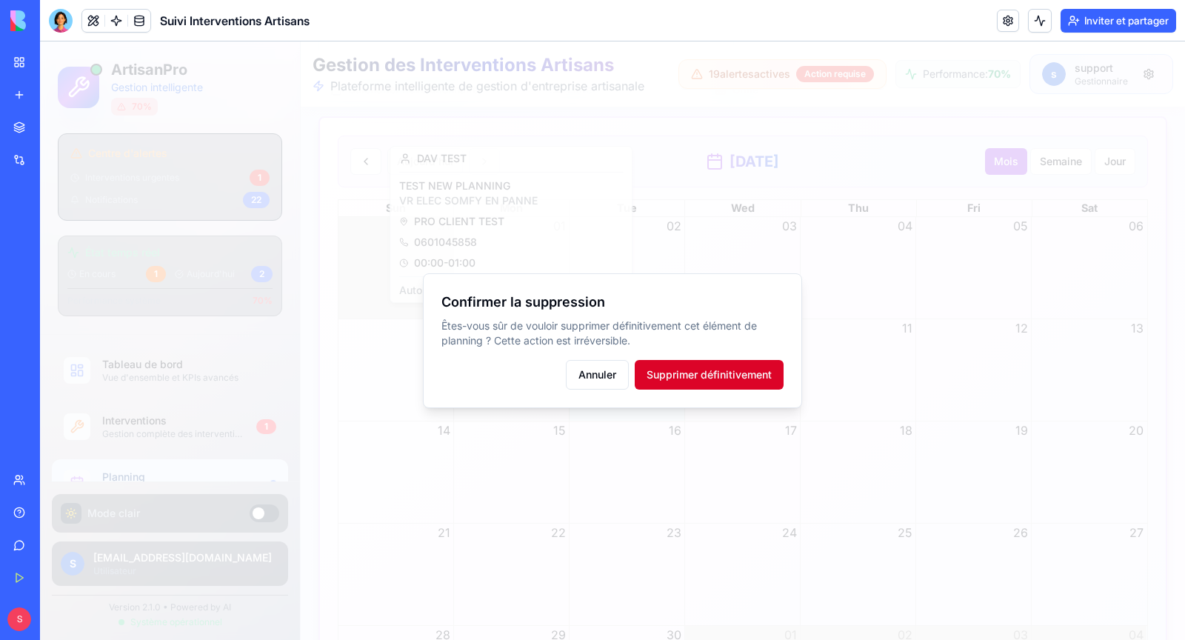
click at [729, 369] on button "Supprimer définitivement" at bounding box center [709, 375] width 149 height 30
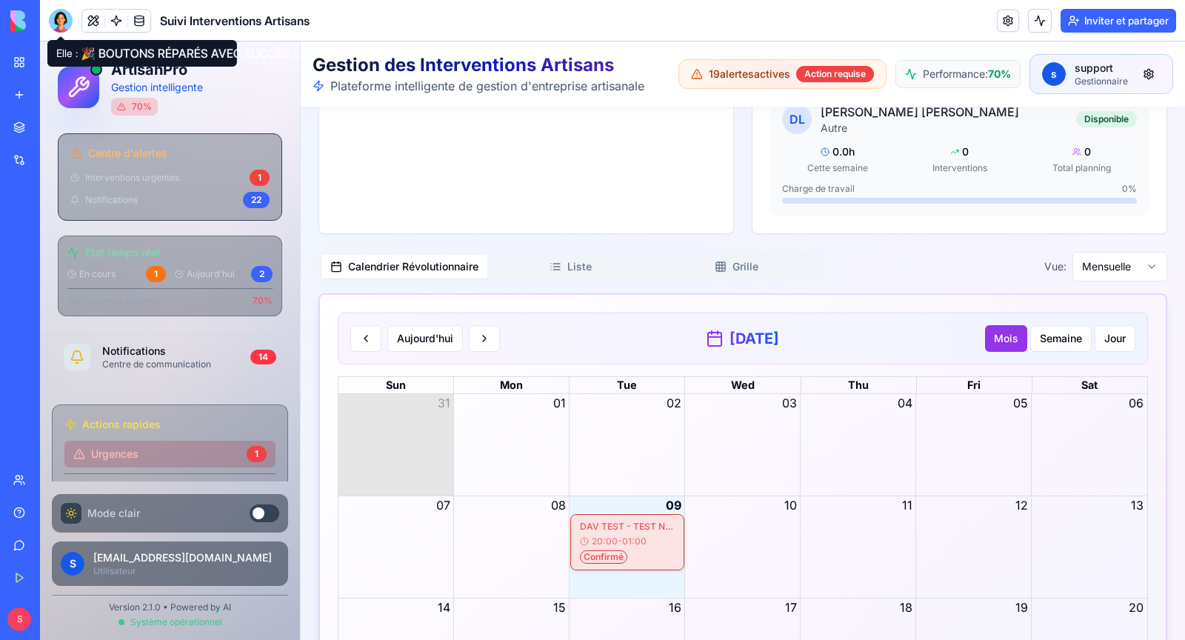
scroll to position [676, 0]
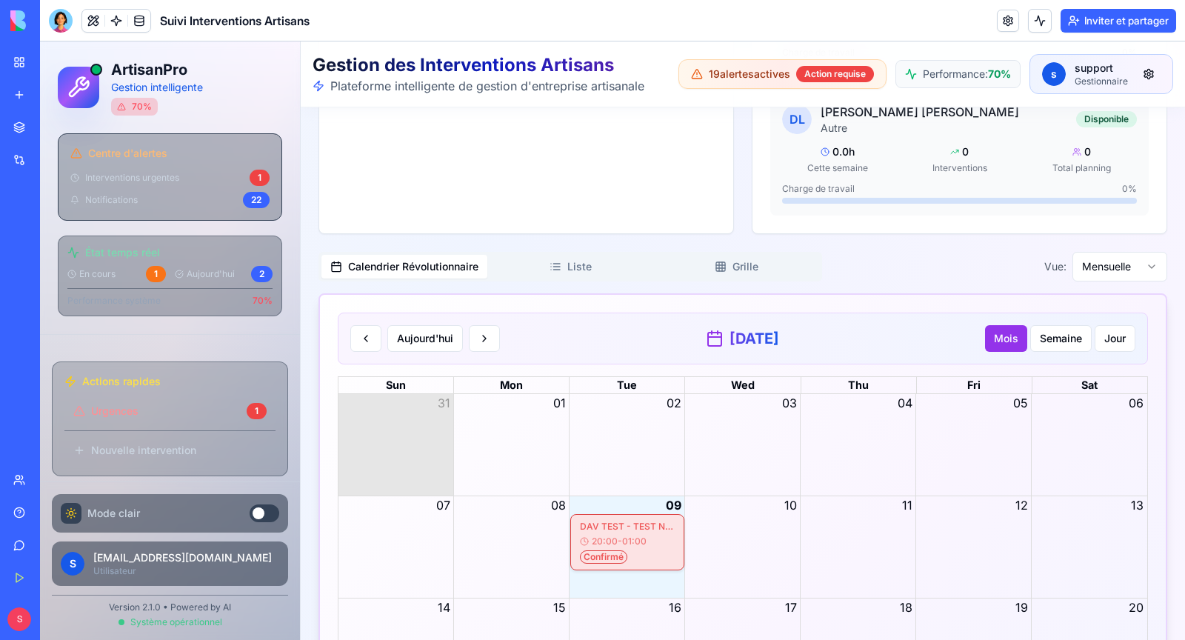
click at [68, 28] on div at bounding box center [61, 21] width 24 height 24
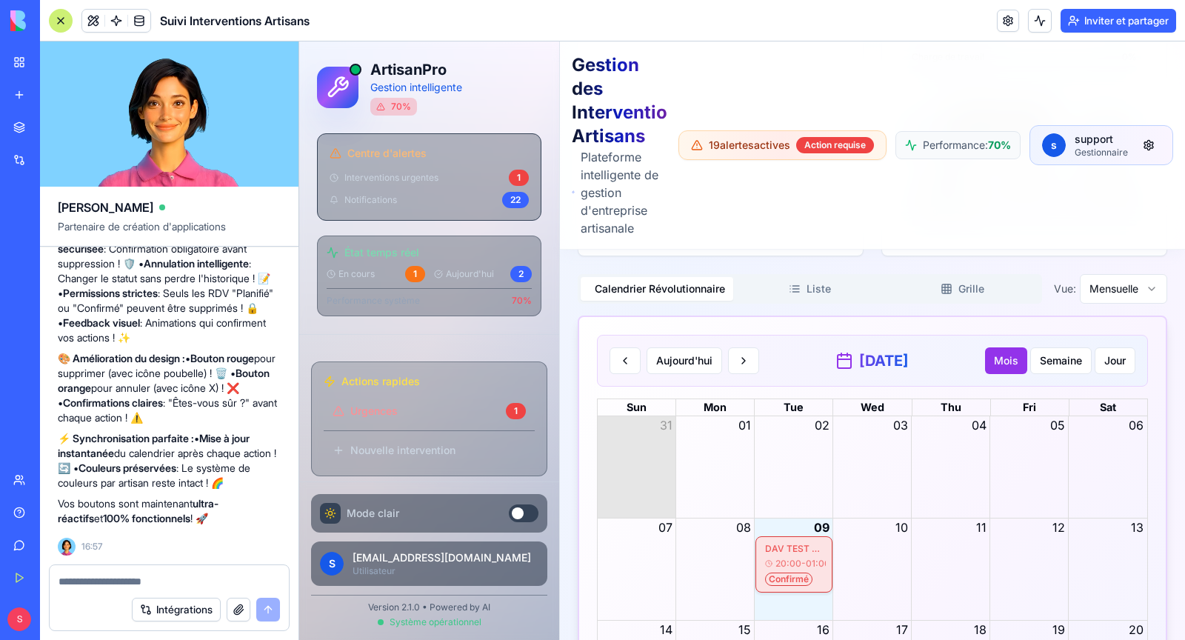
scroll to position [3367, 0]
click at [793, 545] on div "DAV TEST - TEST NEW PLANNING" at bounding box center [794, 551] width 58 height 12
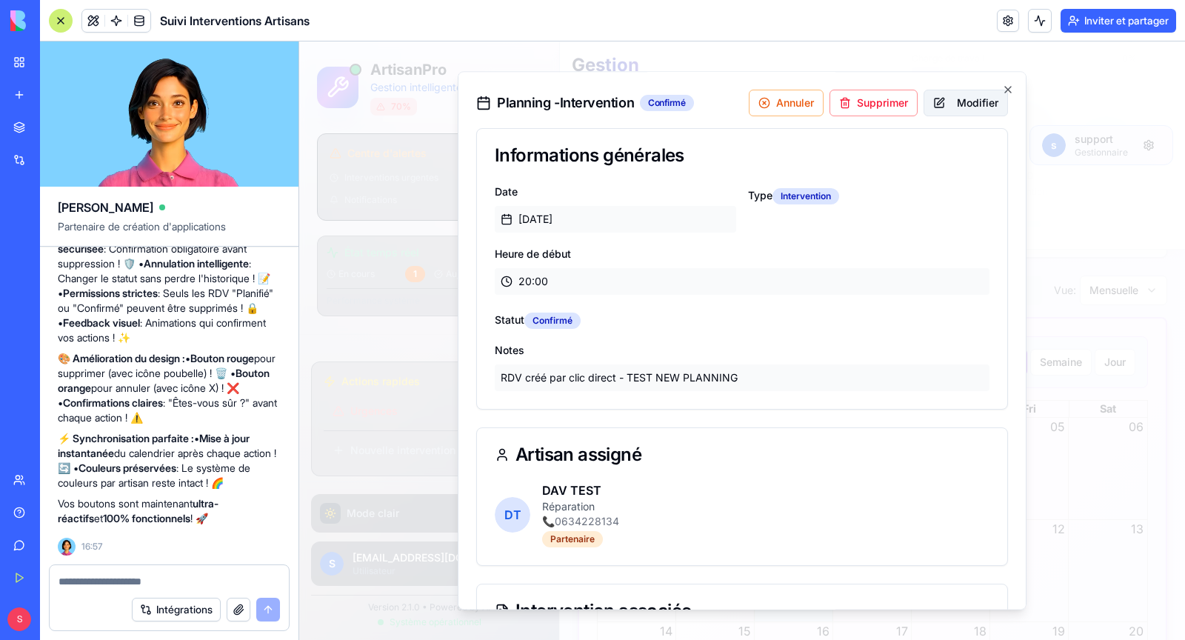
click at [969, 103] on button "Modifier" at bounding box center [966, 103] width 84 height 27
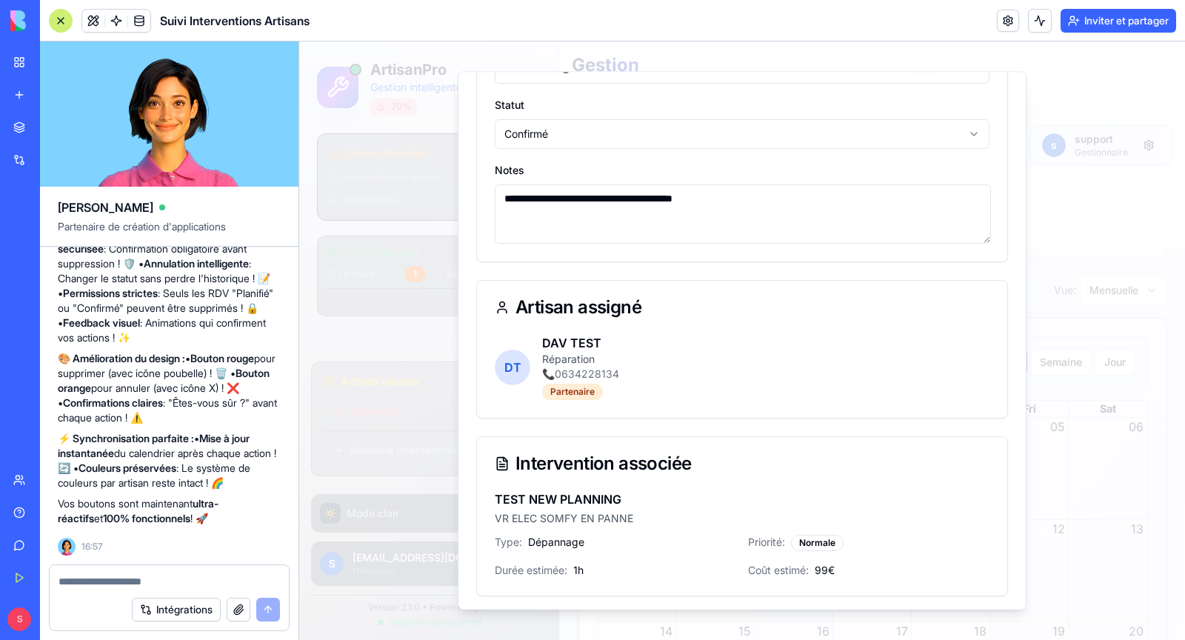
scroll to position [0, 0]
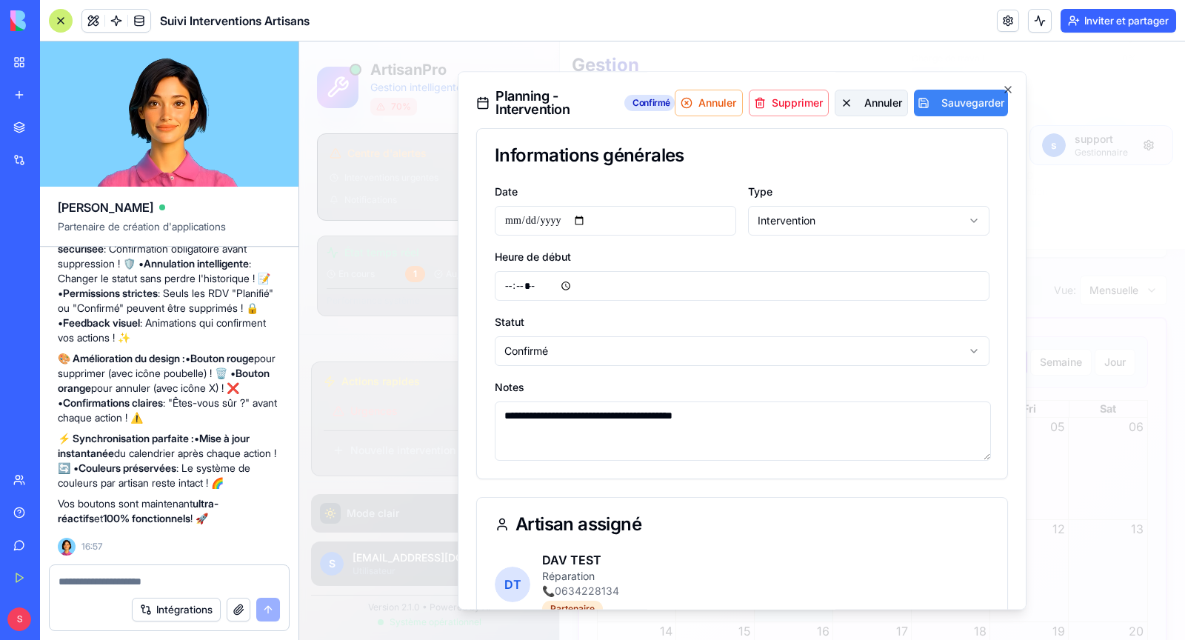
click at [873, 104] on button "Annuler" at bounding box center [871, 103] width 73 height 27
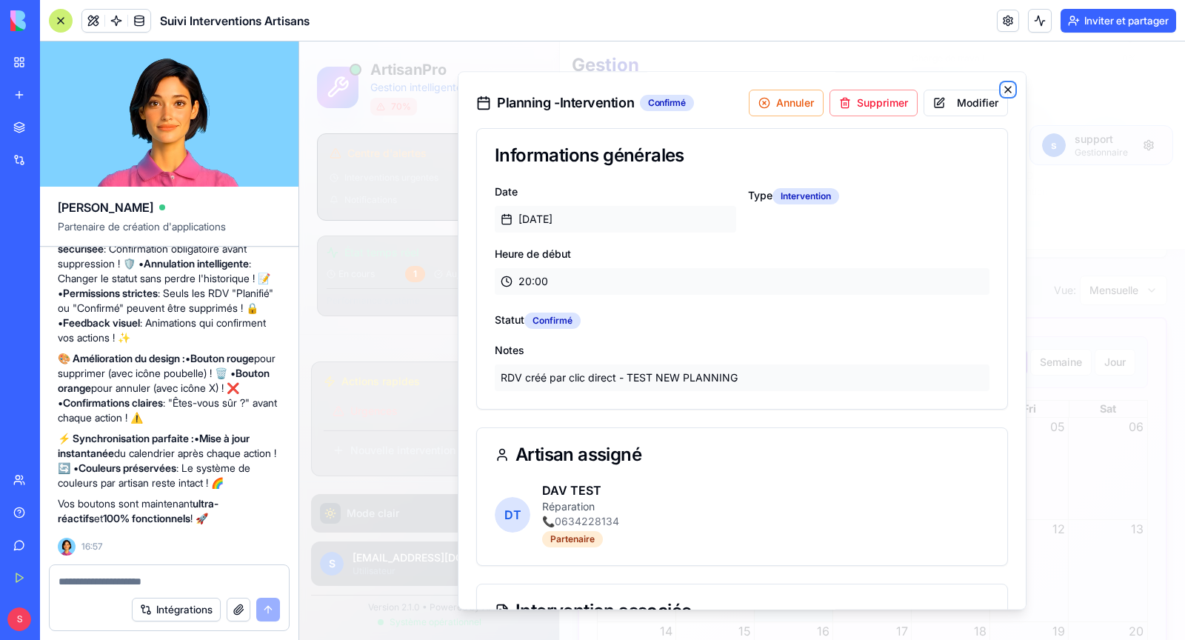
click at [1013, 85] on icon "button" at bounding box center [1008, 90] width 12 height 12
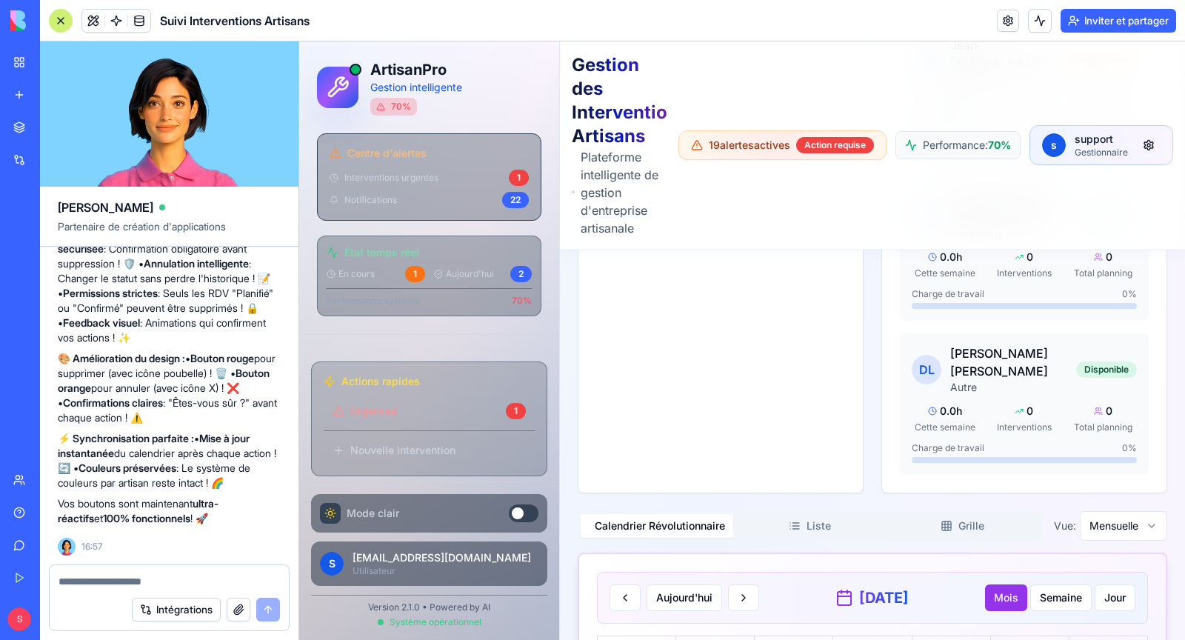
scroll to position [3127, 0]
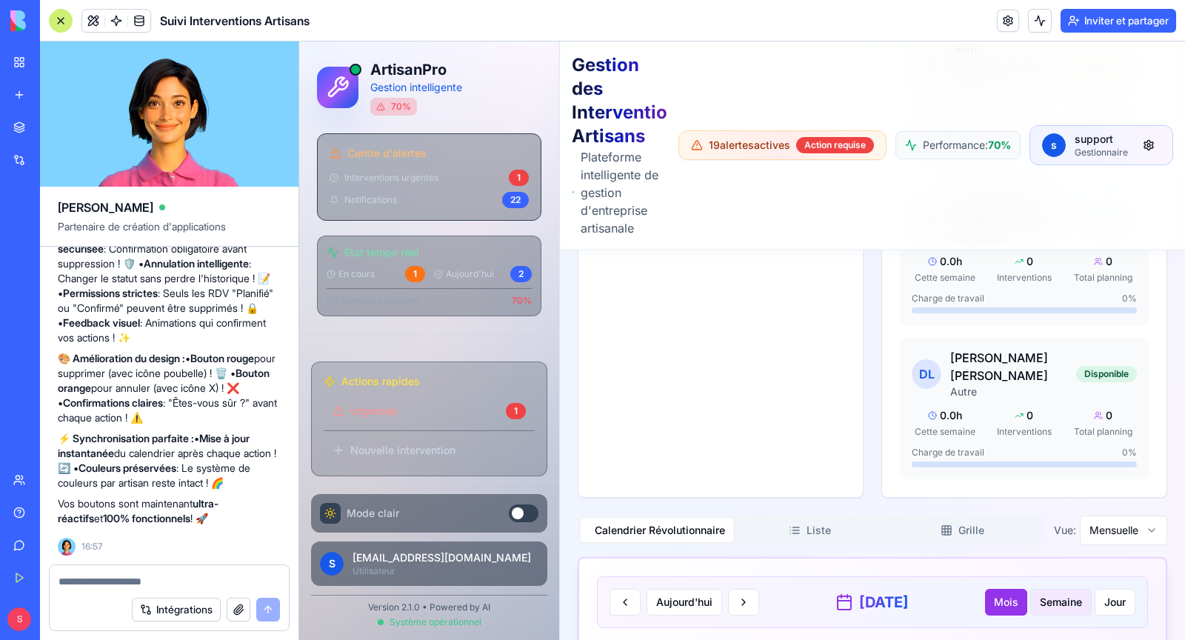
click at [1062, 589] on button "Semaine" at bounding box center [1061, 602] width 61 height 27
click at [1121, 589] on button "Jour" at bounding box center [1115, 602] width 41 height 27
click at [116, 585] on textarea at bounding box center [170, 581] width 222 height 15
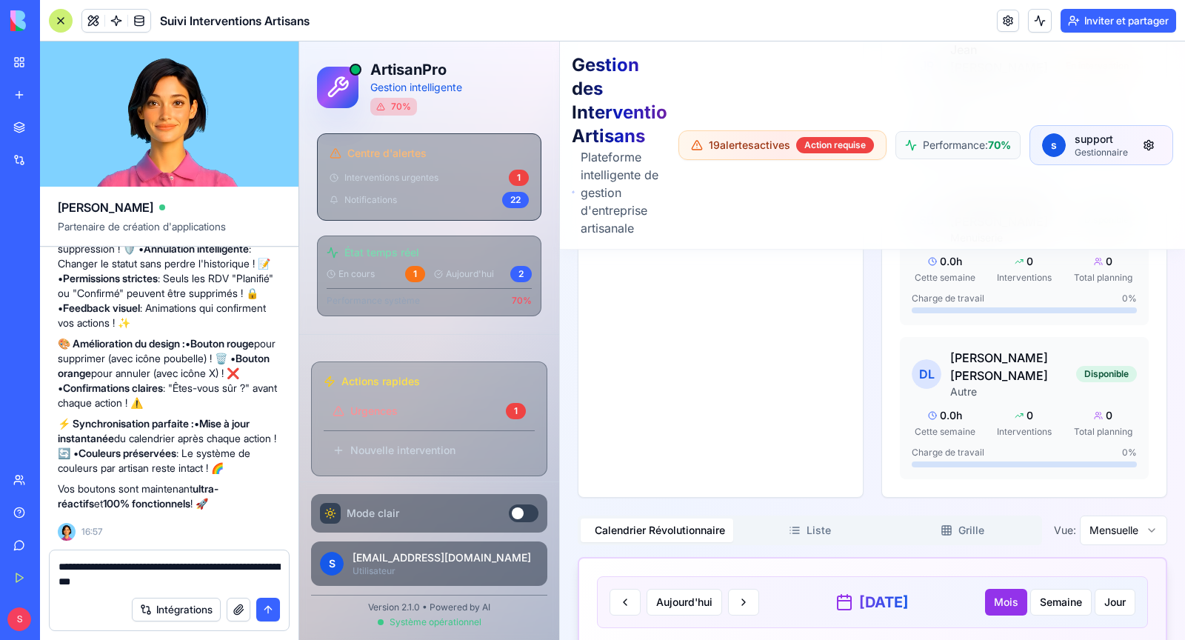
click at [134, 562] on textarea "**********" at bounding box center [170, 574] width 222 height 30
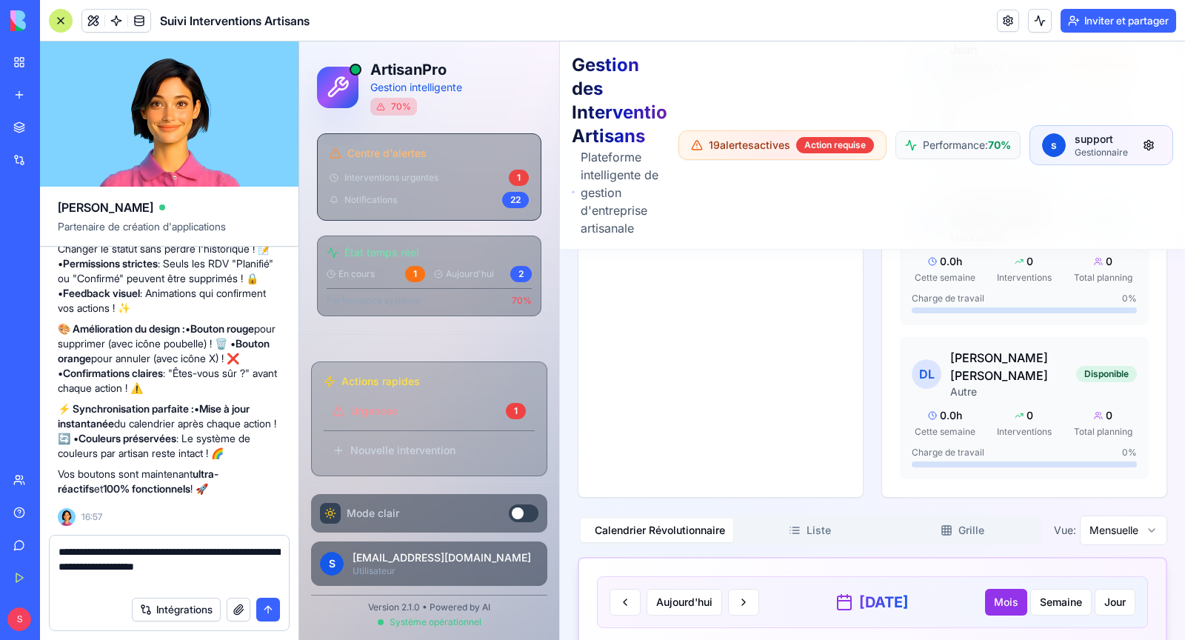
type textarea "**********"
click at [267, 611] on button "submit" at bounding box center [268, 610] width 24 height 24
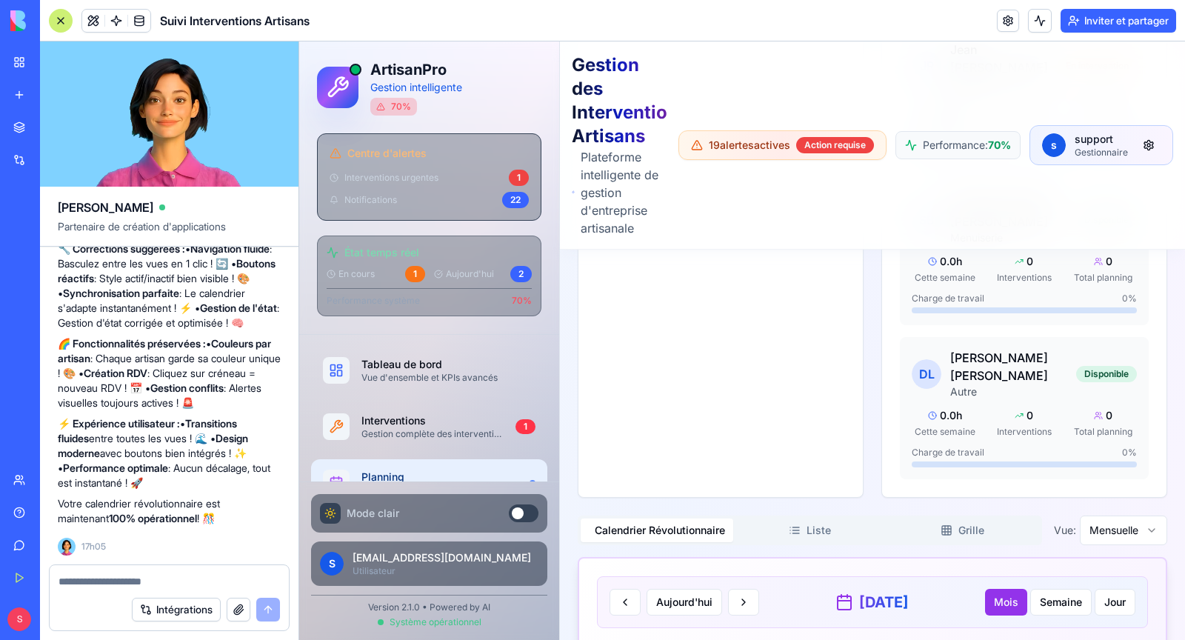
scroll to position [40056, 0]
click at [1066, 589] on button "Semaine" at bounding box center [1061, 602] width 61 height 27
click at [1115, 589] on button "Jour" at bounding box center [1115, 602] width 41 height 27
click at [1010, 589] on button "Mois" at bounding box center [1007, 602] width 44 height 27
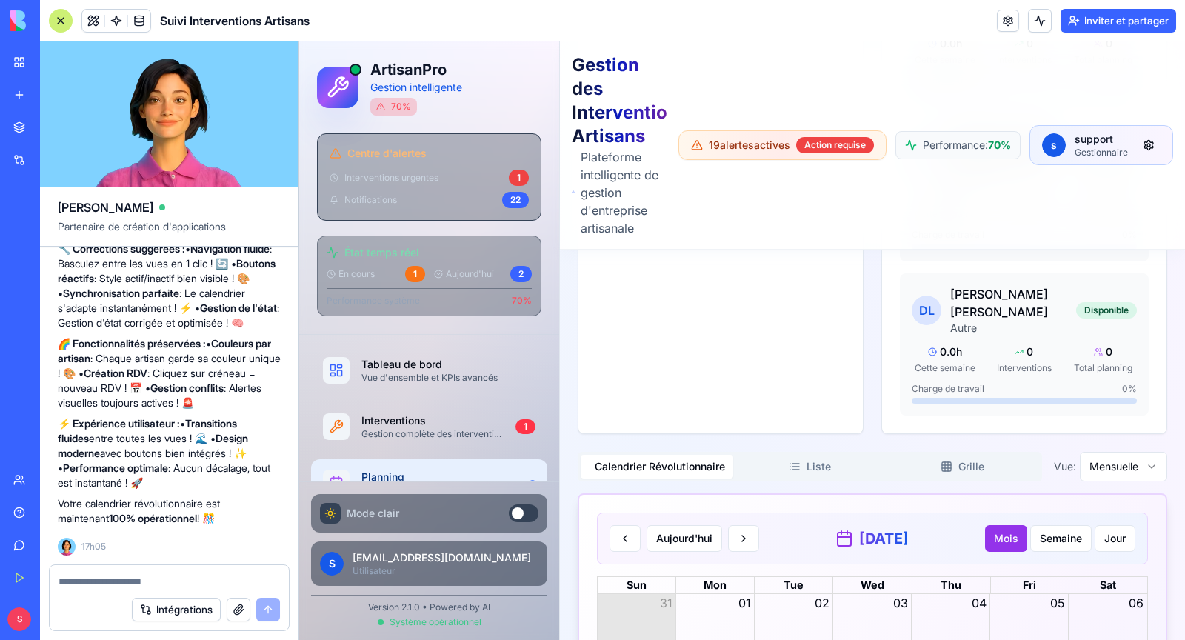
scroll to position [3167, 0]
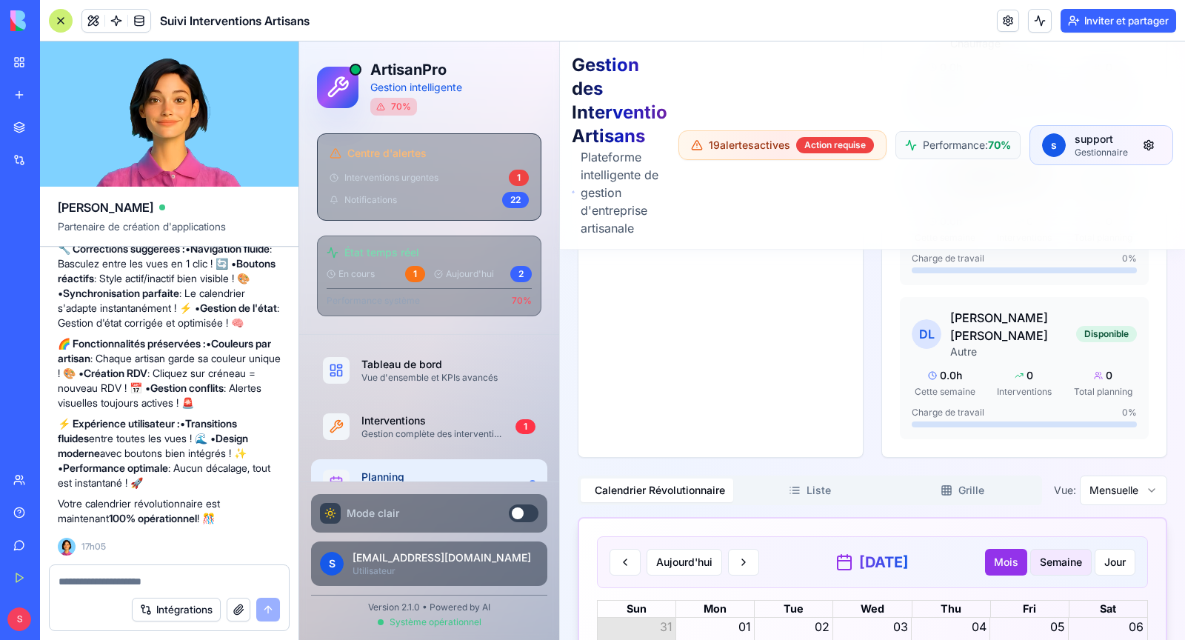
click at [1059, 549] on button "Semaine" at bounding box center [1061, 562] width 61 height 27
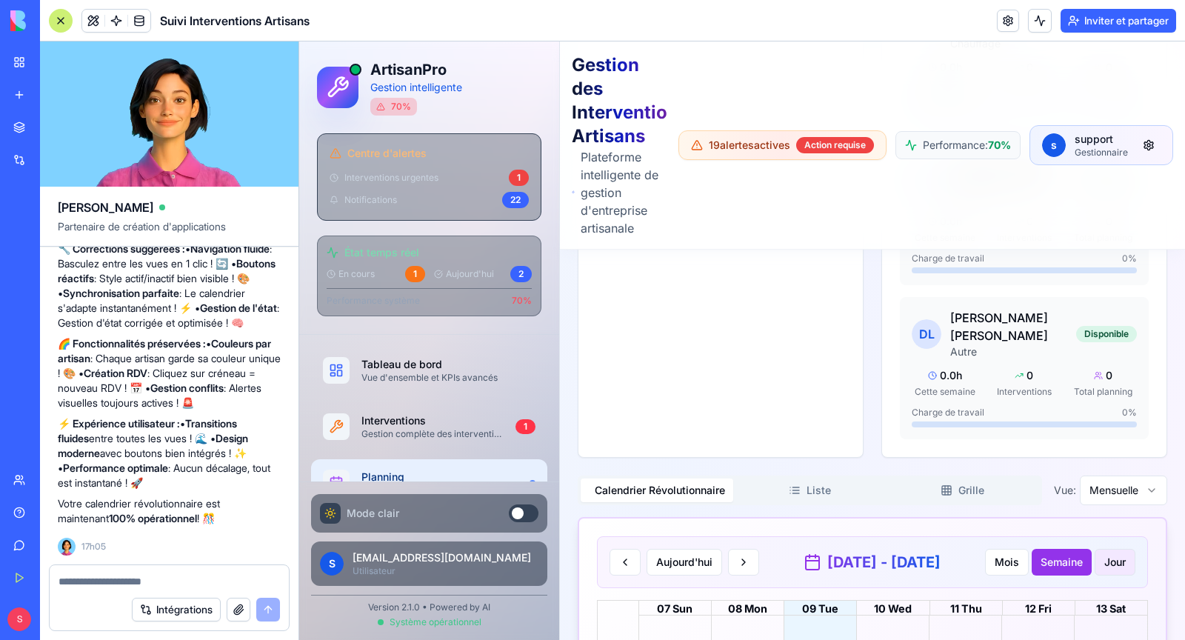
scroll to position [26, 0]
click at [1122, 549] on button "Jour" at bounding box center [1115, 562] width 41 height 27
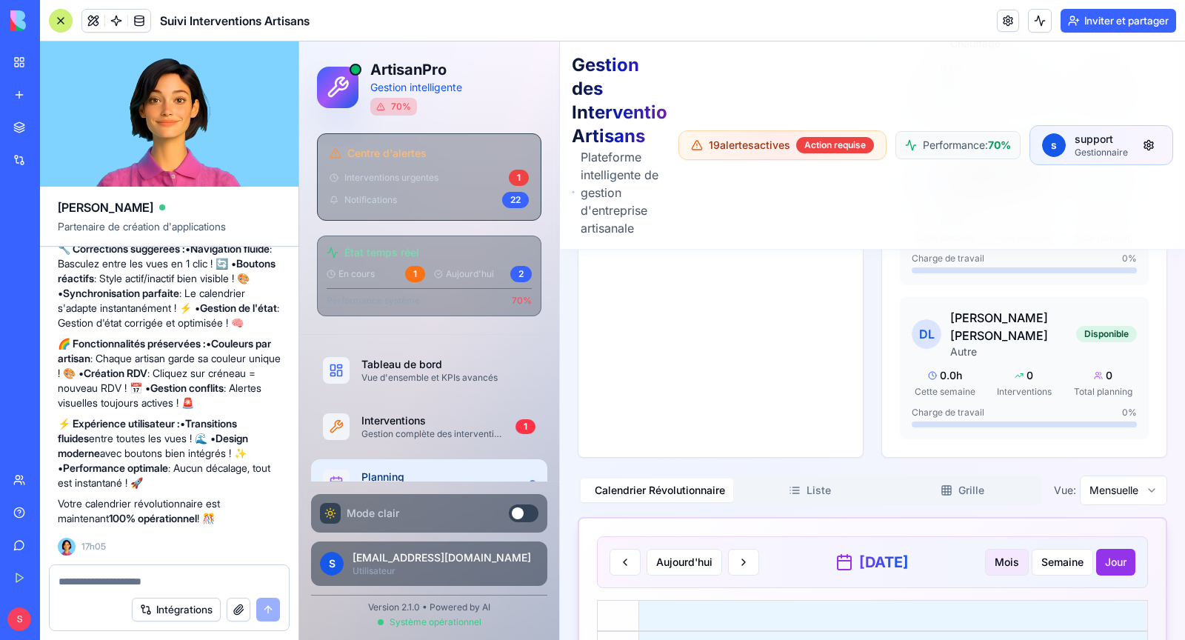
click at [1018, 549] on button "Mois" at bounding box center [1007, 562] width 44 height 27
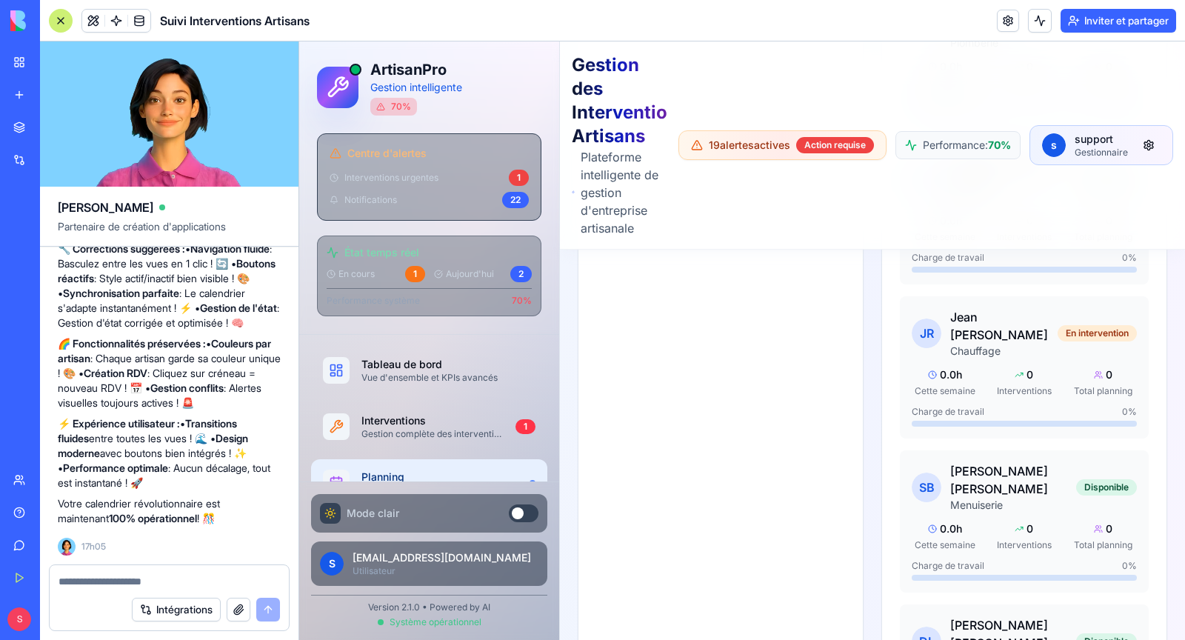
scroll to position [3530, 0]
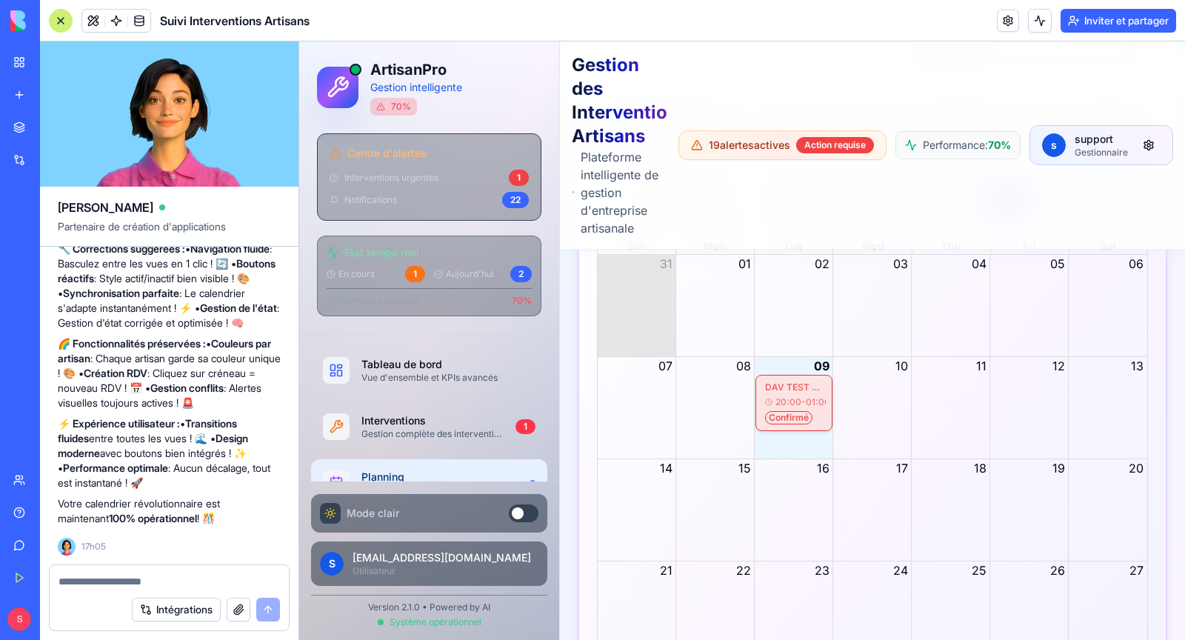
click at [183, 586] on textarea at bounding box center [170, 581] width 222 height 15
click at [882, 562] on div "Month View" at bounding box center [872, 612] width 79 height 101
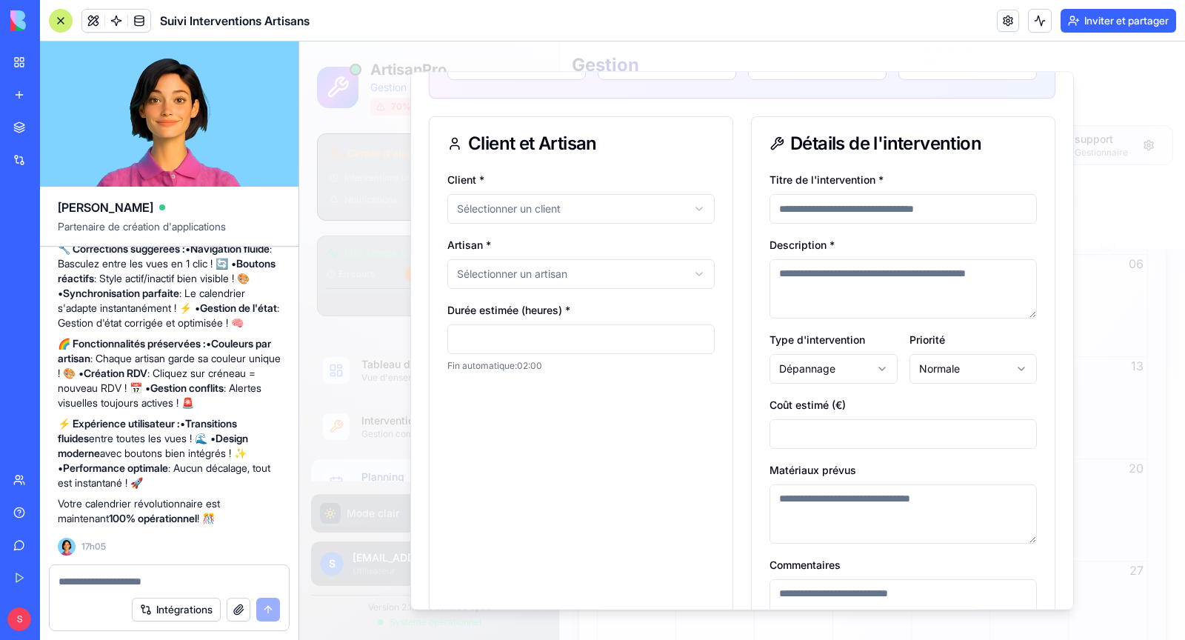
scroll to position [139, 0]
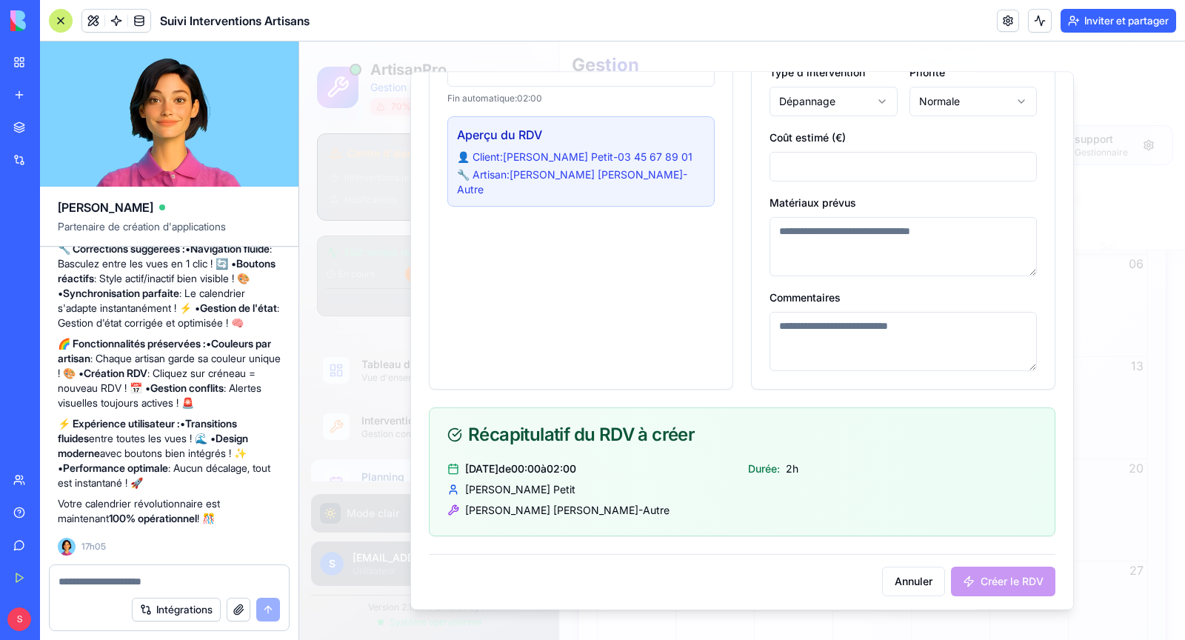
scroll to position [0, 0]
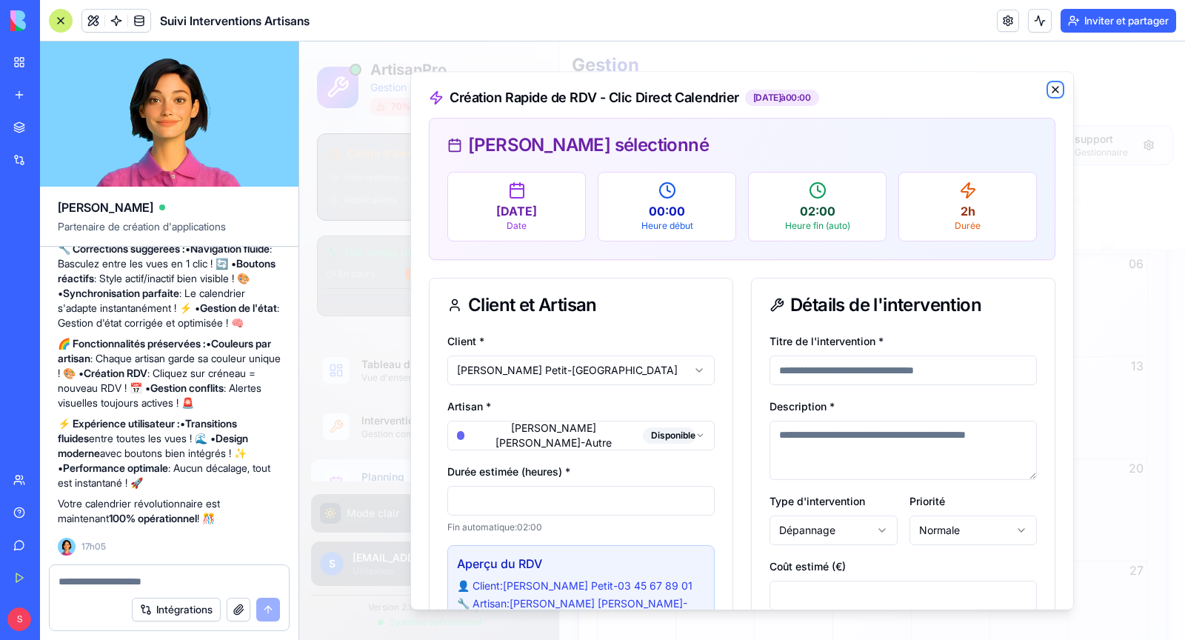
click at [1056, 87] on icon "button" at bounding box center [1056, 90] width 12 height 12
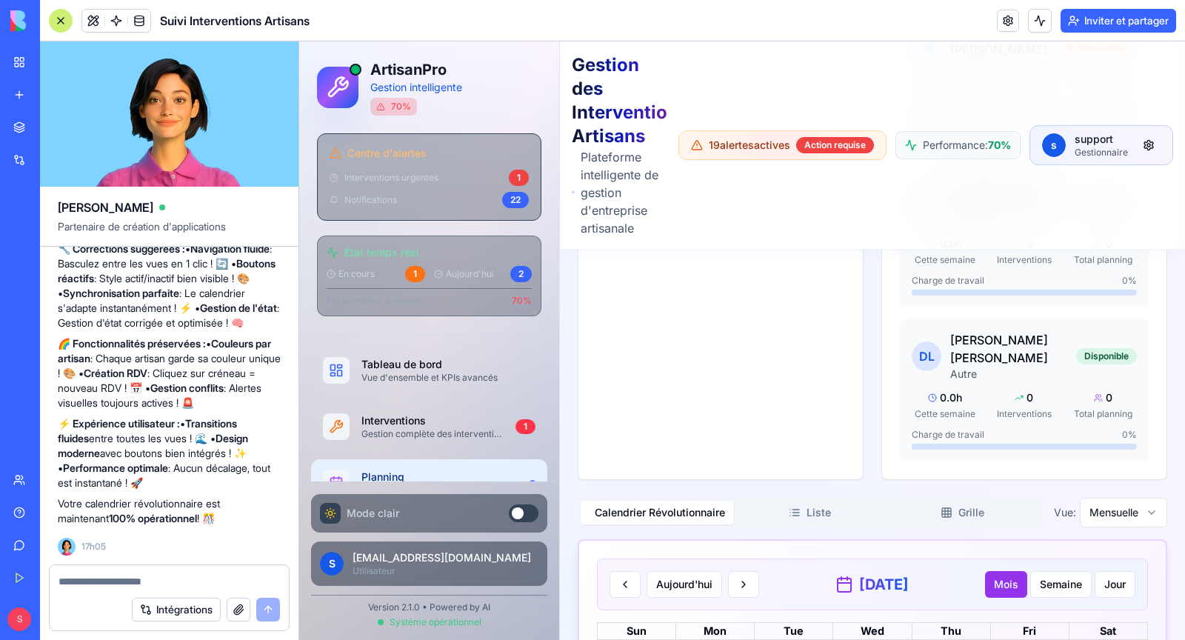
scroll to position [3109, 0]
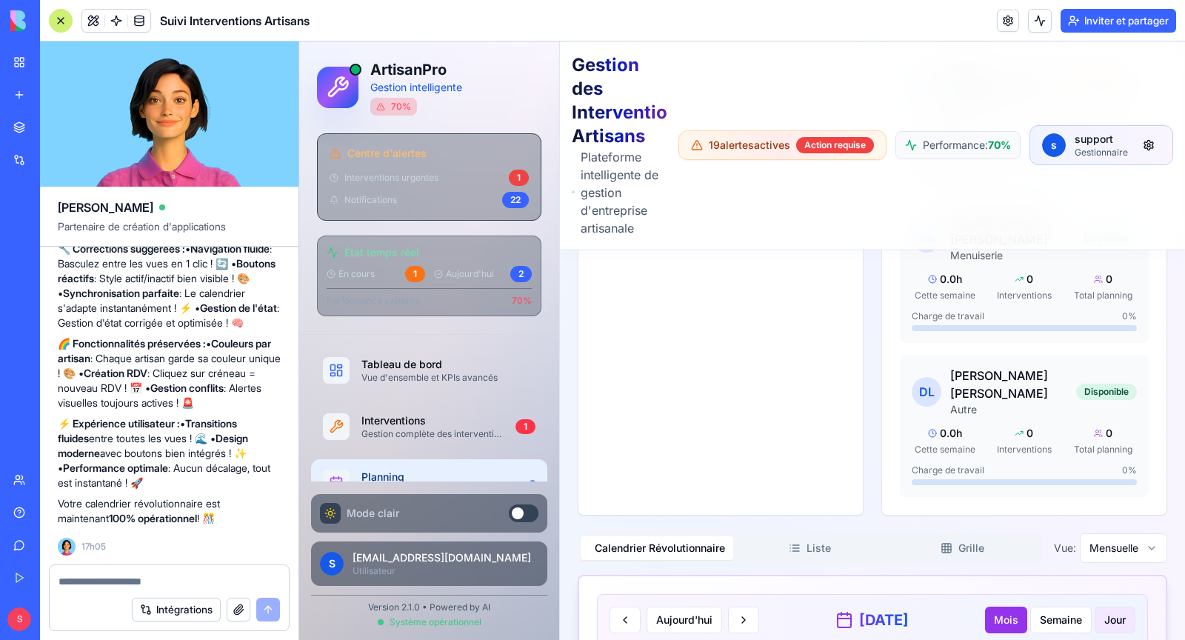
click at [1108, 607] on button "Jour" at bounding box center [1115, 620] width 41 height 27
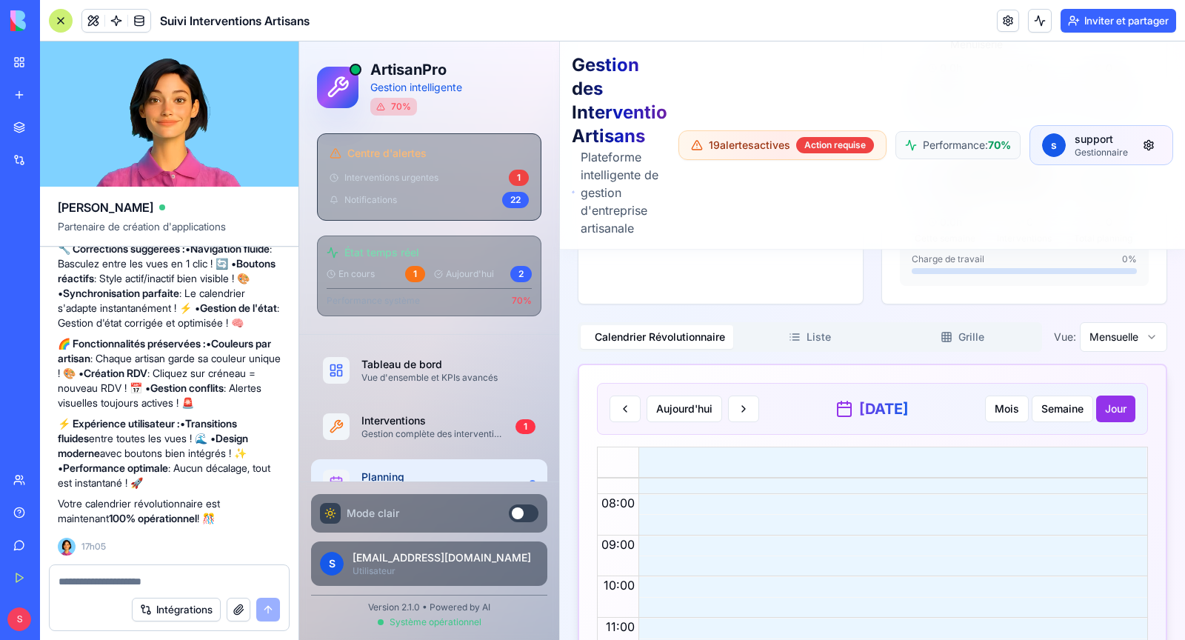
scroll to position [3335, 0]
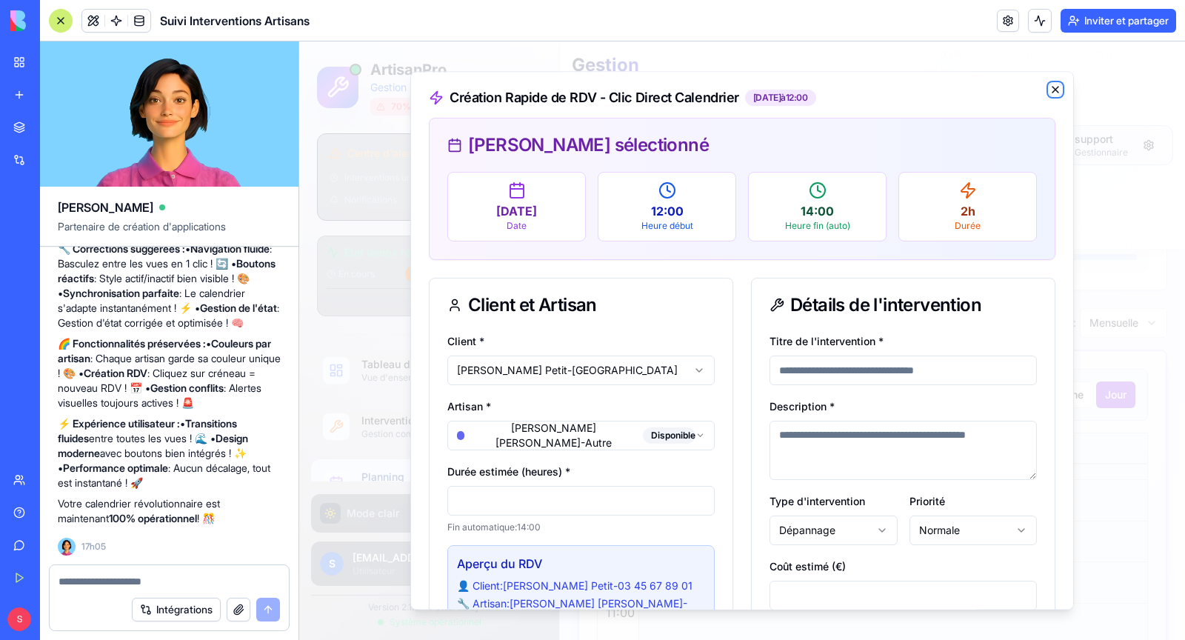
click at [1055, 92] on icon "button" at bounding box center [1056, 90] width 12 height 12
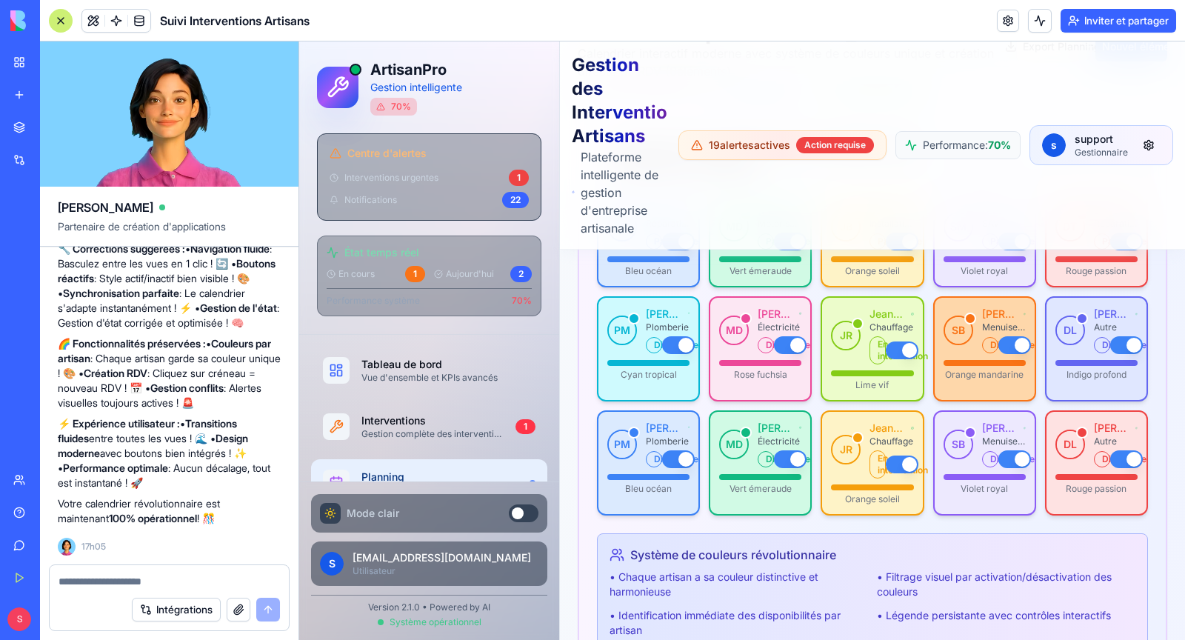
scroll to position [0, 0]
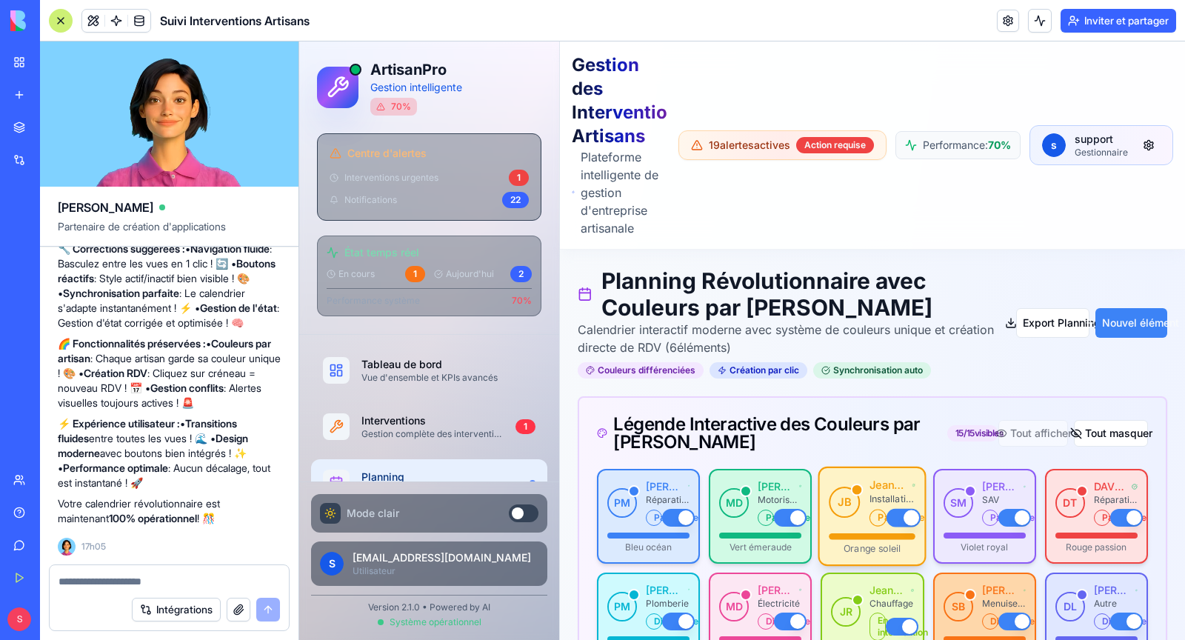
click at [862, 519] on div "JB Jean Bernard Installation Partenaire" at bounding box center [873, 503] width 87 height 50
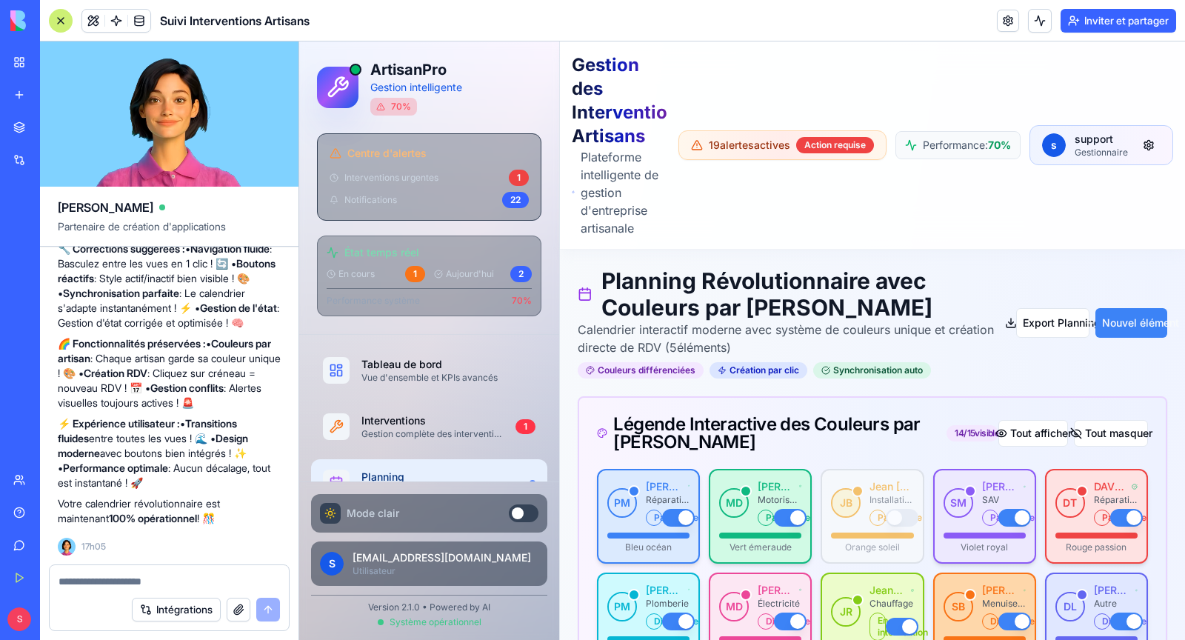
click at [862, 519] on div "JB Jean Bernard Installation Partenaire" at bounding box center [872, 502] width 82 height 47
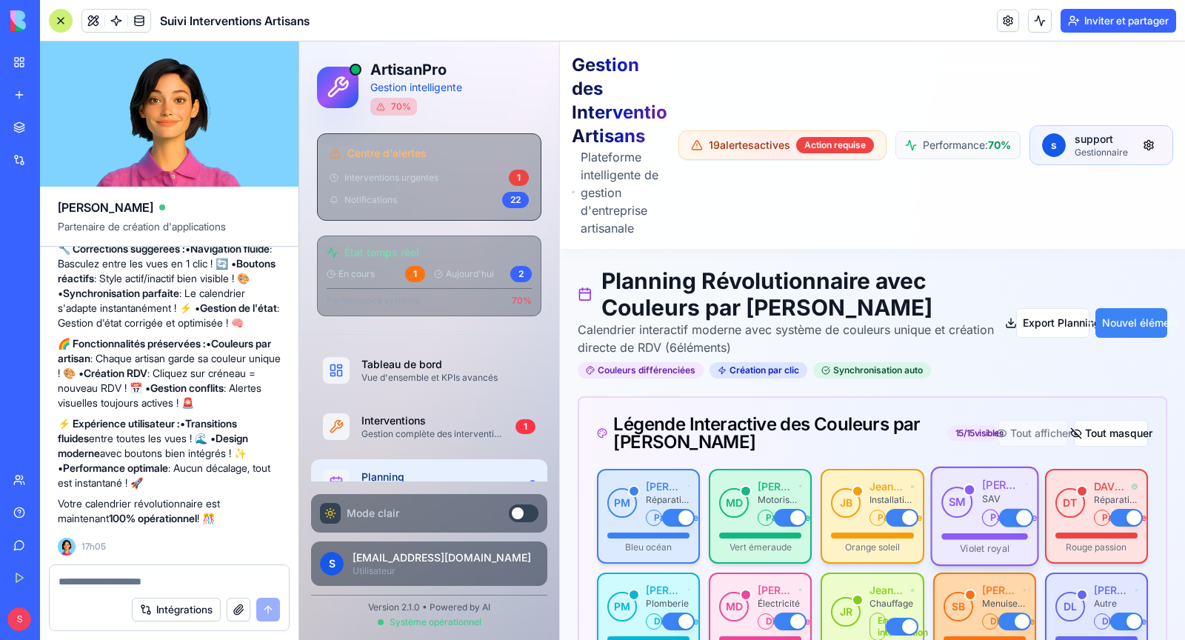
click at [988, 524] on div "Partenaire" at bounding box center [1005, 518] width 46 height 19
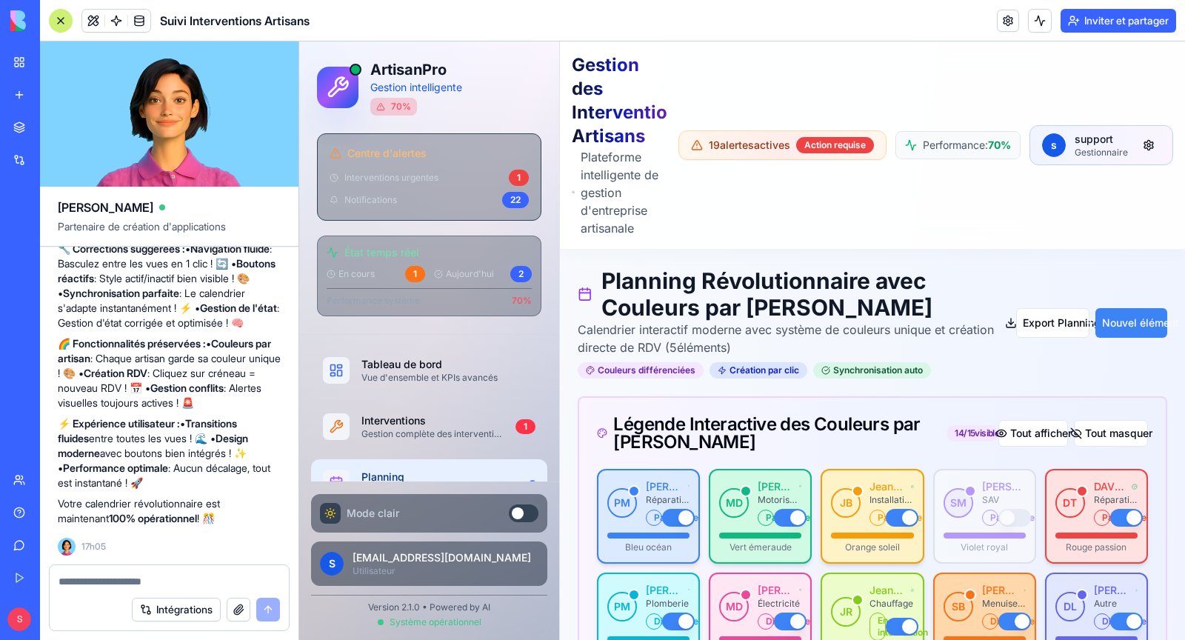
click at [988, 524] on div "Partenaire" at bounding box center [1004, 518] width 44 height 18
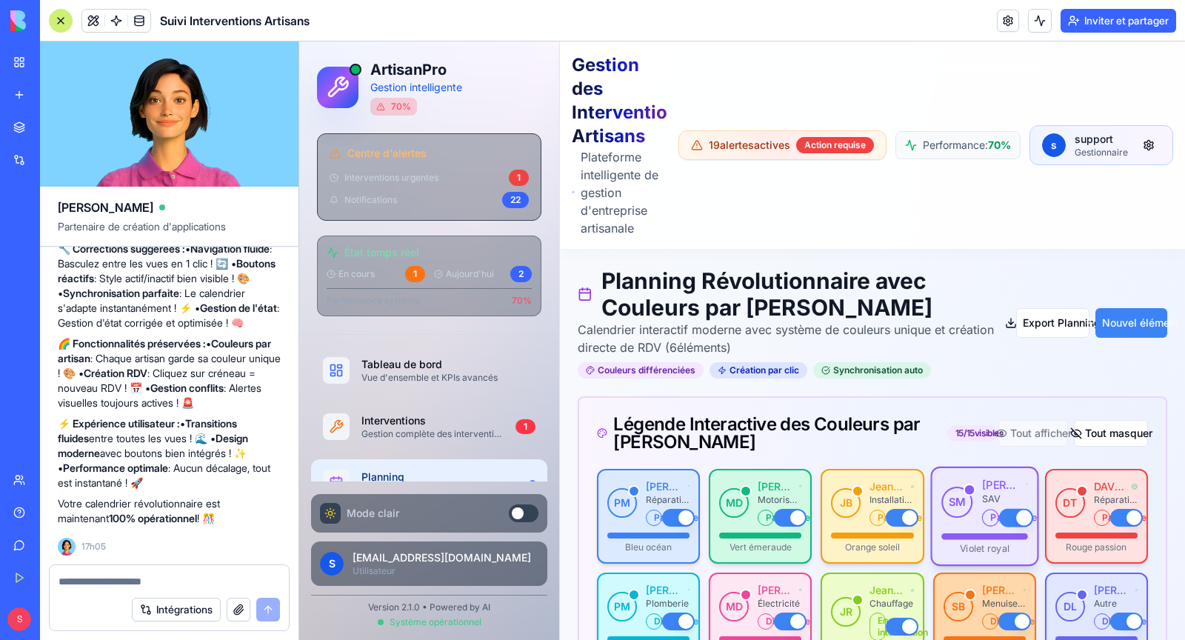
click at [1019, 519] on button "button" at bounding box center [1016, 518] width 34 height 19
click at [957, 517] on div "SM Sophie Moreau SAV Partenaire" at bounding box center [985, 503] width 87 height 50
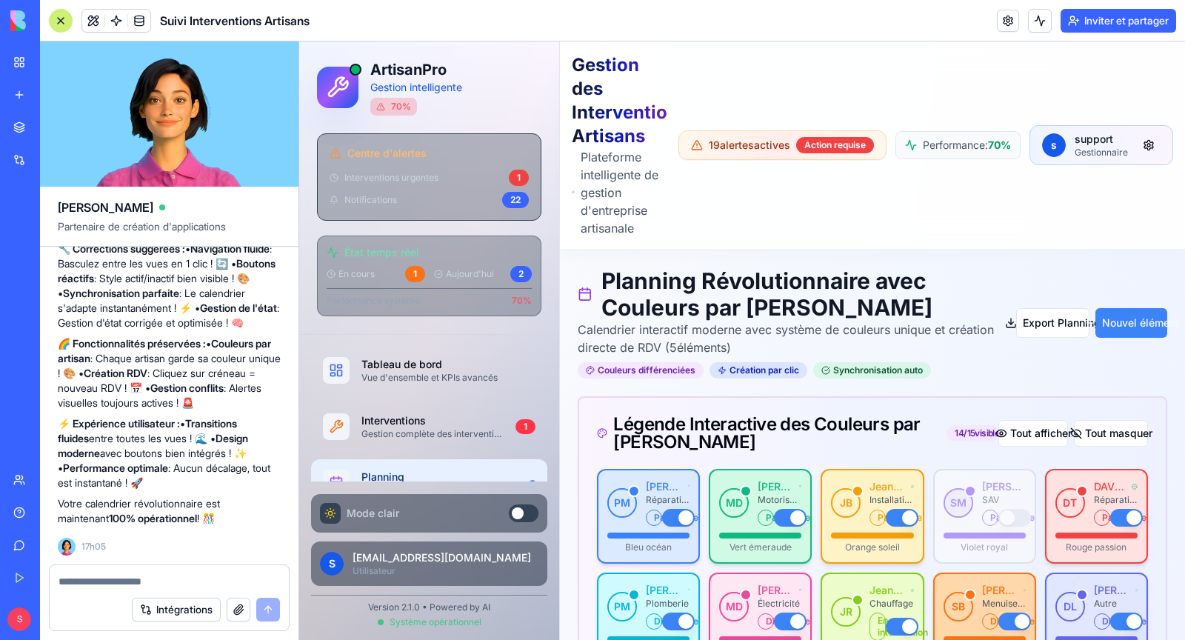
click at [957, 517] on div "SM Sophie Moreau SAV Partenaire" at bounding box center [985, 502] width 82 height 47
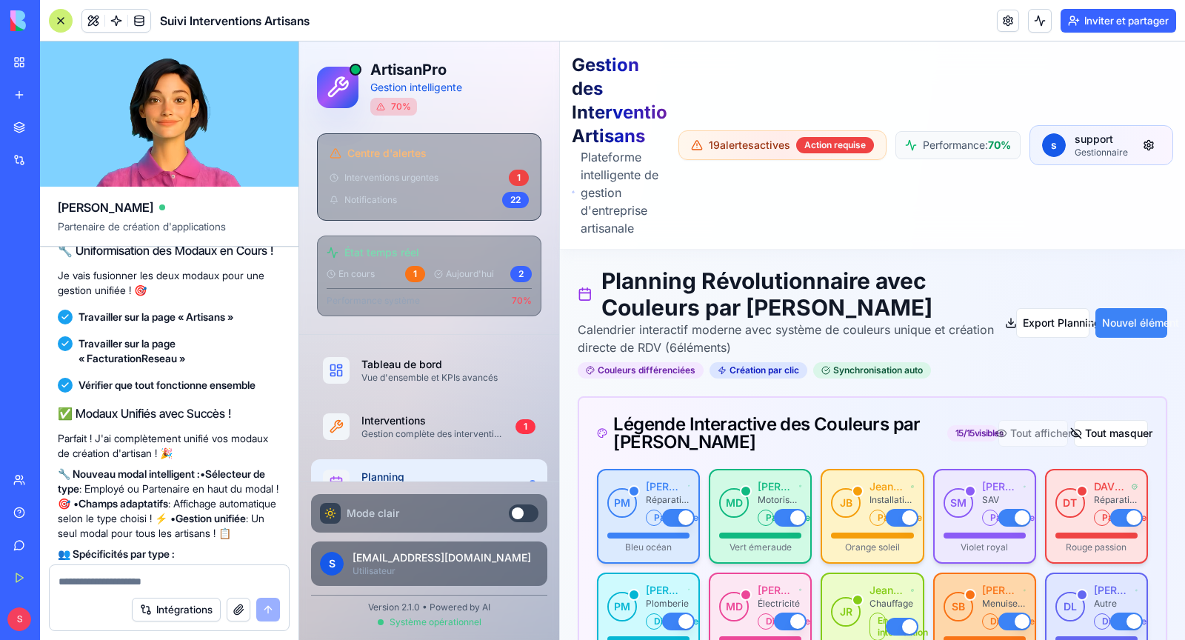
click at [132, 585] on textarea at bounding box center [170, 581] width 222 height 15
click at [118, 588] on textarea at bounding box center [170, 581] width 222 height 15
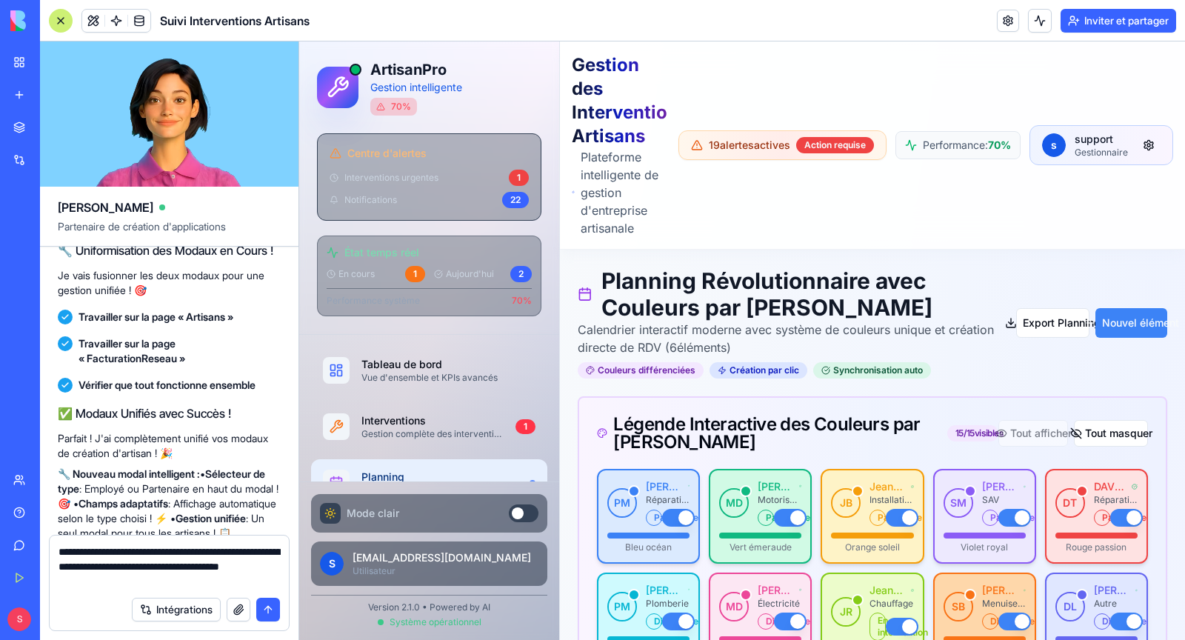
click at [236, 551] on textarea "**********" at bounding box center [170, 567] width 222 height 44
type textarea "**********"
click at [271, 608] on button "submit" at bounding box center [268, 610] width 24 height 24
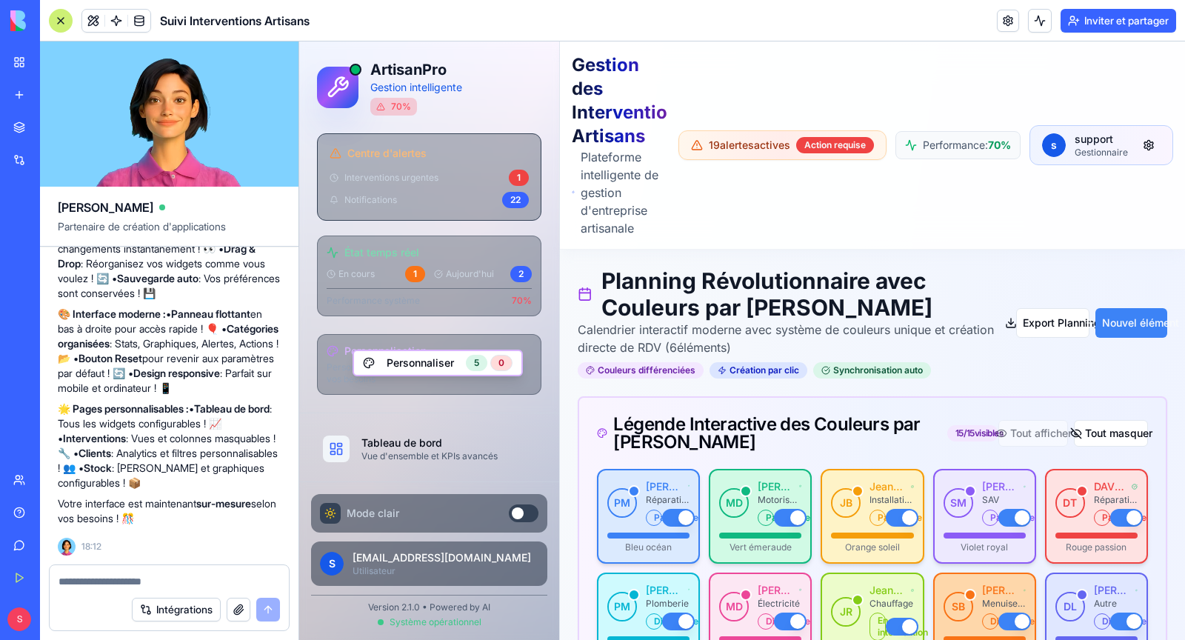
scroll to position [42322, 0]
click at [408, 362] on button "Personnaliser 5 0" at bounding box center [438, 363] width 170 height 27
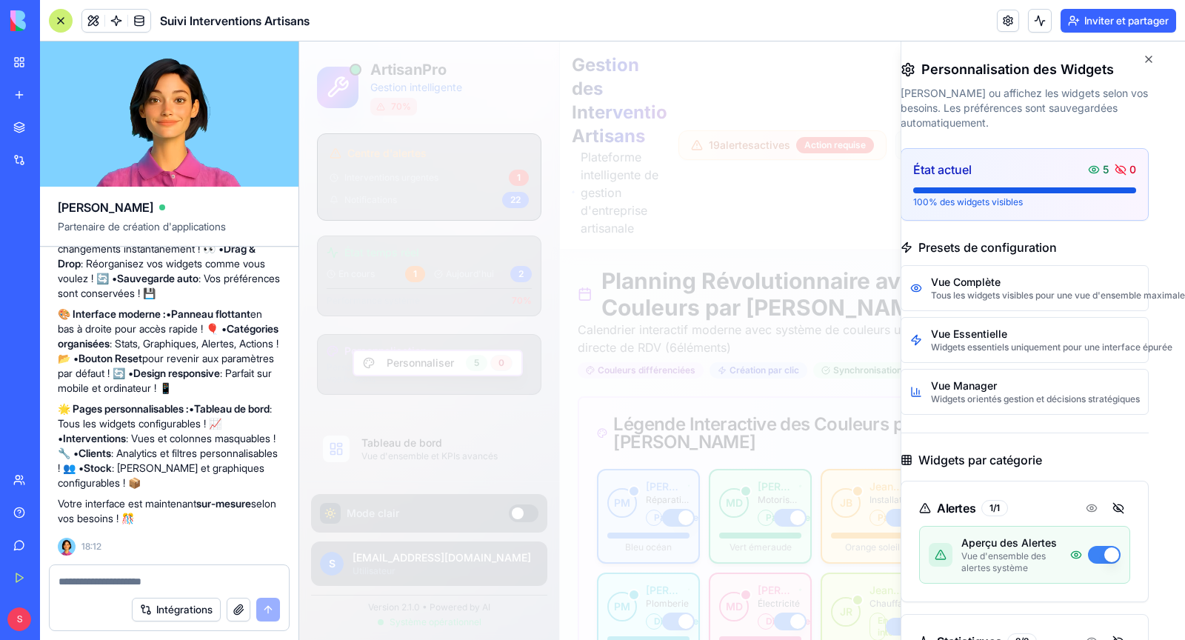
scroll to position [0, 0]
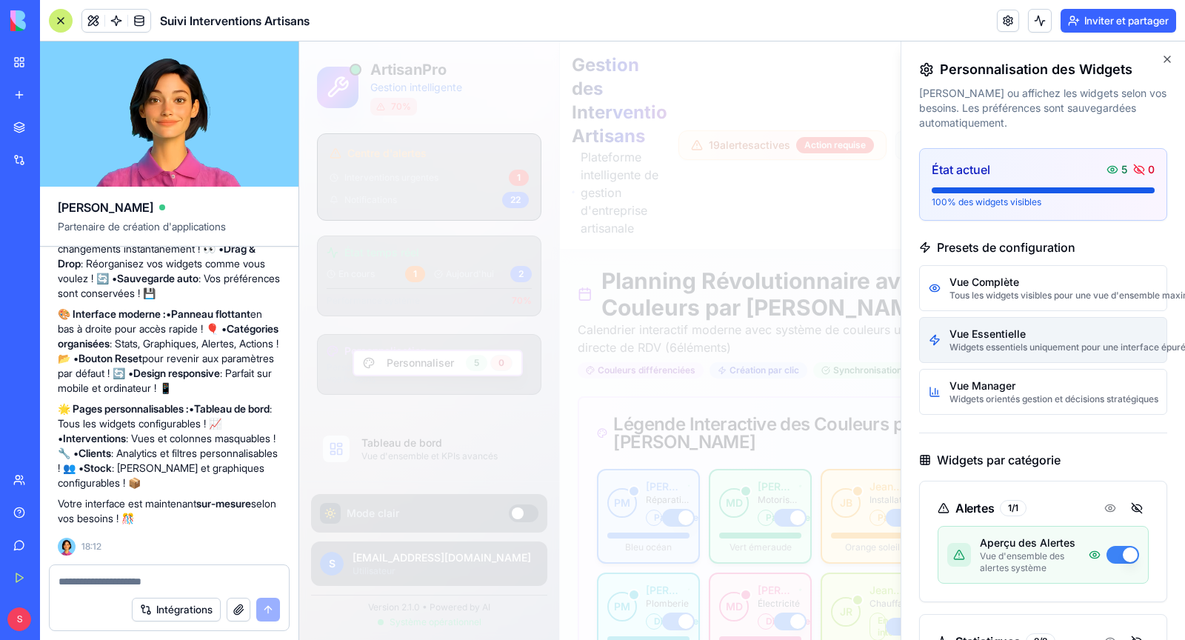
click at [978, 348] on div "Widgets essentiels uniquement pour une interface épurée" at bounding box center [1054, 348] width 208 height 12
click at [1168, 56] on icon "button" at bounding box center [1168, 59] width 12 height 12
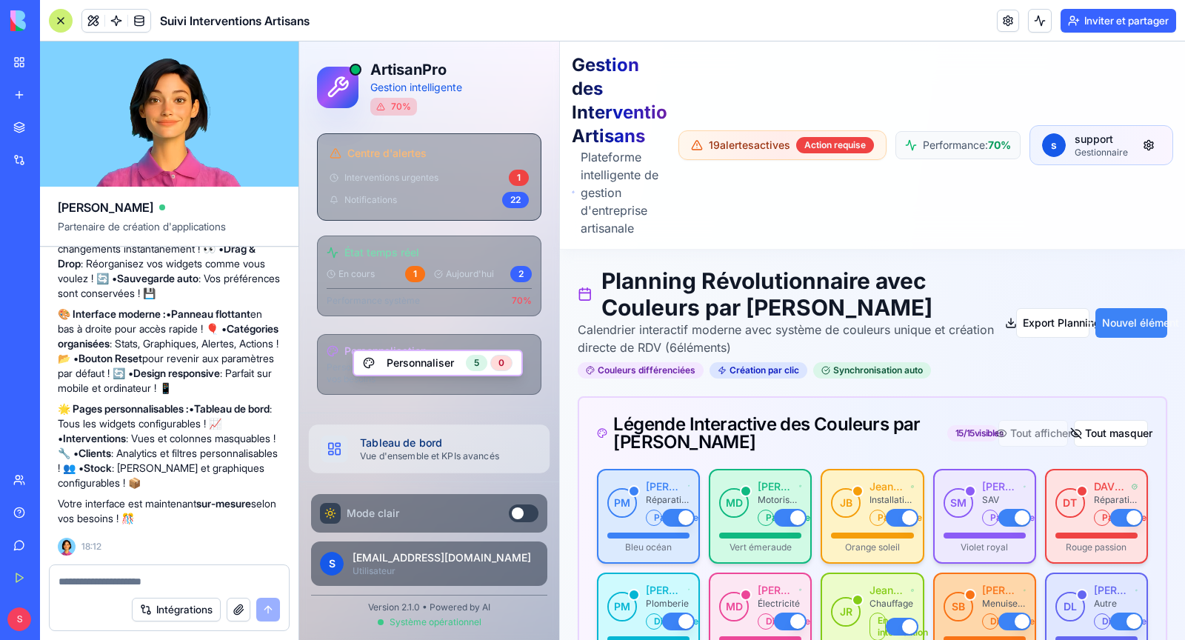
click at [416, 450] on div "Vue d'ensemble et KPIs avancés" at bounding box center [442, 456] width 165 height 12
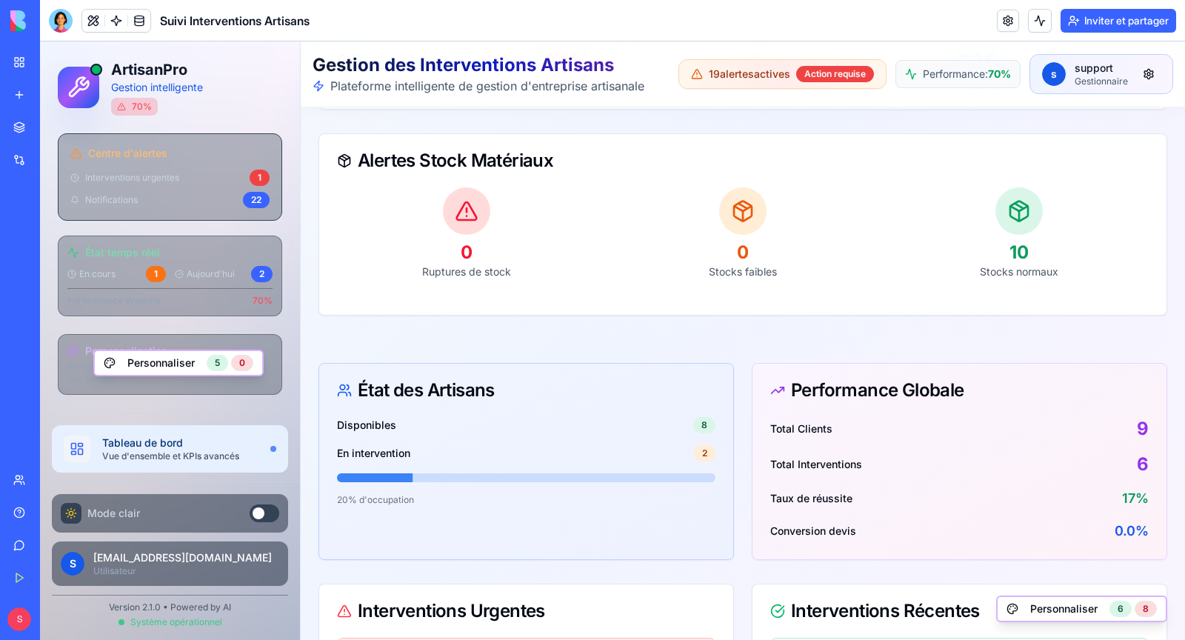
scroll to position [616, 0]
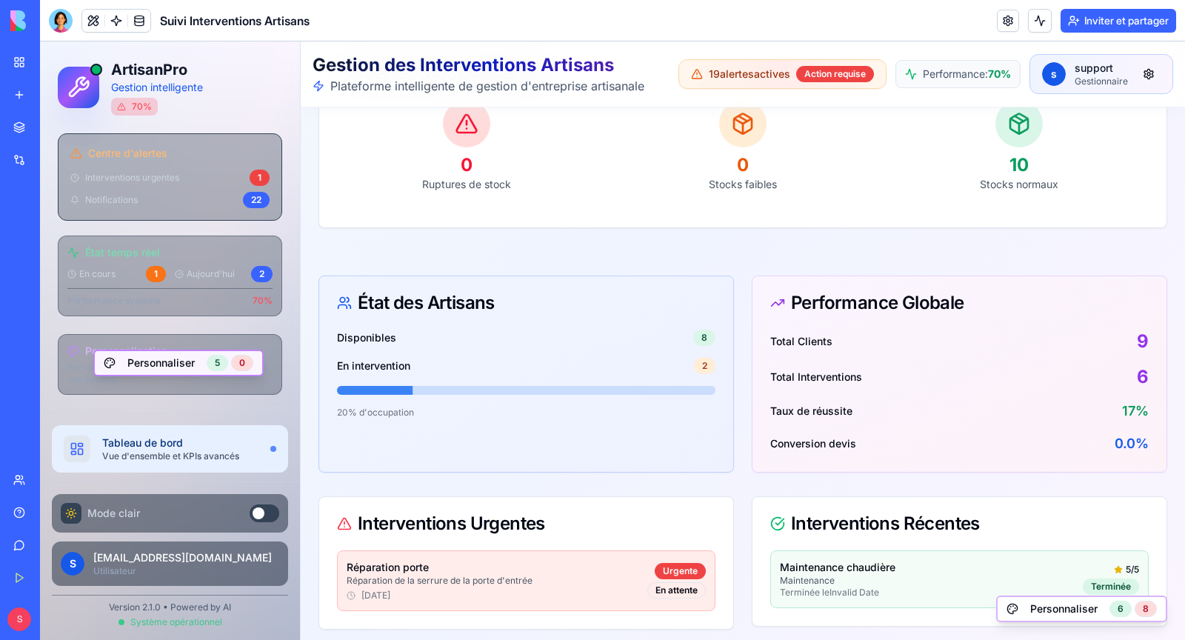
click at [139, 358] on button "Personnaliser 5 0" at bounding box center [178, 363] width 170 height 27
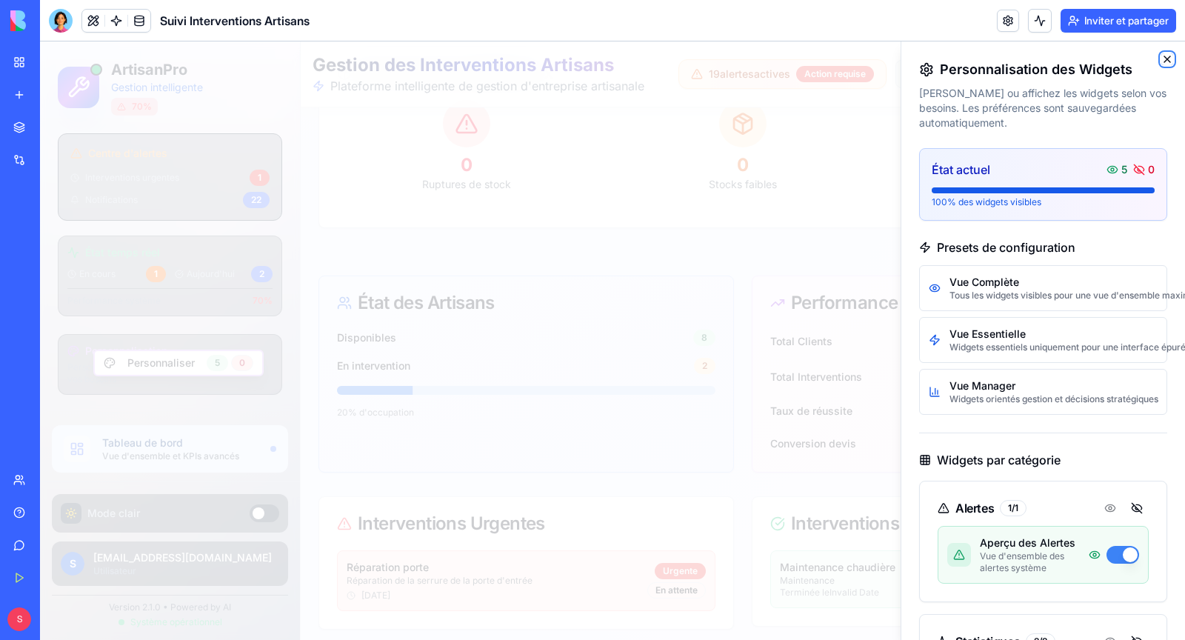
click at [1168, 59] on icon "button" at bounding box center [1168, 59] width 6 height 6
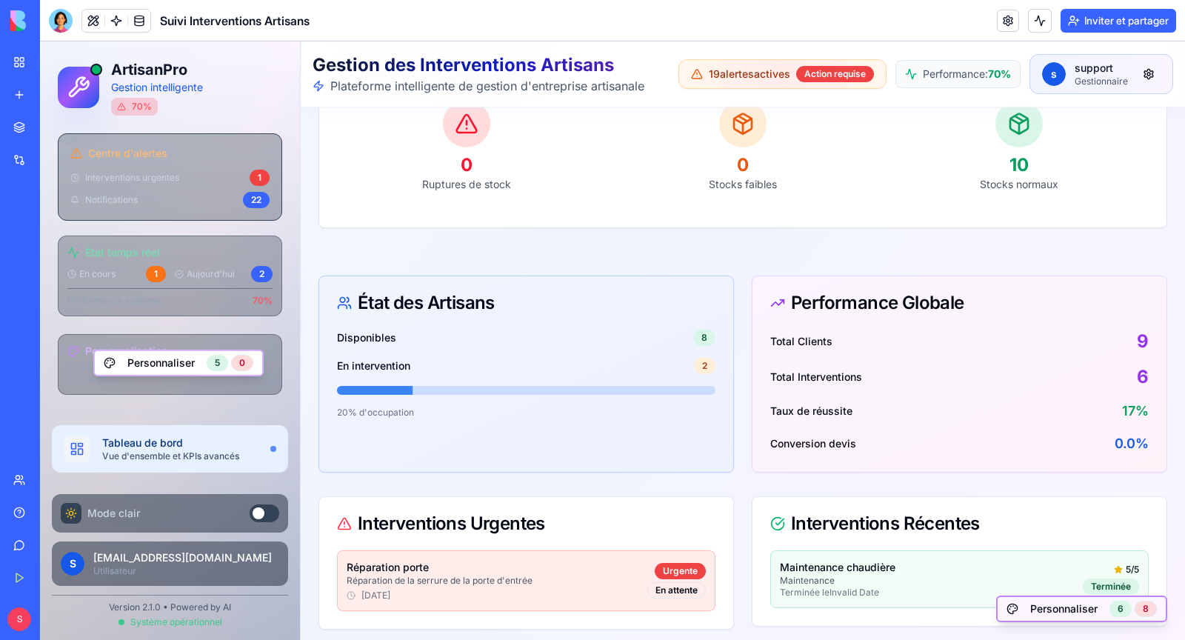
click at [1079, 611] on button "Personnaliser 6 8" at bounding box center [1081, 609] width 171 height 27
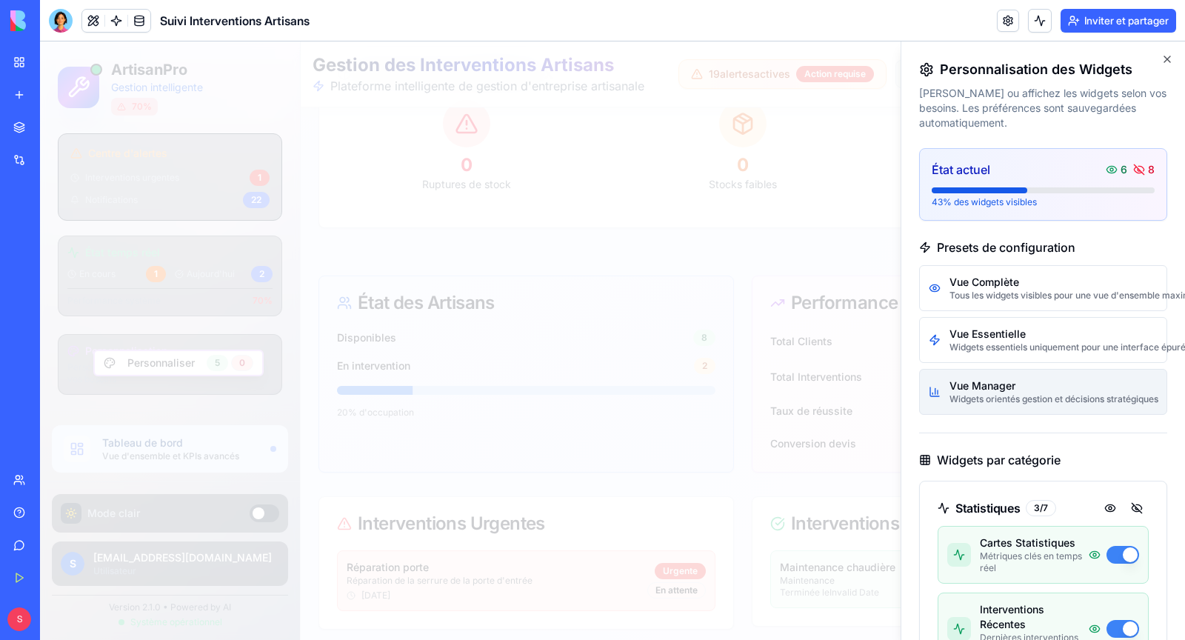
click at [1049, 402] on div "Widgets orientés gestion et décisions stratégiques" at bounding box center [1054, 399] width 208 height 12
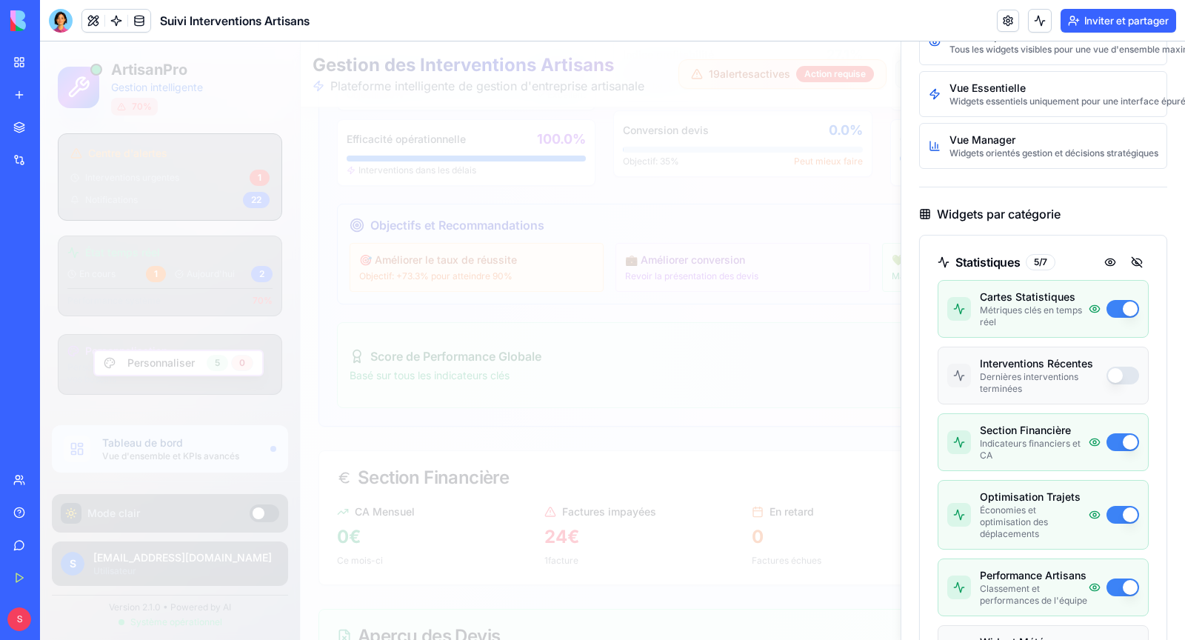
scroll to position [0, 0]
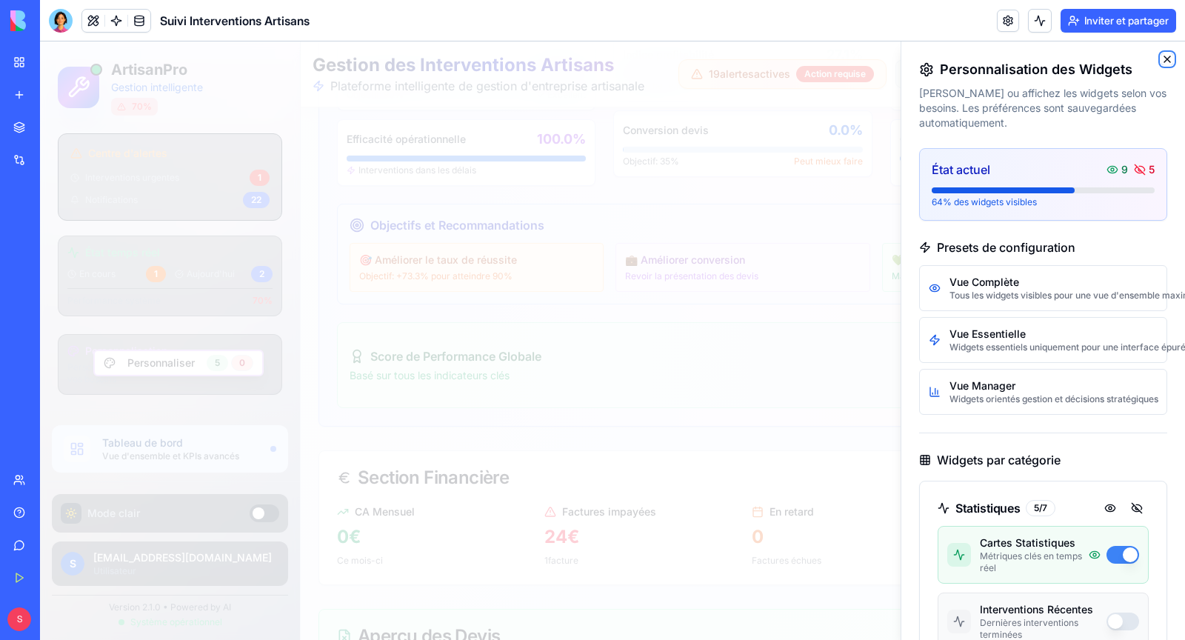
click at [1169, 56] on icon "button" at bounding box center [1168, 59] width 12 height 12
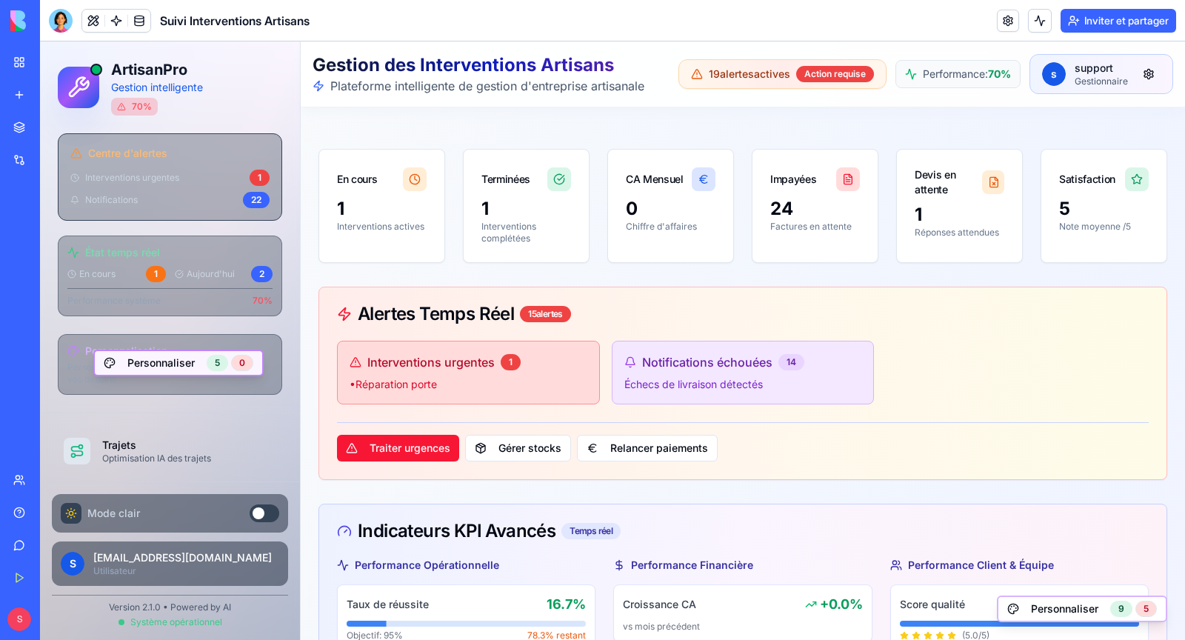
click at [173, 358] on button "Personnaliser 5 0" at bounding box center [178, 363] width 170 height 27
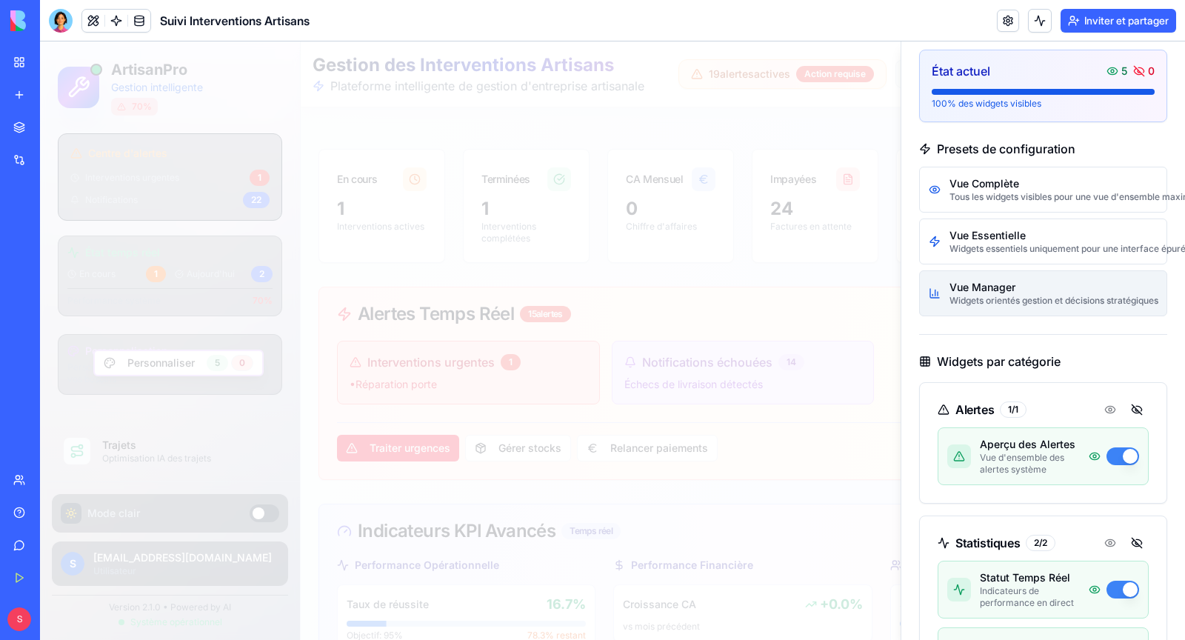
scroll to position [122, 0]
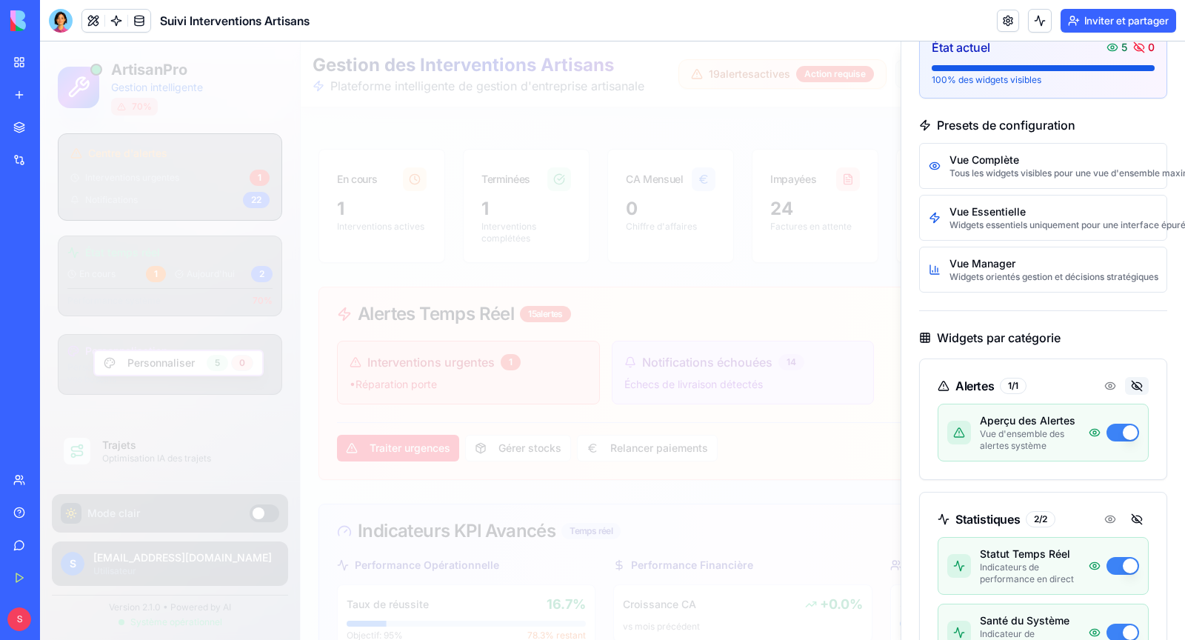
click at [1141, 386] on button at bounding box center [1137, 386] width 24 height 18
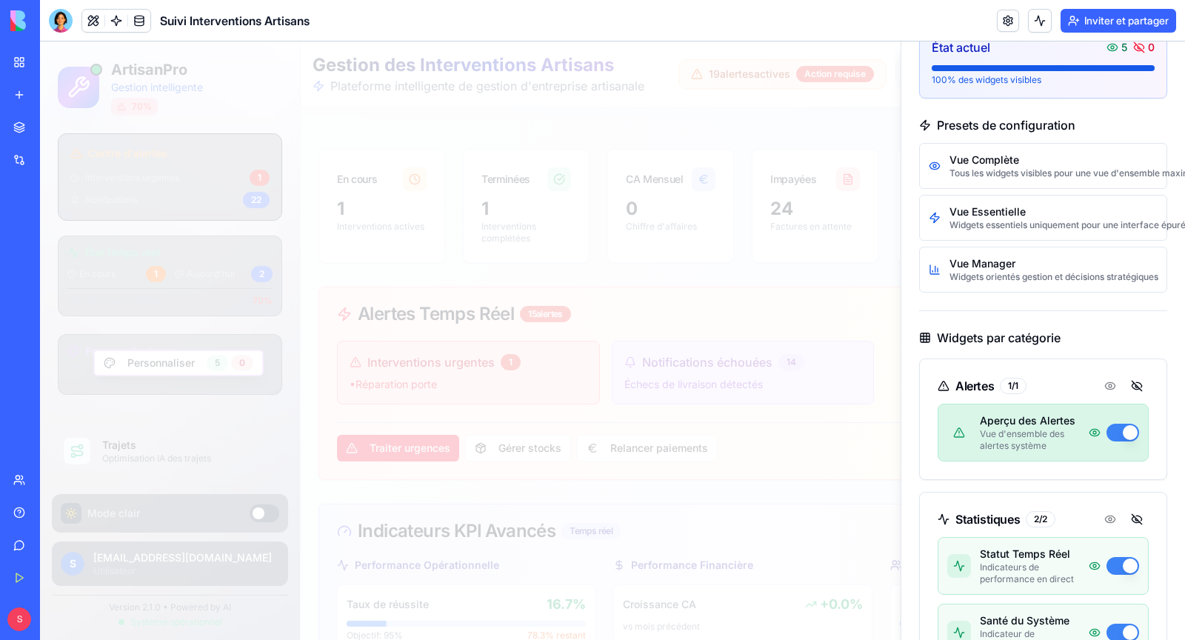
click at [1129, 429] on button "button" at bounding box center [1123, 433] width 33 height 18
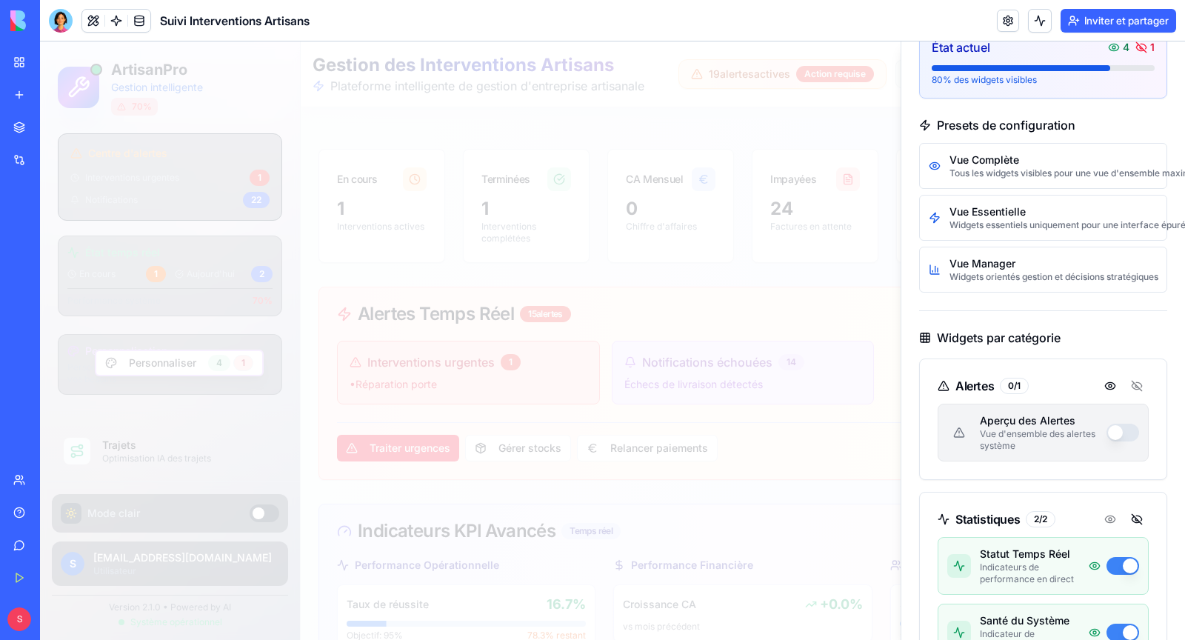
click at [1129, 429] on button "button" at bounding box center [1123, 433] width 33 height 18
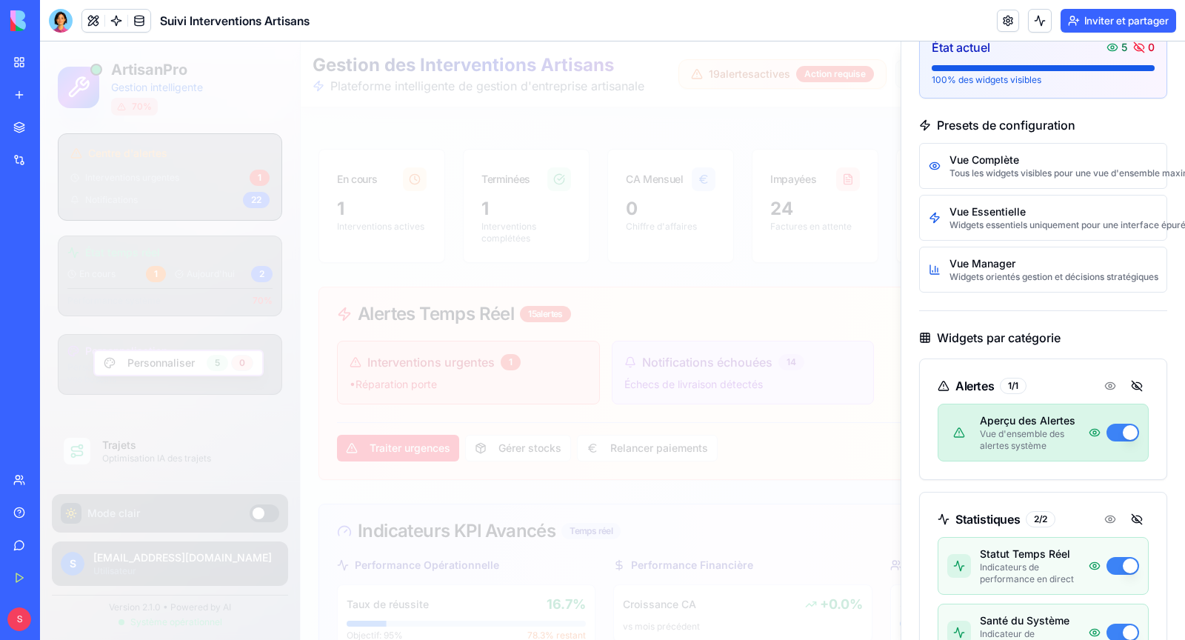
click at [1129, 429] on button "button" at bounding box center [1123, 433] width 33 height 18
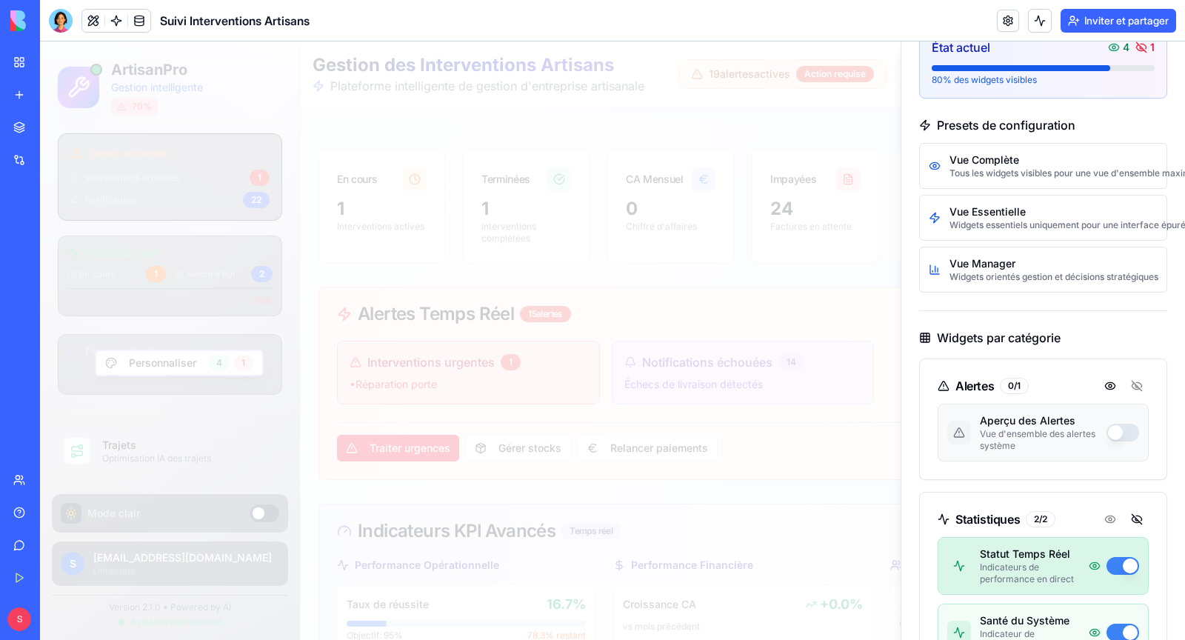
click at [1127, 557] on button "button" at bounding box center [1123, 566] width 33 height 18
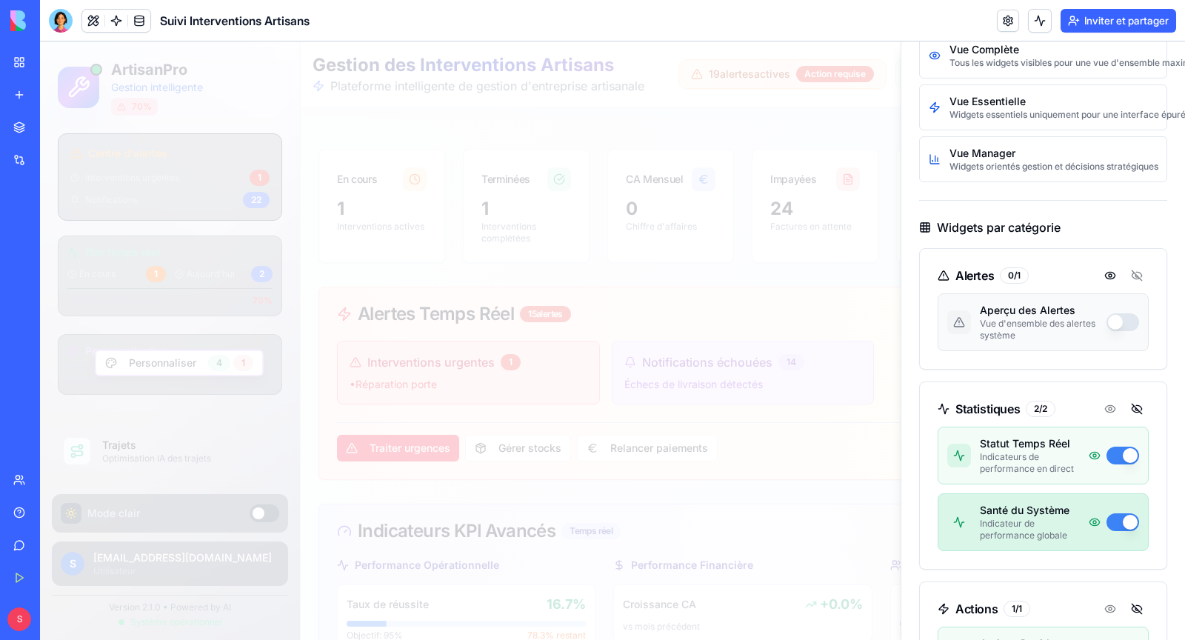
scroll to position [244, 0]
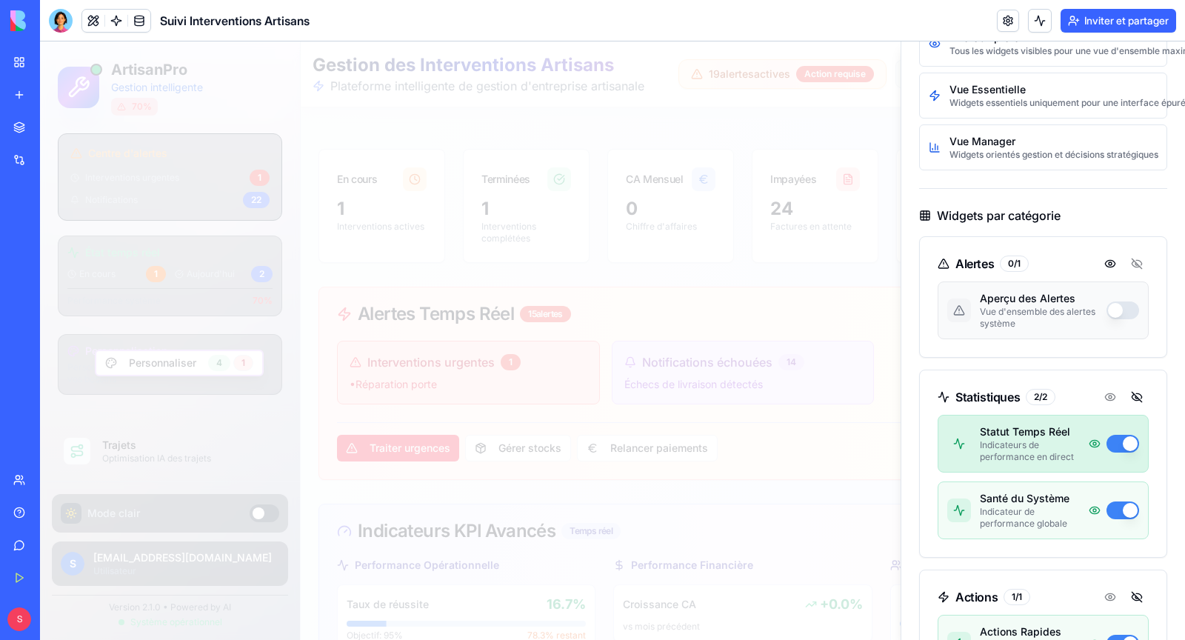
click at [1127, 439] on button "button" at bounding box center [1123, 444] width 33 height 18
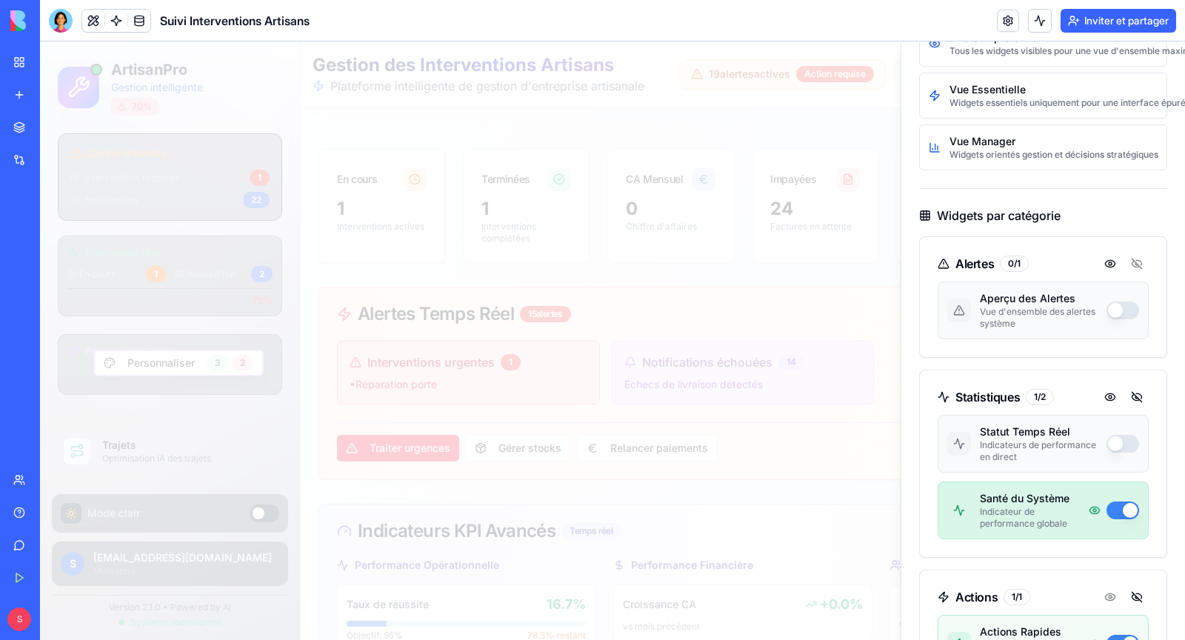
click at [1127, 510] on button "button" at bounding box center [1123, 511] width 33 height 18
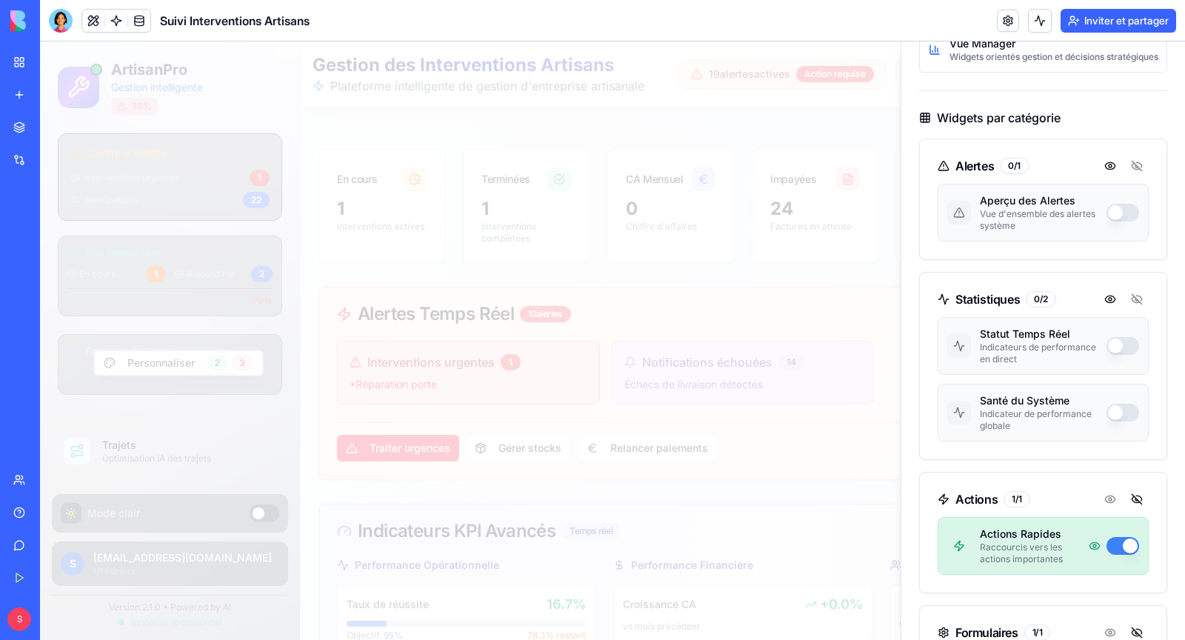
scroll to position [383, 0]
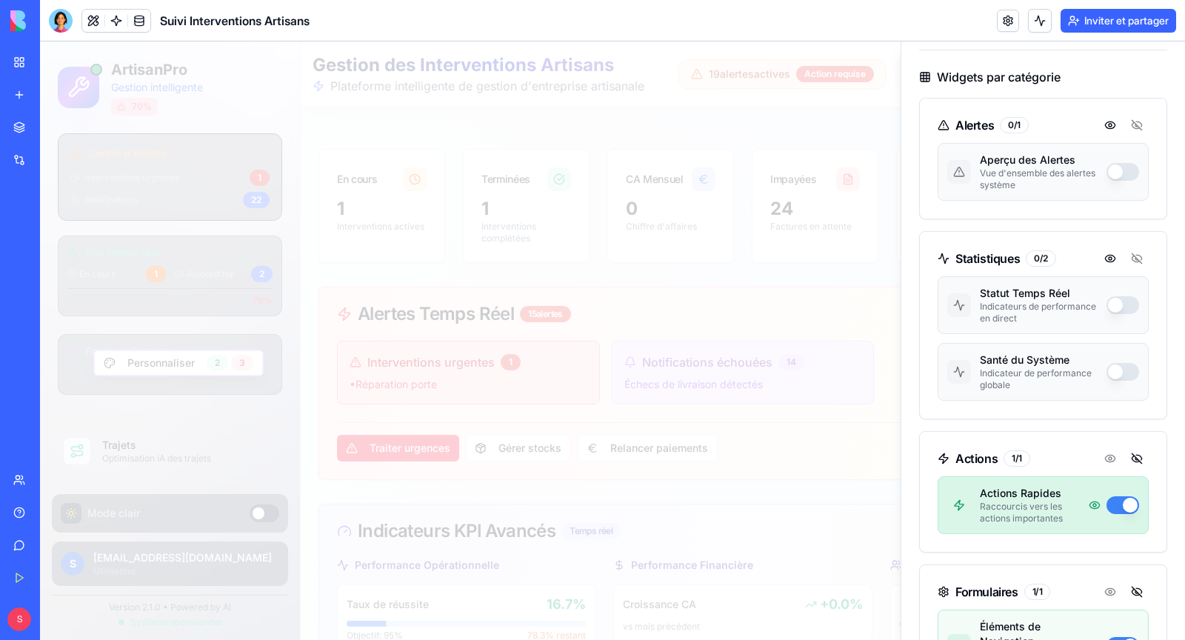
click at [1125, 499] on button "button" at bounding box center [1123, 505] width 33 height 18
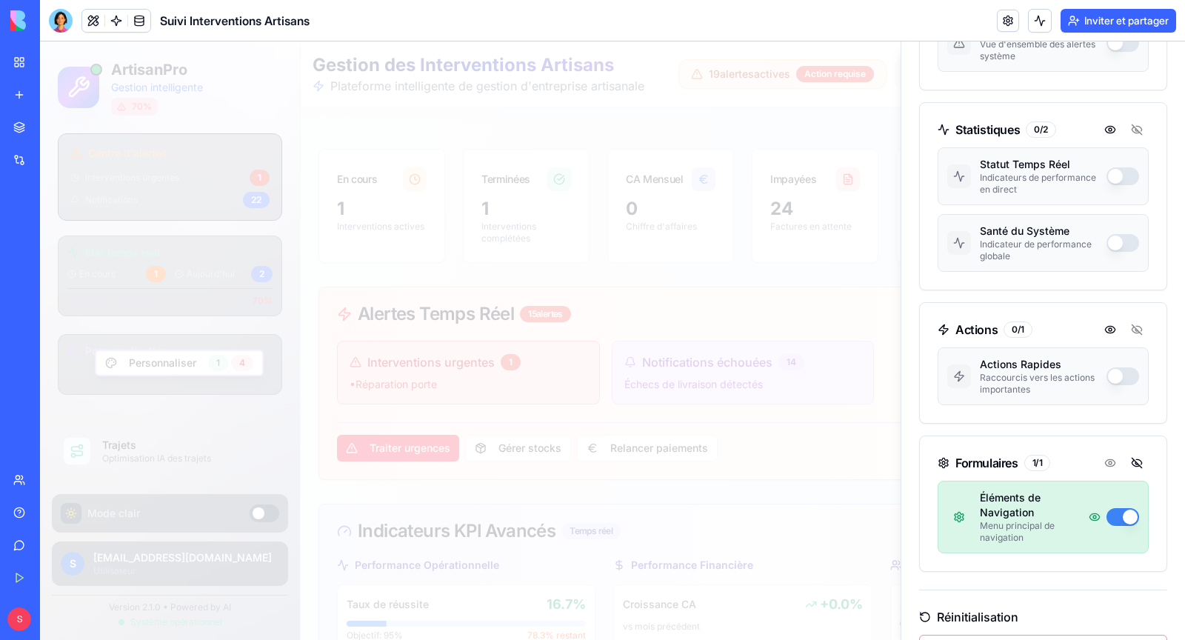
scroll to position [529, 0]
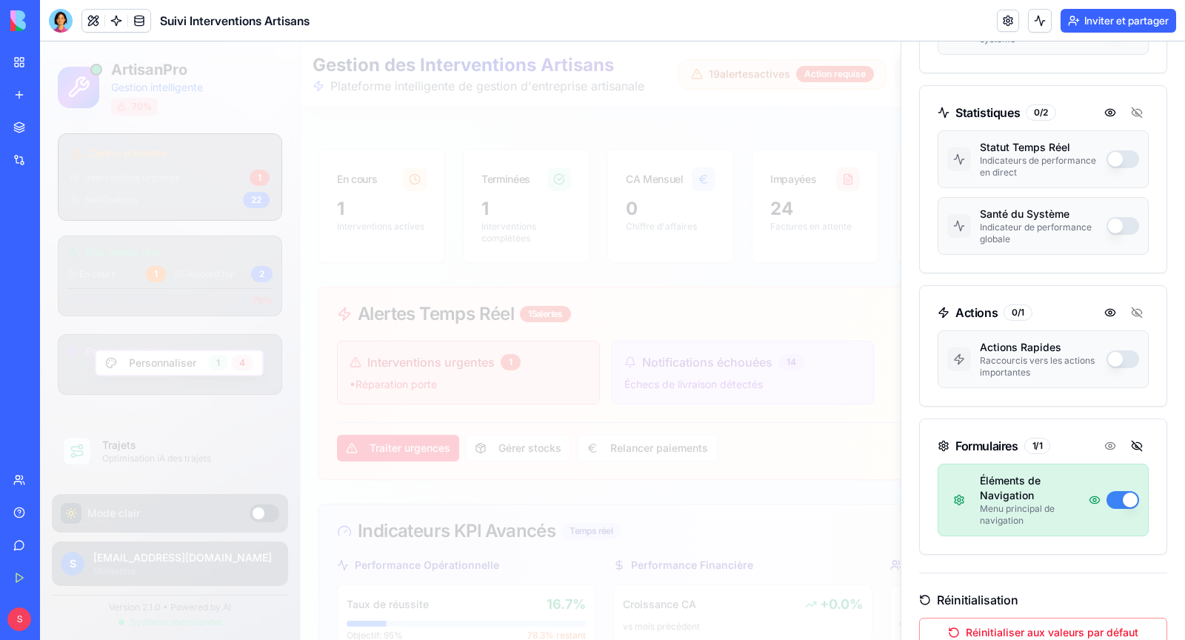
click at [1117, 492] on button "button" at bounding box center [1123, 500] width 33 height 18
click at [1136, 492] on button "button" at bounding box center [1123, 500] width 33 height 18
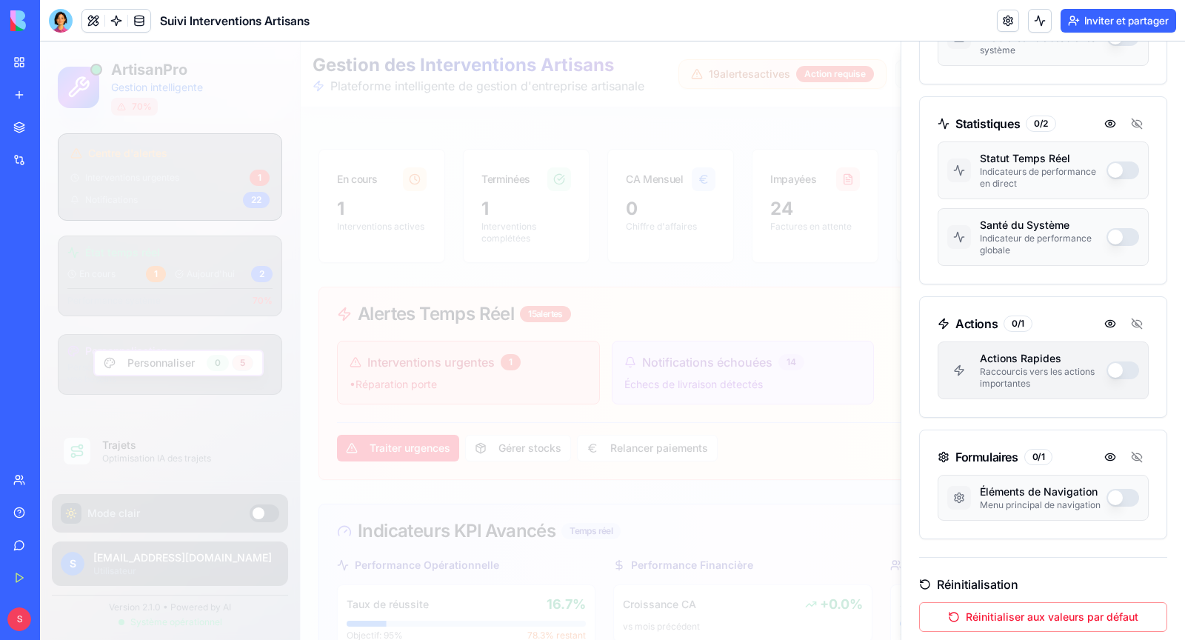
scroll to position [0, 0]
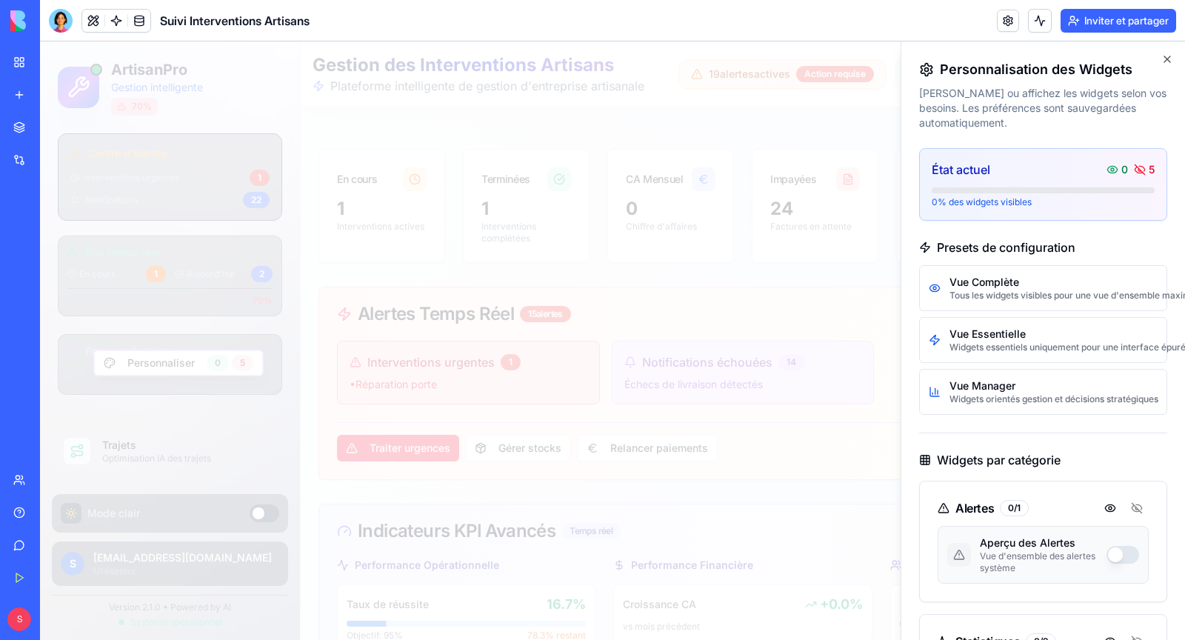
click at [791, 255] on div at bounding box center [612, 340] width 1145 height 599
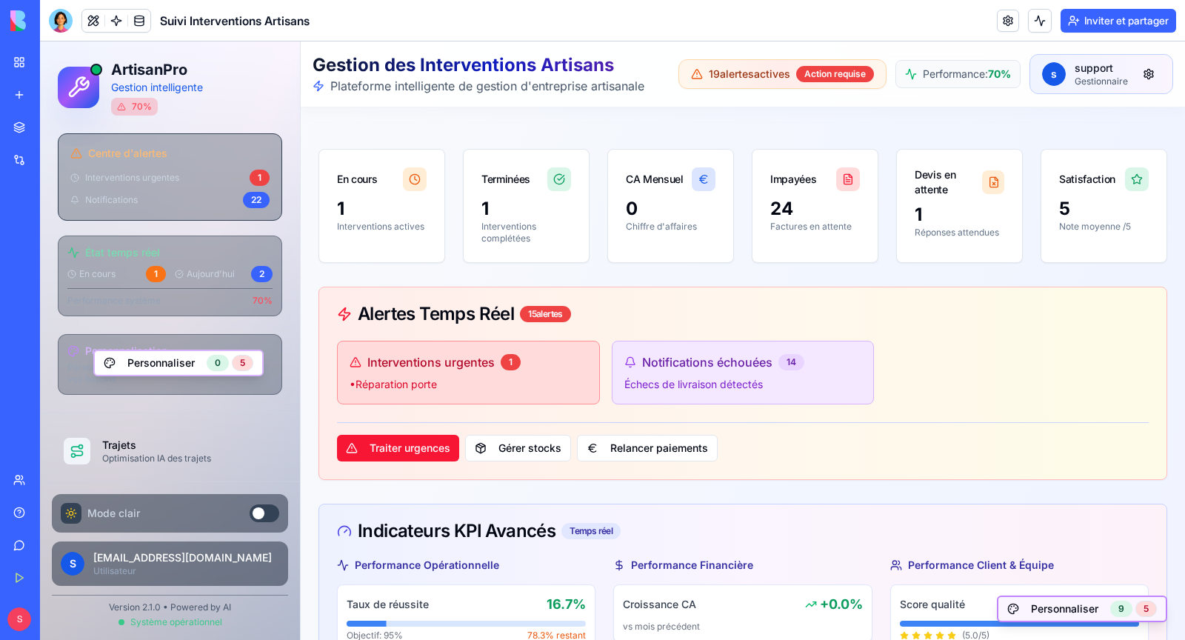
click at [1094, 608] on button "Personnaliser 9 5" at bounding box center [1082, 609] width 170 height 27
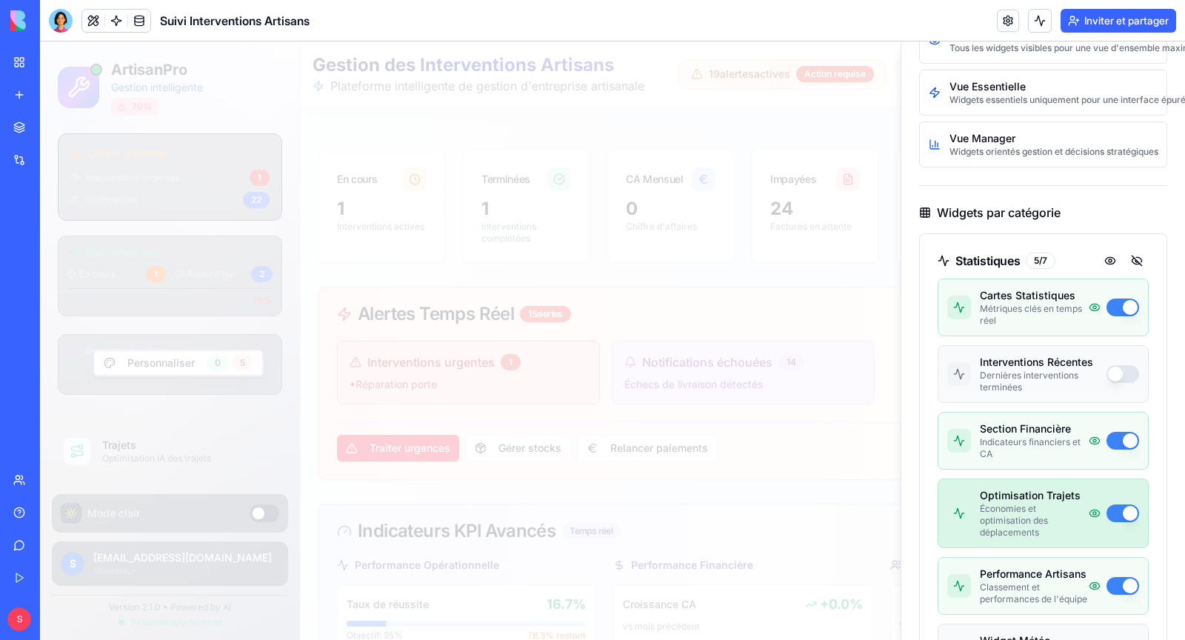
scroll to position [264, 0]
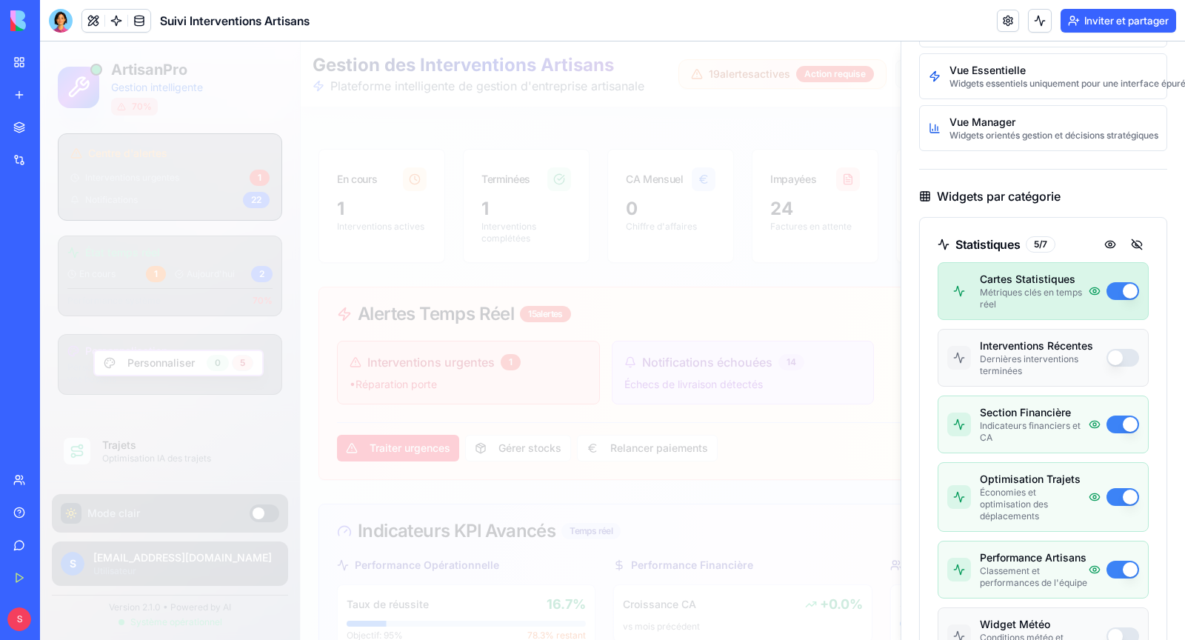
click at [1128, 287] on button "button" at bounding box center [1123, 291] width 33 height 18
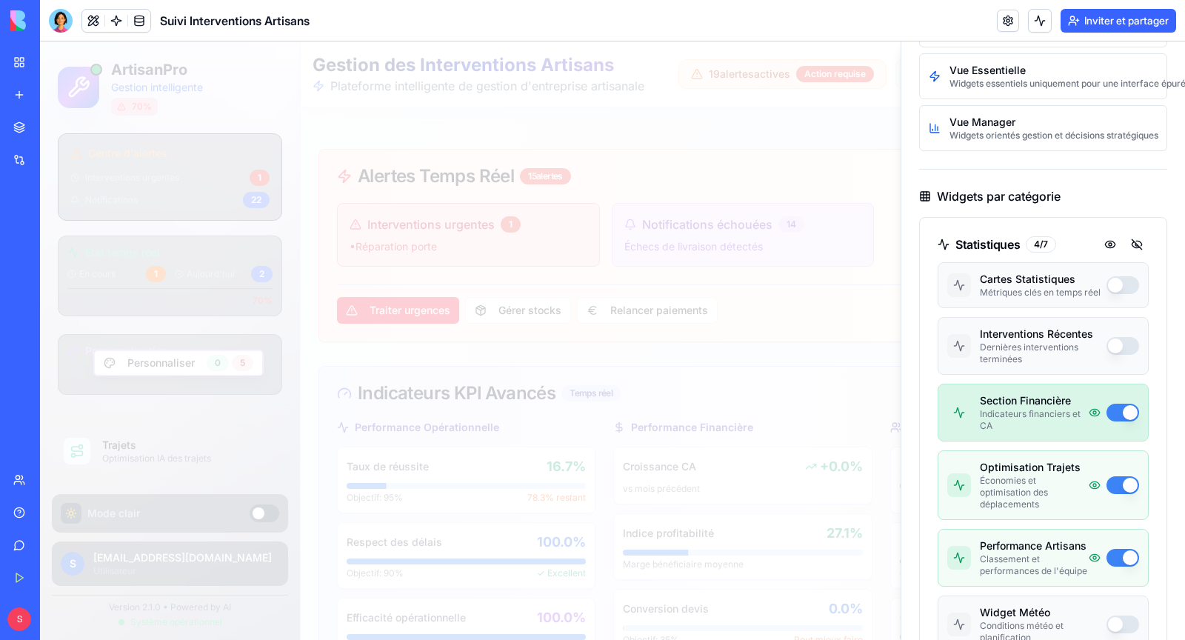
click at [1131, 410] on button "button" at bounding box center [1123, 413] width 33 height 18
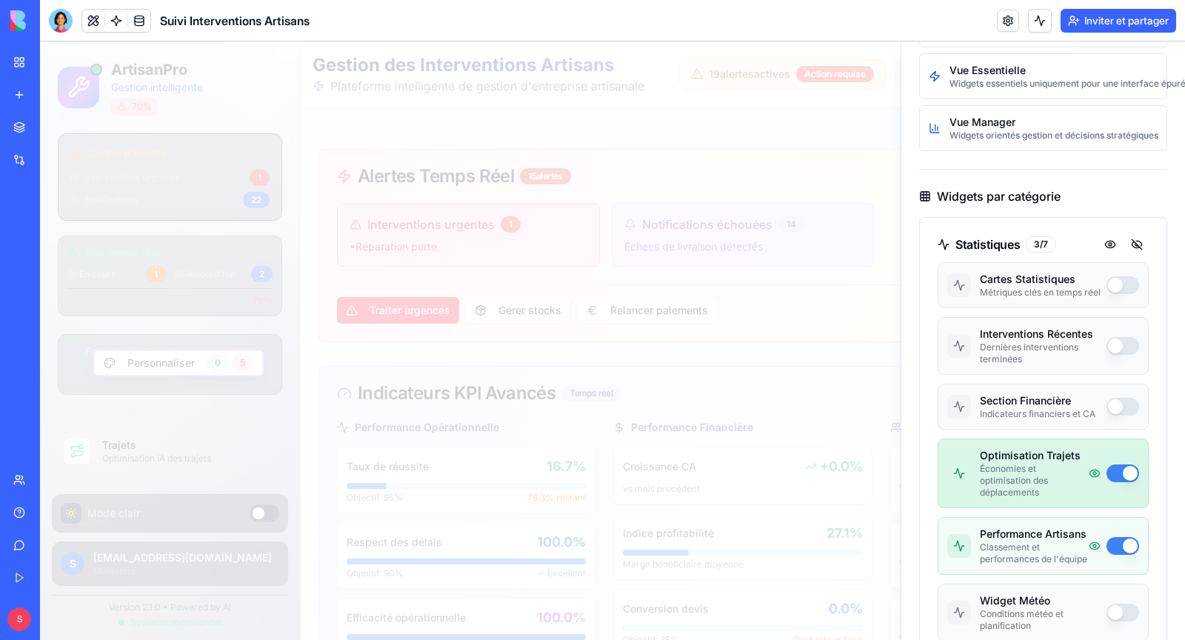
click at [1127, 465] on button "button" at bounding box center [1123, 474] width 33 height 18
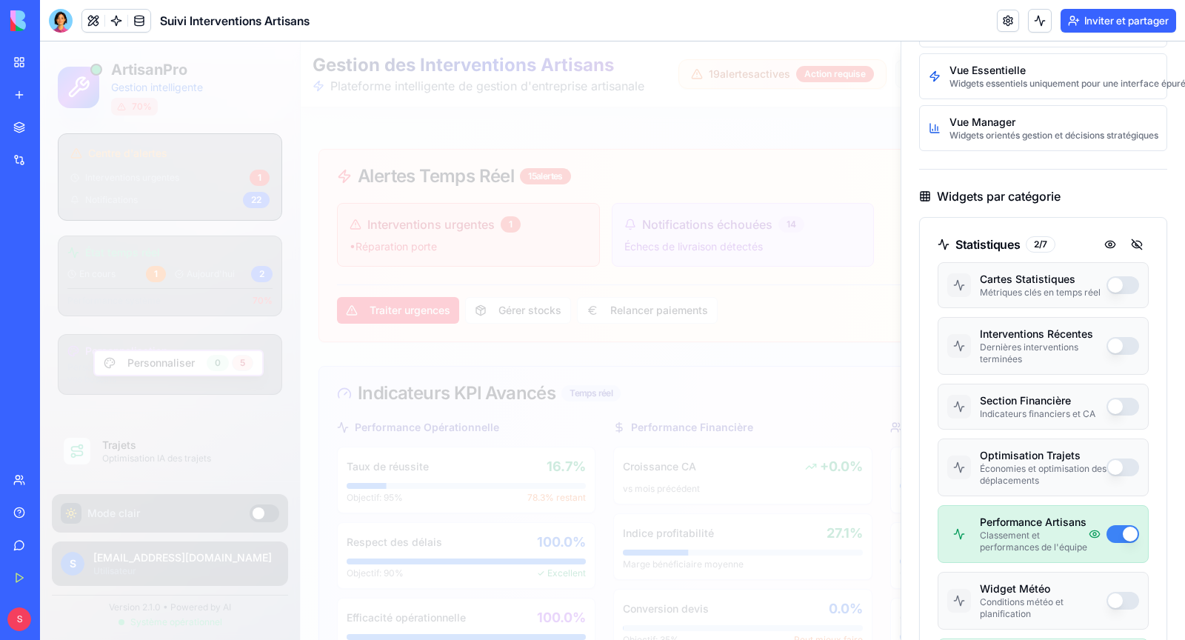
click at [1126, 533] on button "button" at bounding box center [1123, 534] width 33 height 18
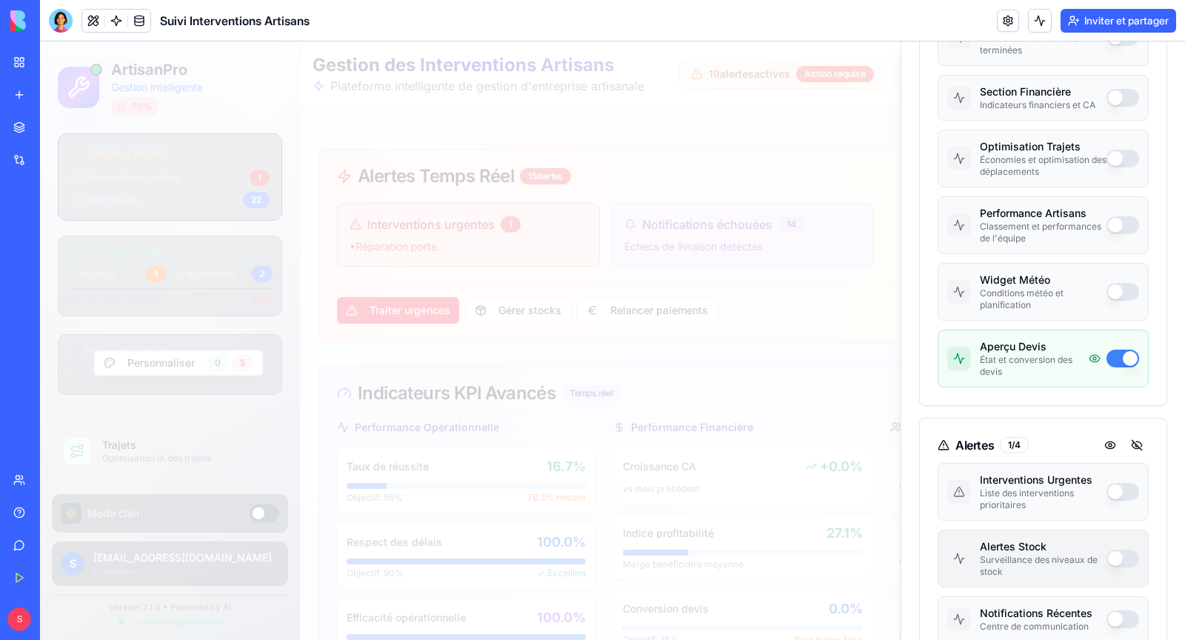
scroll to position [610, 0]
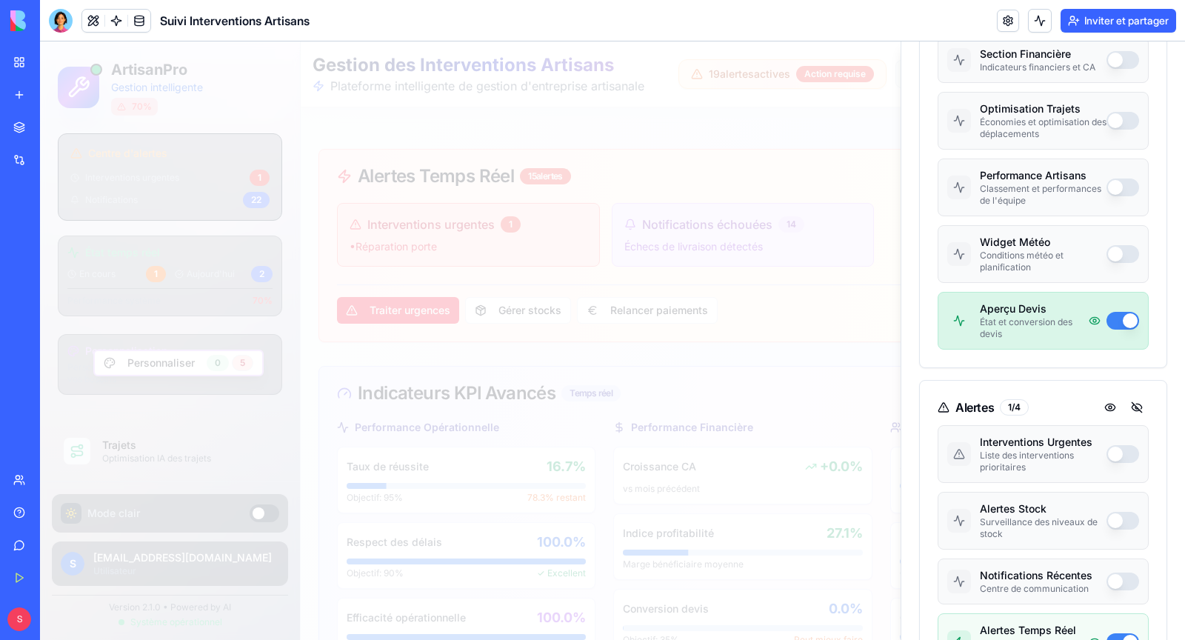
click at [1131, 314] on button "button" at bounding box center [1123, 321] width 33 height 18
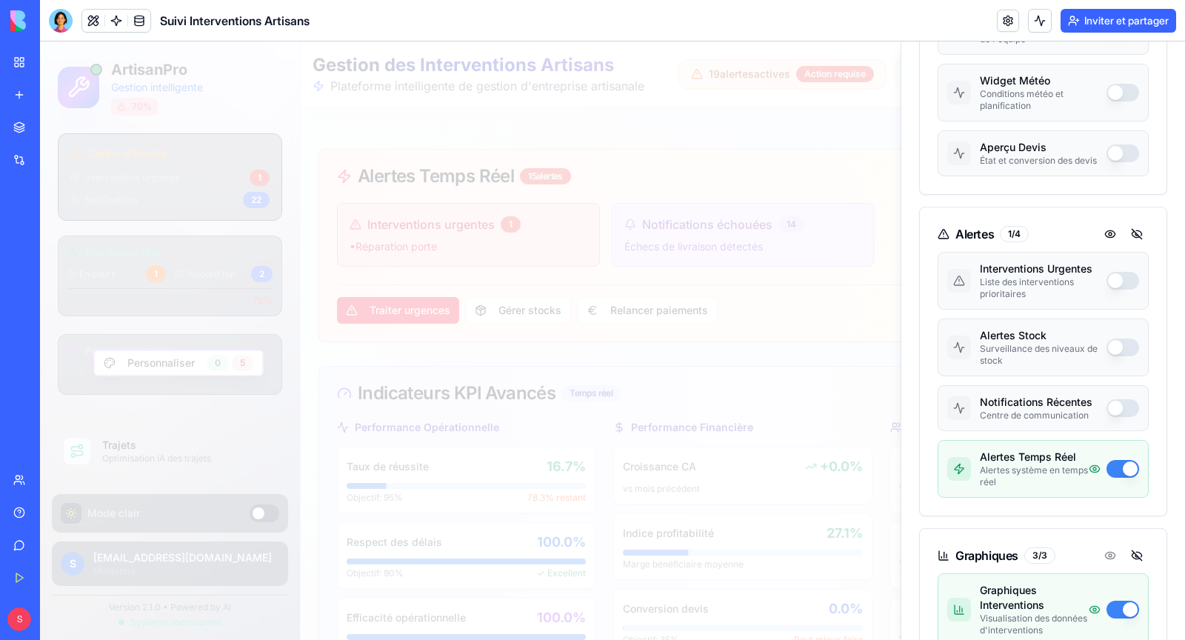
scroll to position [782, 0]
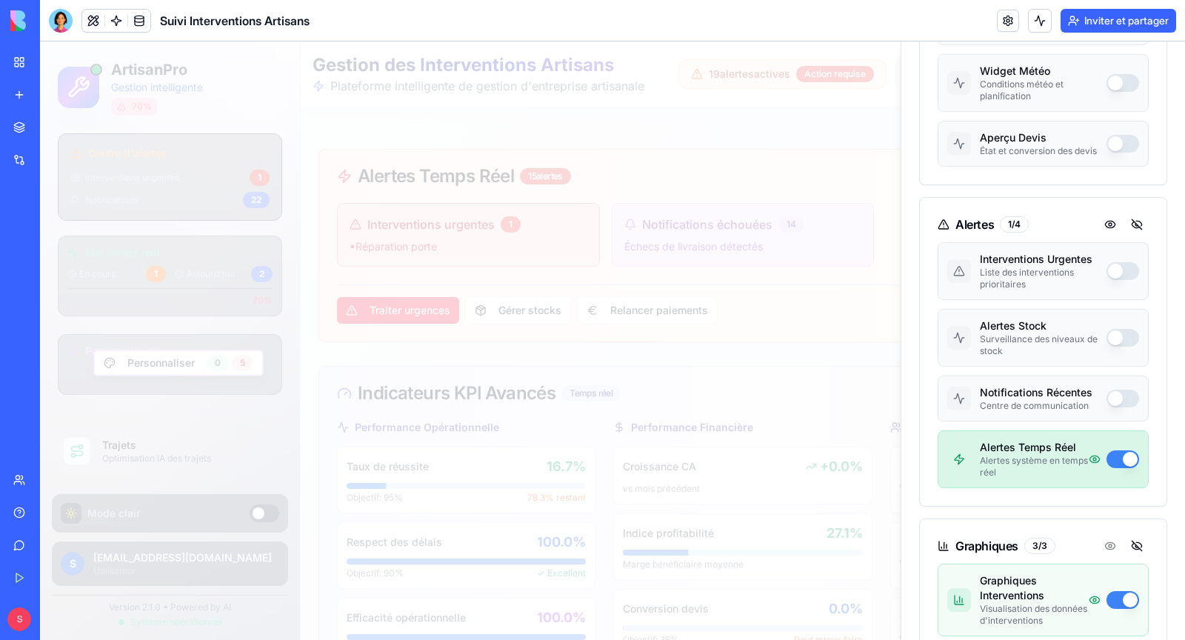
click at [1125, 450] on button "button" at bounding box center [1123, 459] width 33 height 18
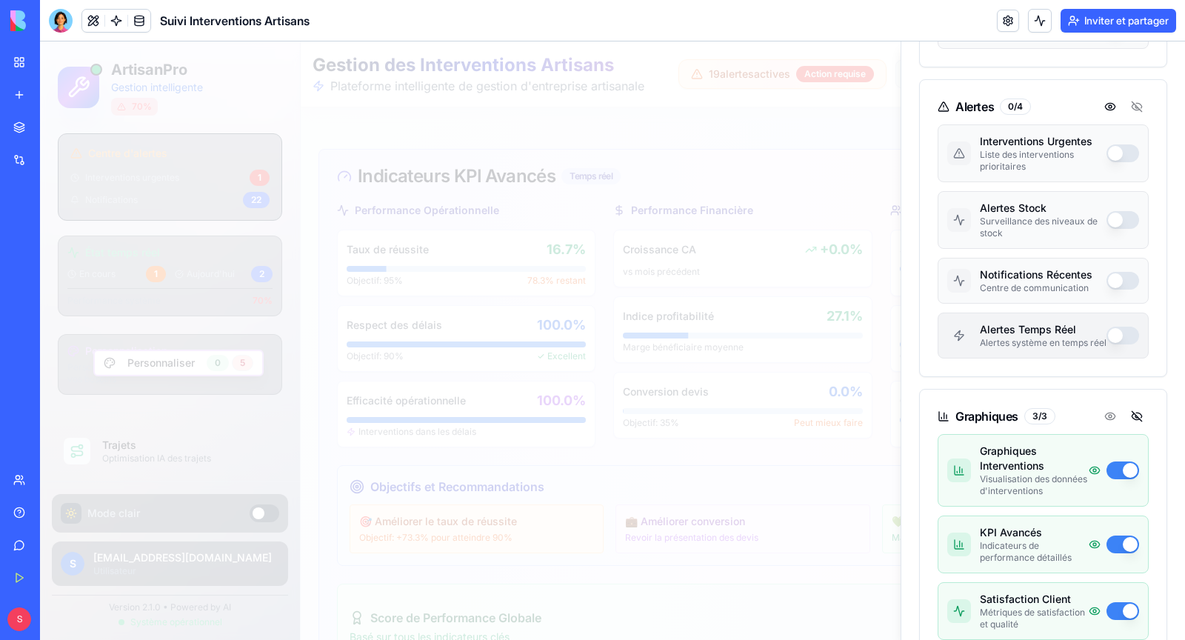
scroll to position [907, 0]
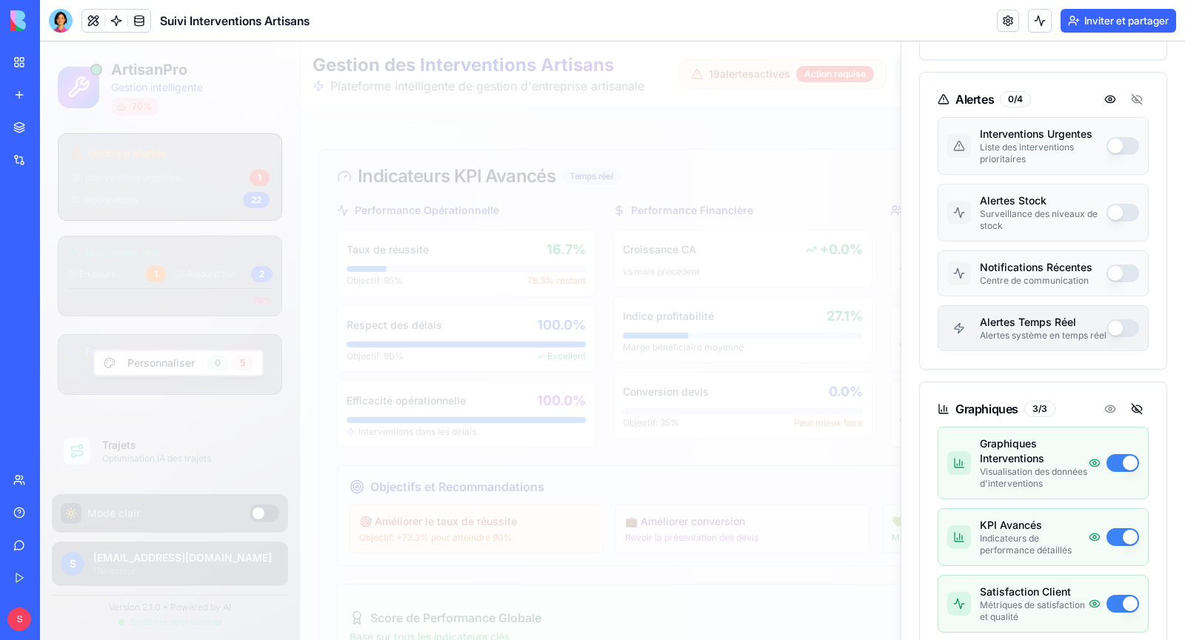
click at [1125, 454] on button "button" at bounding box center [1123, 463] width 33 height 18
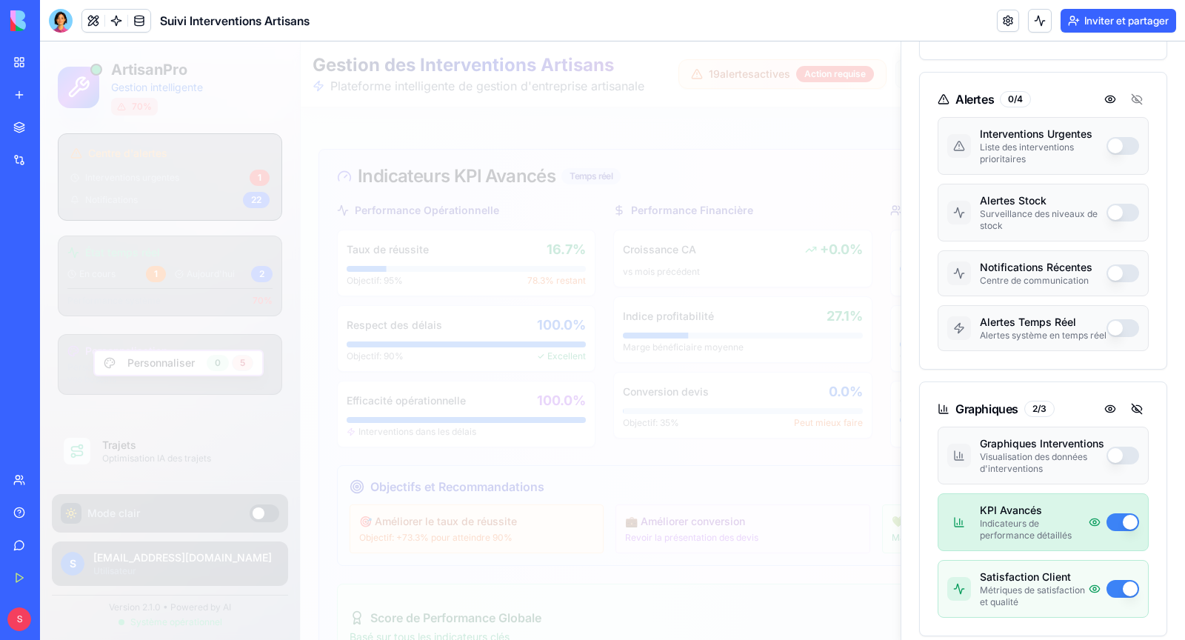
click at [1118, 513] on button "button" at bounding box center [1123, 522] width 33 height 18
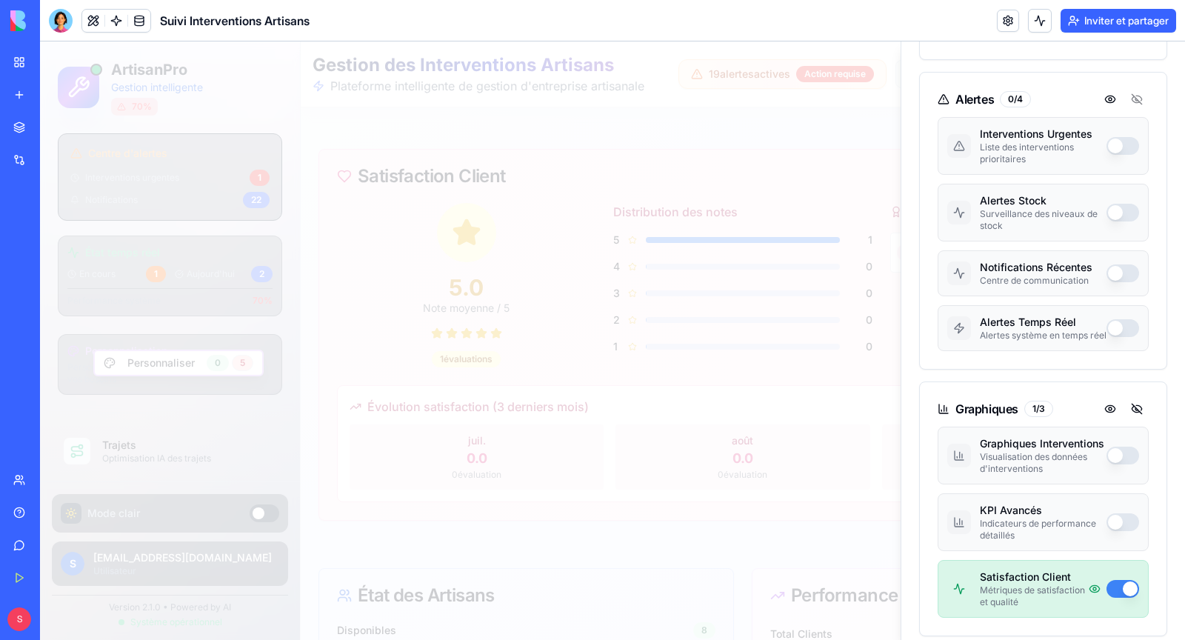
click at [1118, 580] on button "button" at bounding box center [1123, 589] width 33 height 18
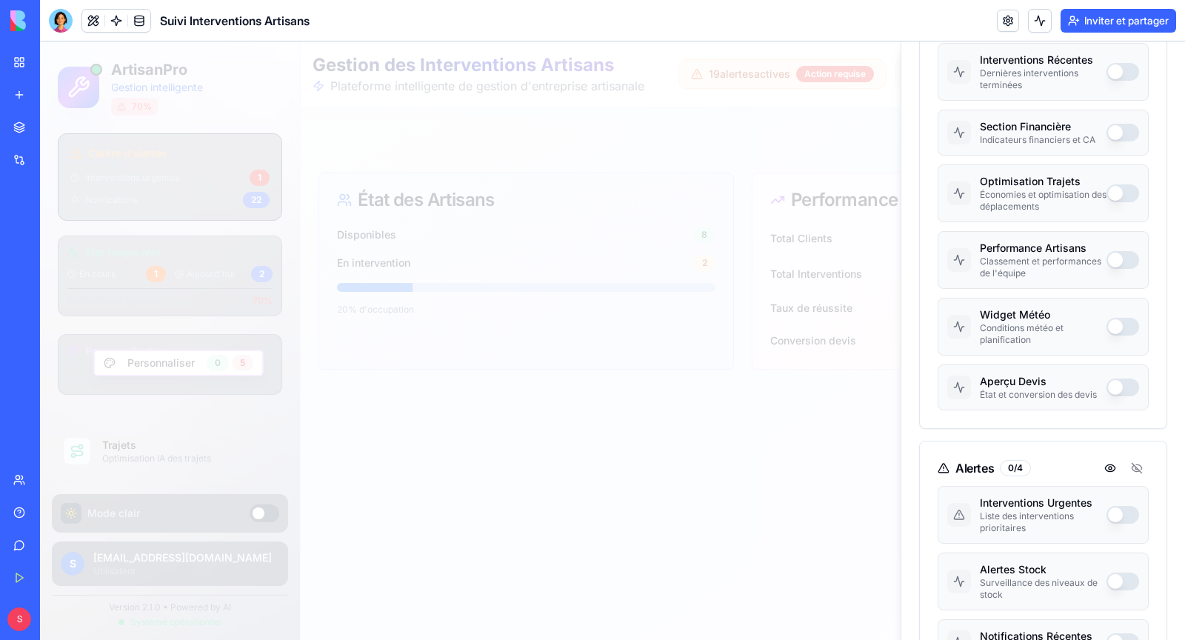
scroll to position [0, 0]
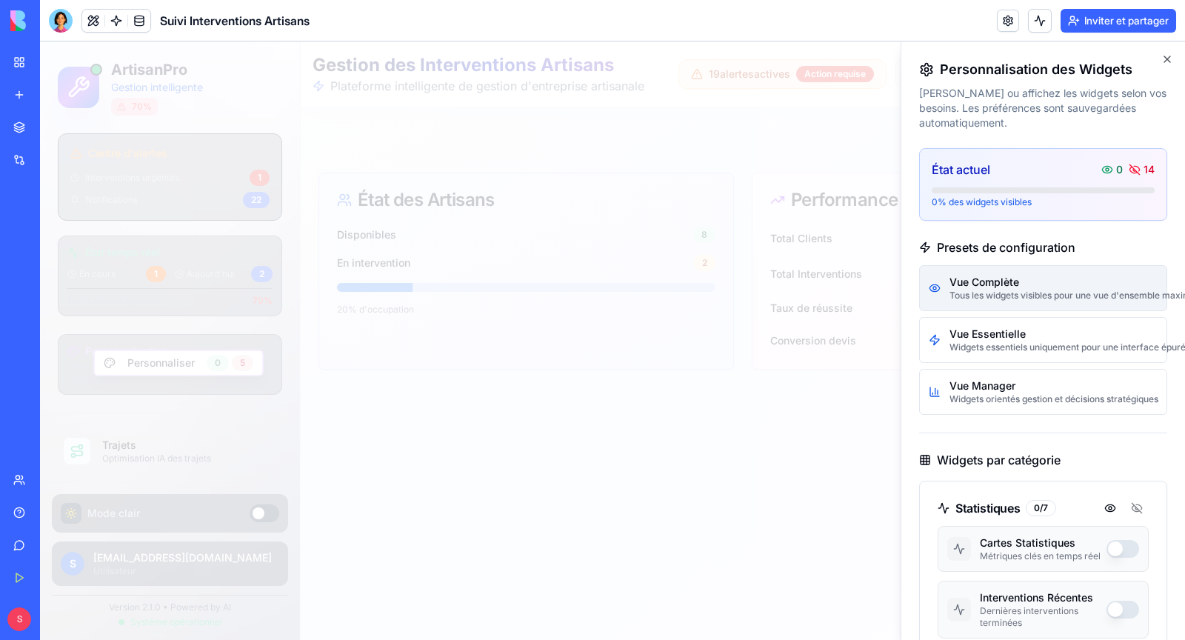
click at [1058, 290] on div "Tous les widgets visibles pour une vue d'ensemble maximale" at bounding box center [1054, 296] width 208 height 12
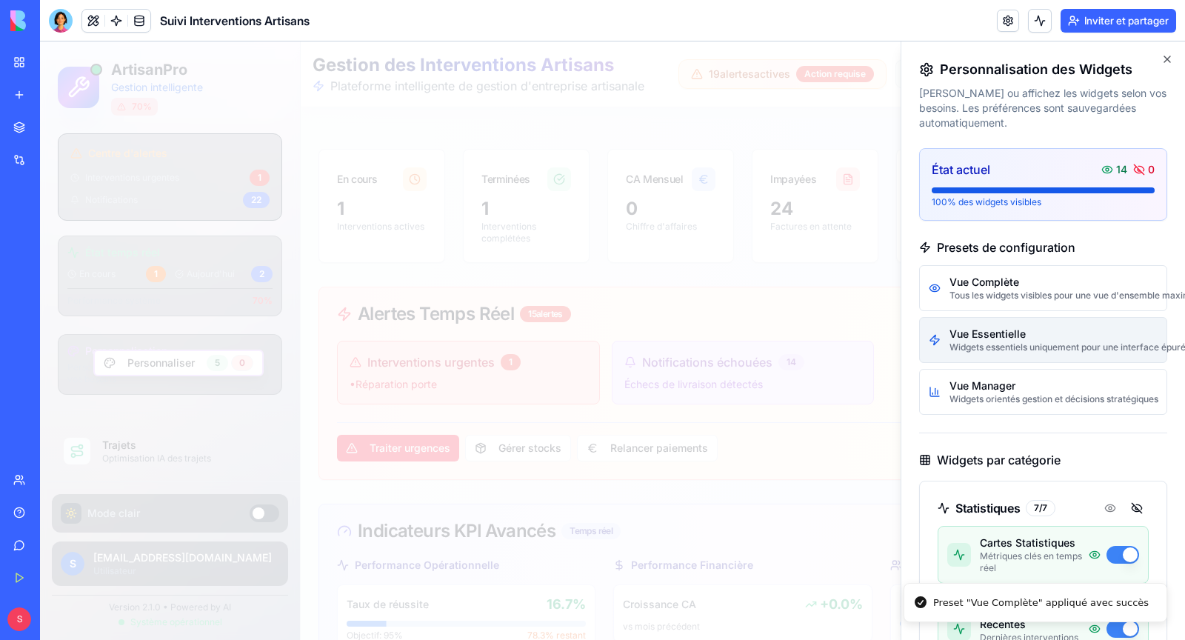
click at [1047, 342] on div "Widgets essentiels uniquement pour une interface épurée" at bounding box center [1054, 348] width 208 height 12
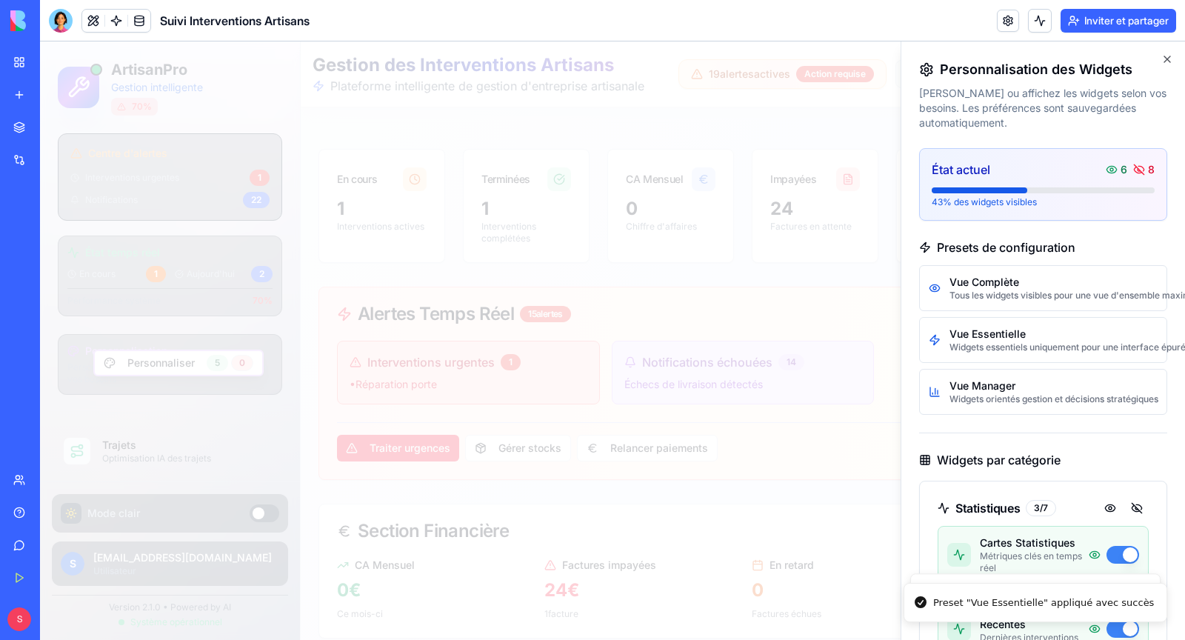
click at [775, 338] on div at bounding box center [612, 340] width 1145 height 599
